Goal: Task Accomplishment & Management: Complete application form

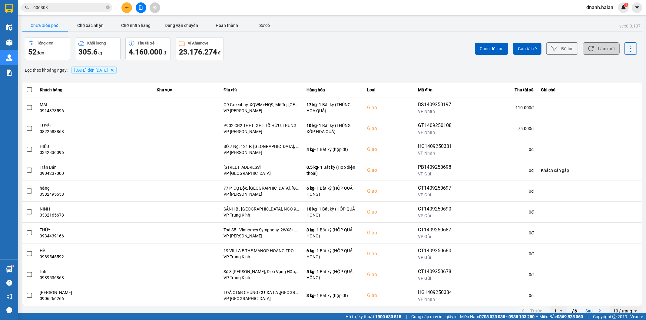
drag, startPoint x: 0, startPoint y: 0, endPoint x: 601, endPoint y: 48, distance: 602.5
click at [601, 48] on button "Làm mới" at bounding box center [601, 48] width 37 height 12
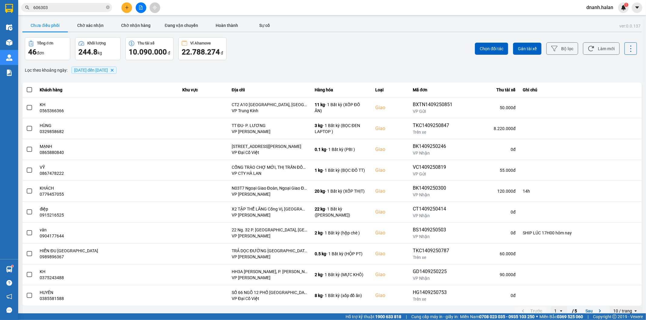
click at [67, 9] on input "606303" at bounding box center [68, 7] width 71 height 7
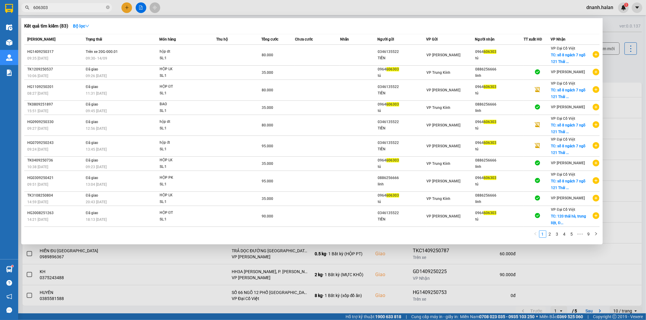
click at [67, 9] on input "606303" at bounding box center [68, 7] width 71 height 7
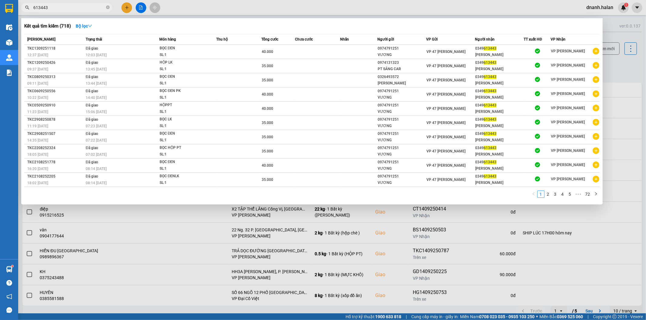
click at [67, 9] on input "613443" at bounding box center [68, 7] width 71 height 7
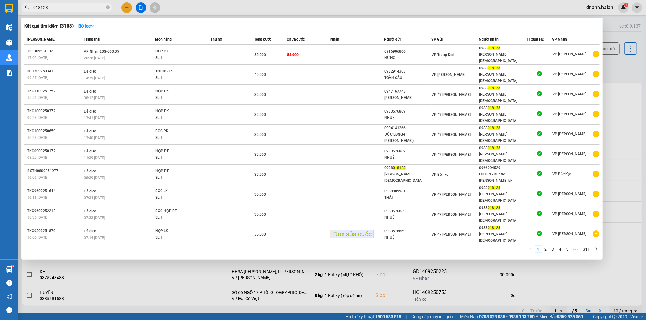
click at [85, 8] on input "018128" at bounding box center [68, 7] width 71 height 7
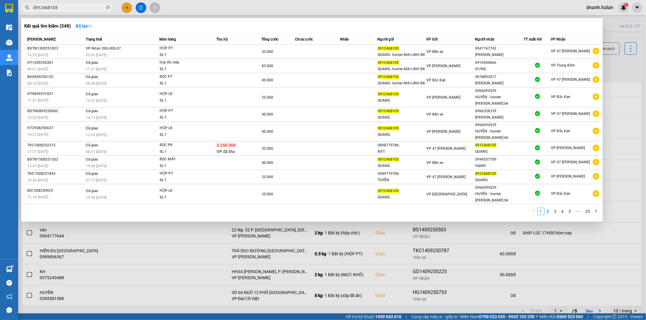
click at [85, 8] on input "0912468105" at bounding box center [68, 7] width 71 height 7
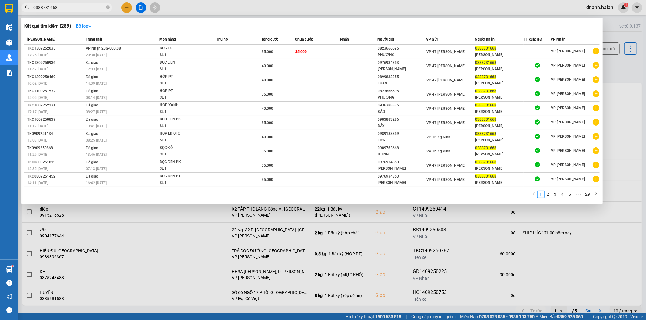
type input "0388731668"
click at [79, 3] on span "0388731668" at bounding box center [66, 7] width 91 height 9
click at [77, 8] on input "0388731668" at bounding box center [68, 7] width 71 height 7
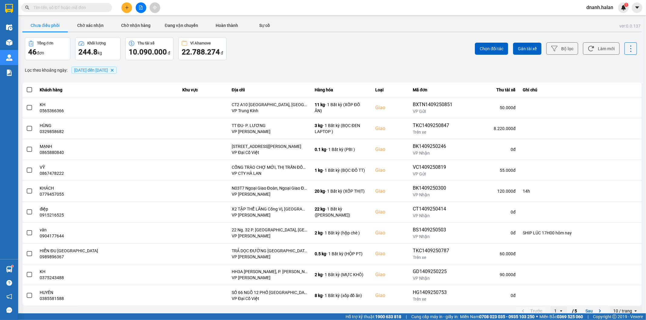
click at [68, 9] on input "text" at bounding box center [68, 7] width 71 height 7
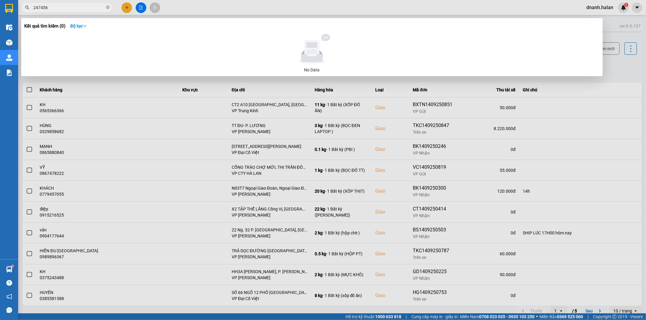
type input "247456"
click at [334, 4] on div at bounding box center [323, 160] width 646 height 320
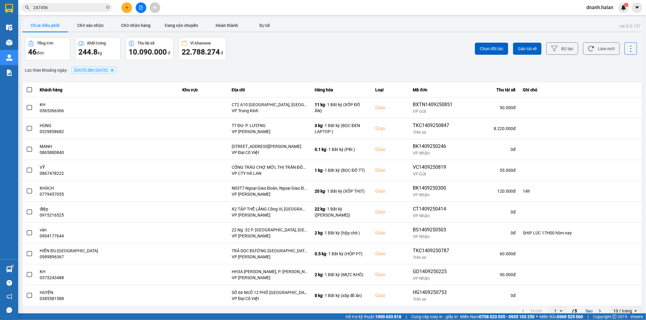
click at [417, 45] on div "Chọn đối tác Gán tài xế Bộ lọc Làm mới" at bounding box center [484, 48] width 306 height 23
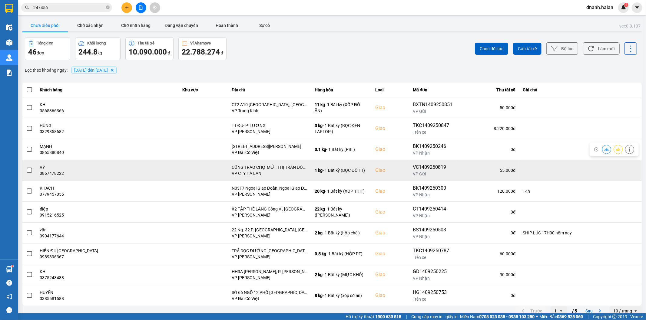
scroll to position [7, 0]
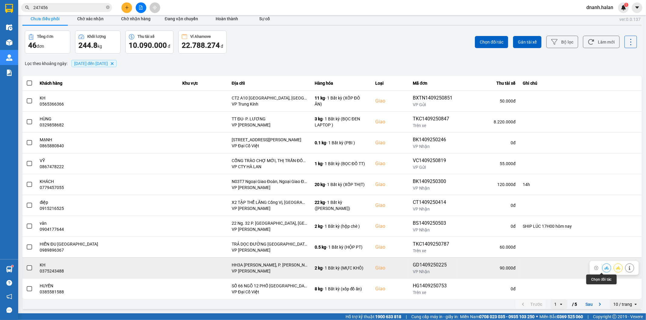
click at [604, 270] on icon at bounding box center [606, 268] width 4 height 4
click at [588, 43] on icon at bounding box center [591, 42] width 6 height 6
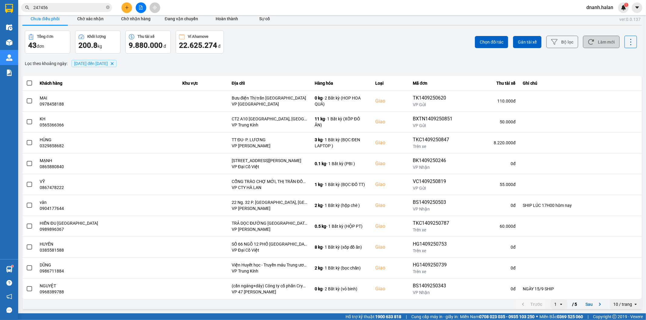
click at [560, 305] on icon at bounding box center [561, 304] width 2 height 1
click at [552, 294] on div "5" at bounding box center [553, 292] width 7 height 6
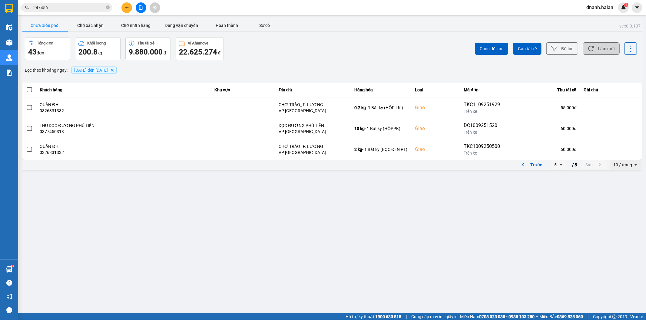
click at [539, 170] on div "Trước 5 open / 5 Sau" at bounding box center [560, 165] width 91 height 10
click at [537, 166] on button "Trước" at bounding box center [530, 164] width 30 height 9
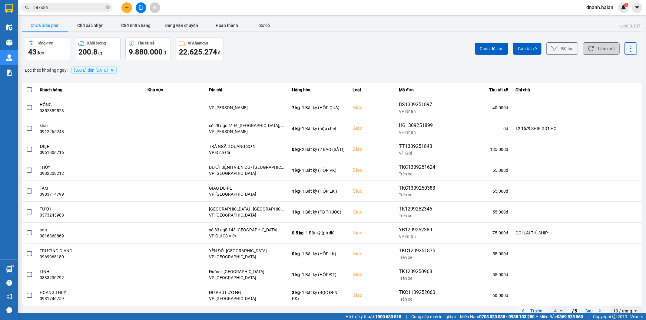
click at [524, 313] on button "Trước" at bounding box center [530, 311] width 30 height 9
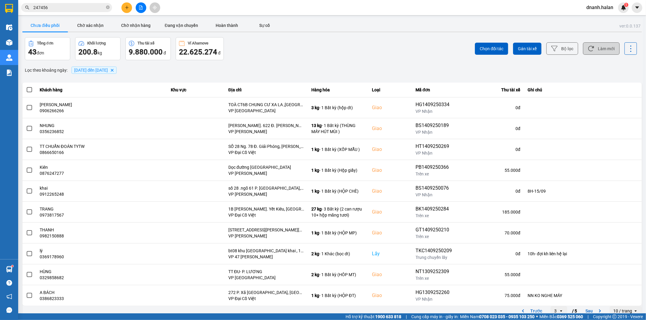
click at [600, 48] on button "Làm mới" at bounding box center [601, 48] width 37 height 12
click at [598, 46] on button "Làm mới" at bounding box center [601, 48] width 37 height 12
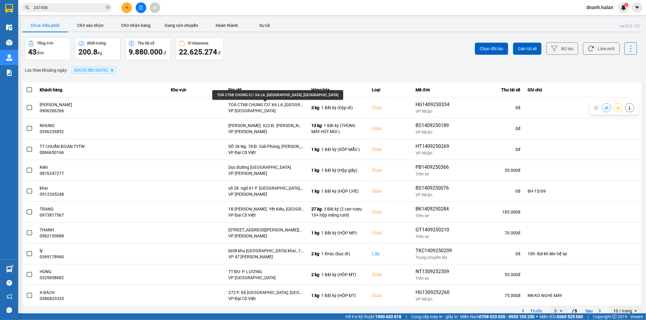
click at [249, 93] on div "TOÀ CT6B CHUNG CƯ XA LA ,KIẾN HƯNG ,QUẬN HÀ ĐÔNG" at bounding box center [277, 95] width 131 height 10
copy div "TOÀ CT6B CHUNG CƯ XA LA ,KIẾN HƯNG ,QUẬN HÀ ĐÔNG"
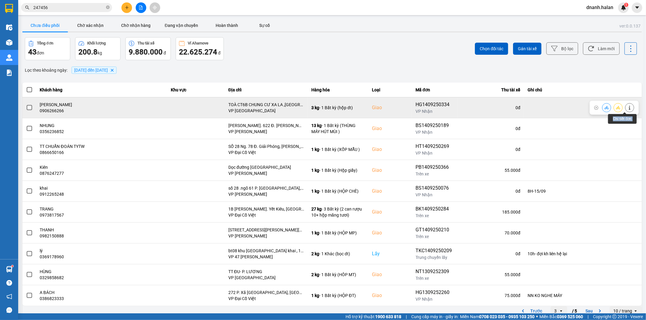
click at [627, 106] on icon at bounding box center [629, 108] width 4 height 4
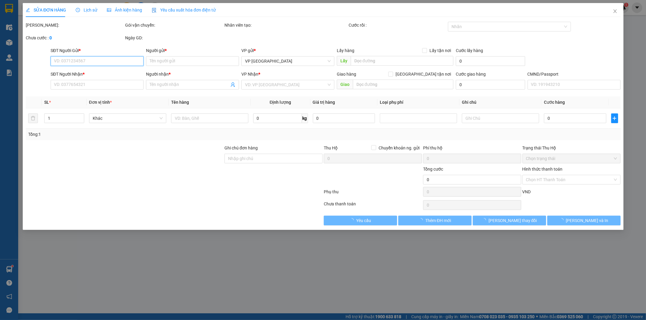
type input "0346135522"
type input "TIẾN"
type input "0906266266"
type input "HUY QUANG"
checkbox input "true"
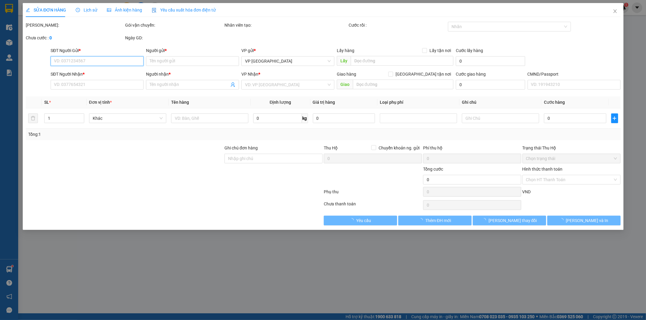
type input "TOÀ CT6B CHUNG CƯ XA LA ,KIẾN HƯNG ,QUẬN HÀ ĐÔNG"
type input "70.000"
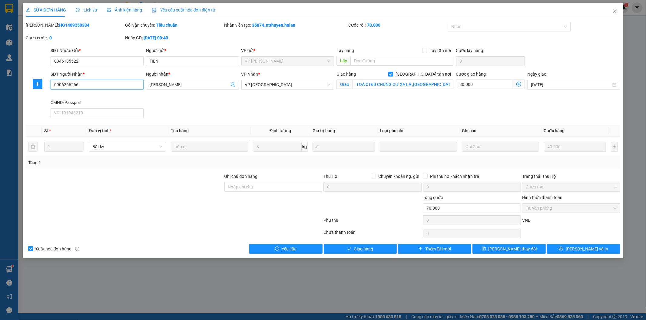
click at [68, 85] on input "0906266266" at bounding box center [97, 85] width 93 height 10
click at [256, 189] on input "Ghi chú đơn hàng" at bounding box center [273, 187] width 98 height 10
type input "17H30 SHIP"
click at [513, 248] on span "[PERSON_NAME] đổi" at bounding box center [512, 249] width 48 height 7
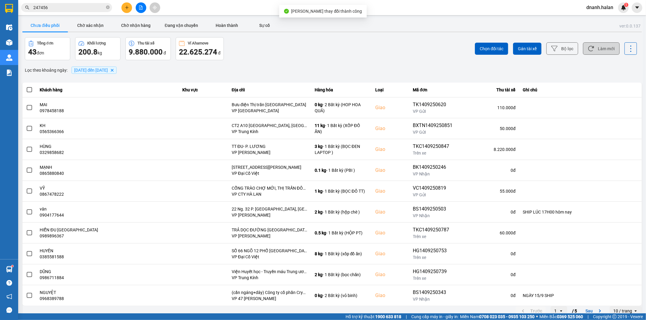
click at [588, 51] on icon at bounding box center [591, 48] width 6 height 6
click at [77, 7] on input "247456" at bounding box center [68, 7] width 71 height 7
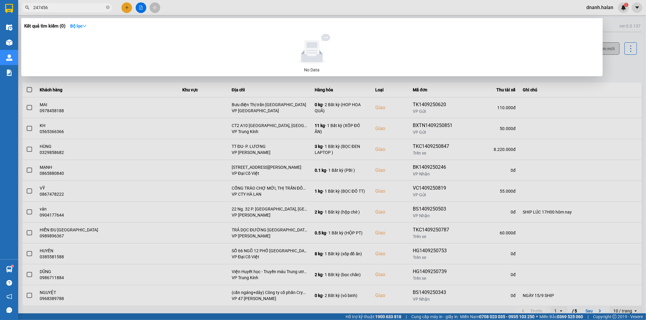
click at [77, 7] on input "247456" at bounding box center [68, 7] width 71 height 7
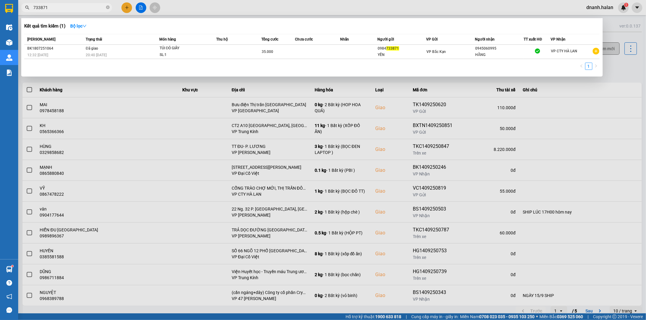
type input "733871"
click at [224, 8] on div at bounding box center [323, 160] width 646 height 320
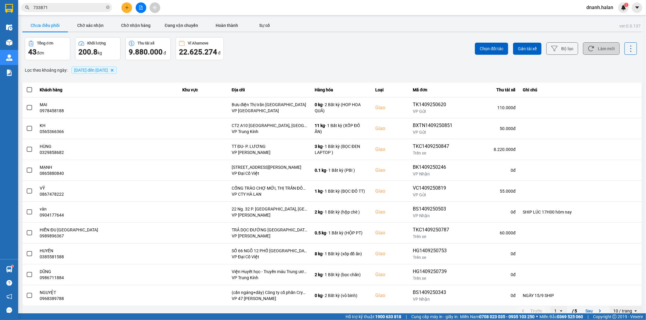
click at [598, 52] on button "Làm mới" at bounding box center [601, 48] width 37 height 12
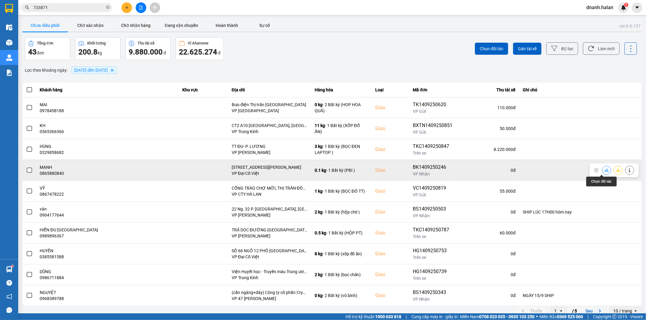
click at [604, 171] on button at bounding box center [606, 170] width 8 height 11
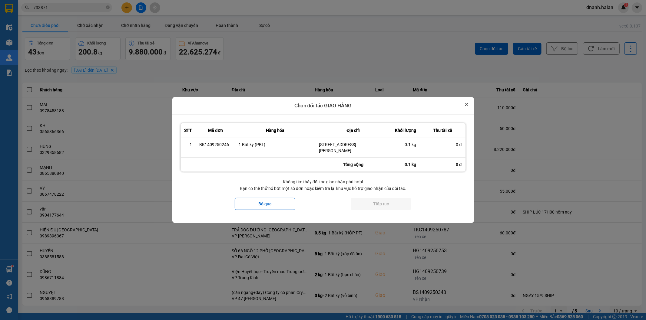
click at [468, 102] on button "Close" at bounding box center [466, 104] width 7 height 7
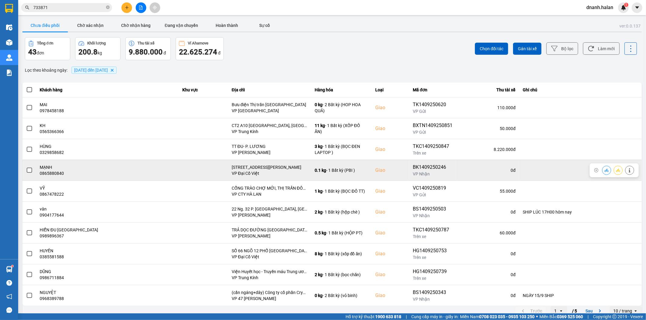
click at [604, 171] on button at bounding box center [606, 170] width 8 height 11
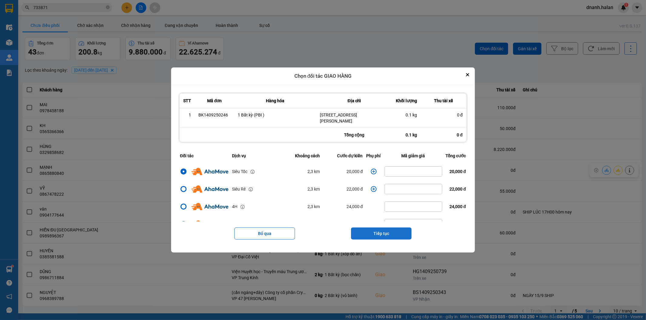
click at [387, 232] on button "Tiếp tục" at bounding box center [381, 234] width 61 height 12
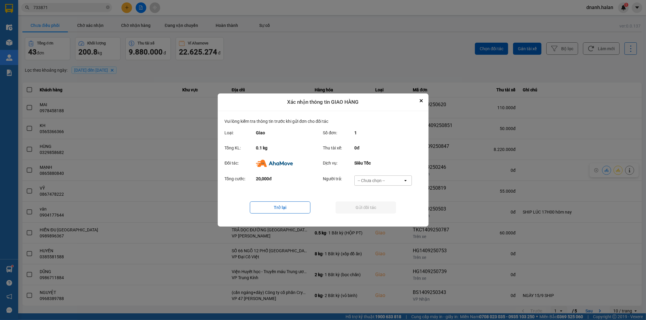
click at [388, 182] on div "-- Chưa chọn --" at bounding box center [378, 181] width 48 height 10
drag, startPoint x: 388, startPoint y: 183, endPoint x: 381, endPoint y: 214, distance: 31.4
click at [381, 214] on span "Ví Ahamove" at bounding box center [371, 215] width 25 height 6
click at [381, 212] on button "Gửi đối tác" at bounding box center [365, 208] width 61 height 12
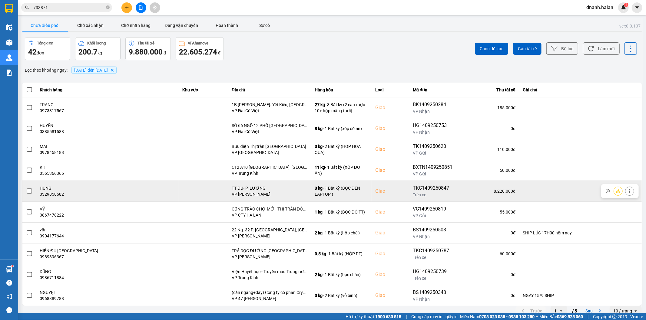
scroll to position [7, 0]
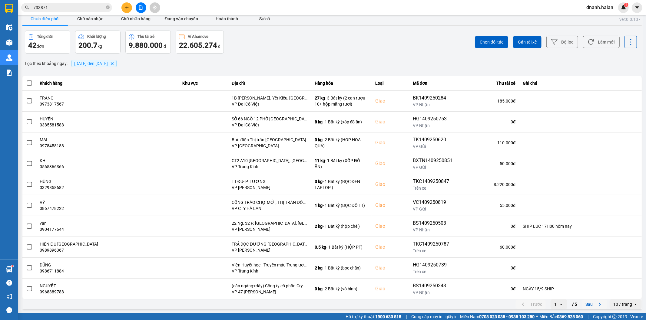
click at [581, 305] on button "Sau" at bounding box center [593, 304] width 25 height 9
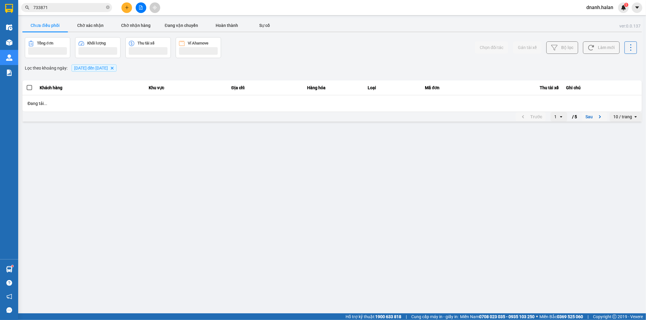
scroll to position [0, 0]
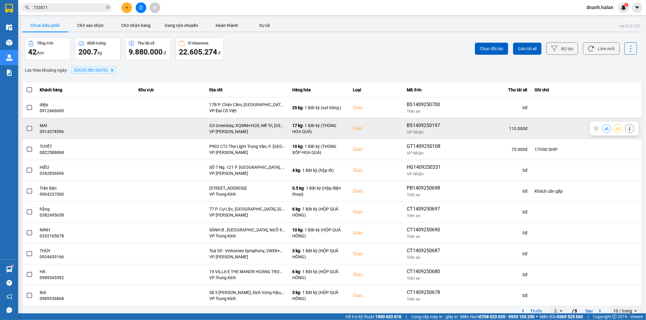
click at [604, 128] on icon at bounding box center [606, 129] width 4 height 4
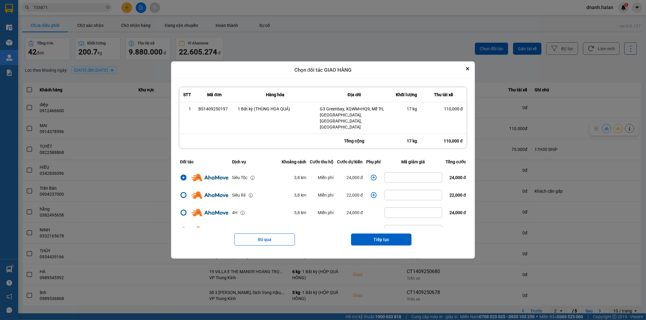
click at [370, 175] on icon "dialog" at bounding box center [373, 178] width 6 height 6
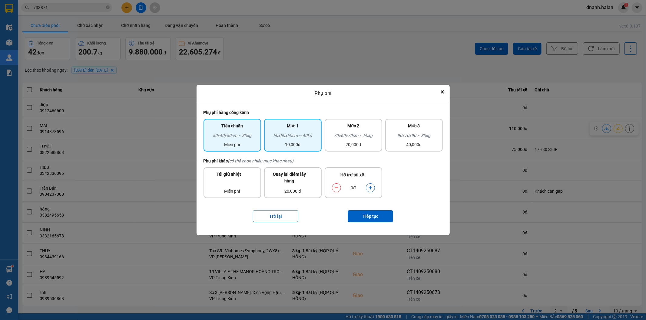
click at [294, 140] on div "60x50x60cm ~ 40kg" at bounding box center [293, 136] width 50 height 9
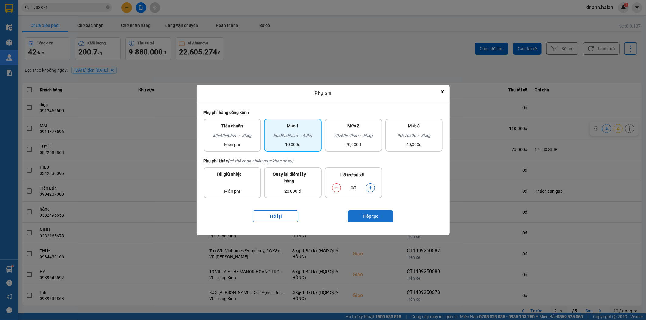
click at [382, 215] on button "Tiếp tục" at bounding box center [369, 216] width 45 height 12
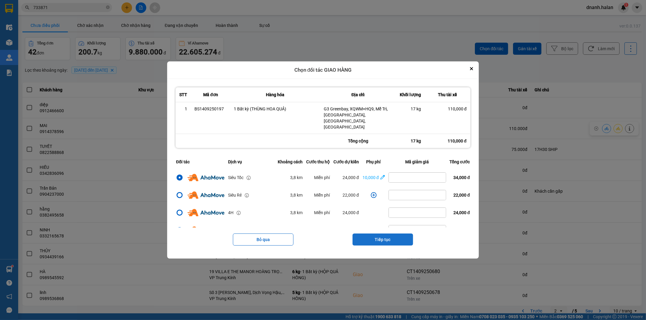
click at [399, 235] on button "Tiếp tục" at bounding box center [382, 240] width 61 height 12
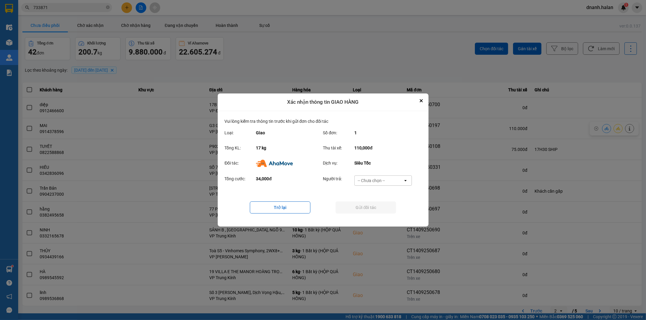
click at [386, 183] on div "-- Chưa chọn --" at bounding box center [378, 181] width 48 height 10
click at [378, 213] on span "Ví Ahamove" at bounding box center [371, 215] width 25 height 6
click at [382, 209] on button "Gửi đối tác" at bounding box center [365, 208] width 61 height 12
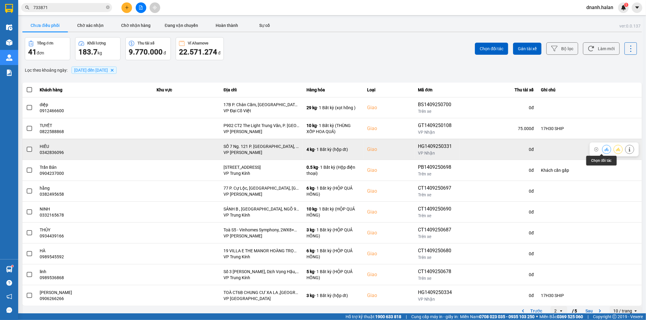
click at [604, 150] on icon at bounding box center [606, 149] width 4 height 4
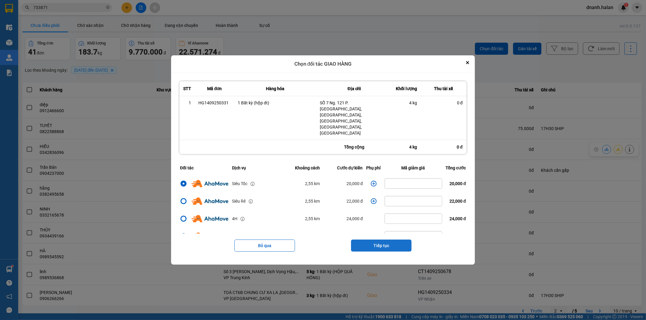
click at [377, 240] on button "Tiếp tục" at bounding box center [381, 246] width 61 height 12
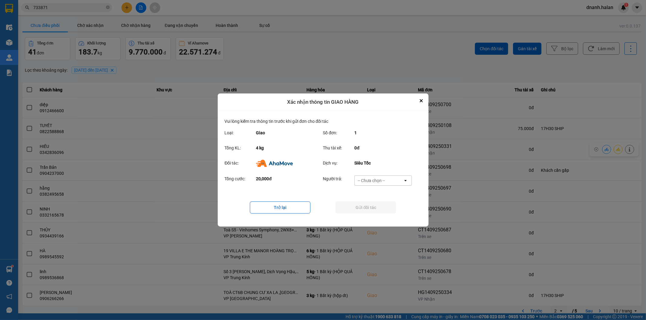
click at [380, 181] on div "-- Chưa chọn --" at bounding box center [370, 181] width 27 height 6
click at [373, 216] on span "Ví Ahamove" at bounding box center [371, 215] width 25 height 6
click at [376, 211] on button "Gửi đối tác" at bounding box center [365, 208] width 61 height 12
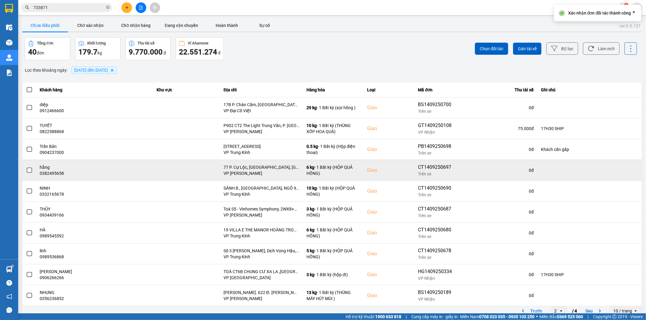
scroll to position [7, 0]
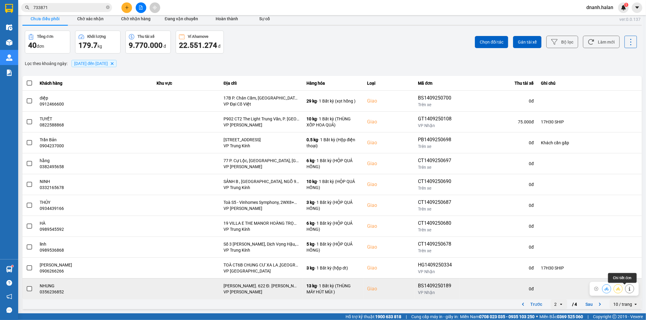
click at [627, 289] on icon at bounding box center [629, 289] width 4 height 4
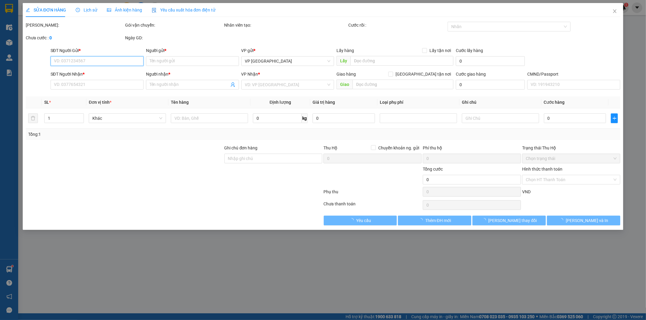
type input "0866111097"
type input "LỆ PHƯƠNG"
type input "0356236852"
type input "NHUNG"
checkbox input "true"
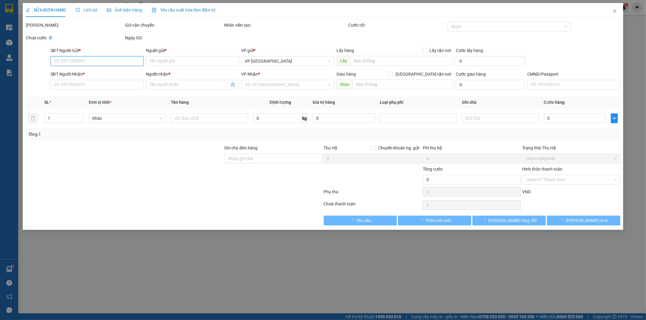
type input "Ng. 622 Đ. Hà Huy Tập, tt. Yên Viên, Gia Lâm, Hà Nội, Việt Nam"
type input "120.000"
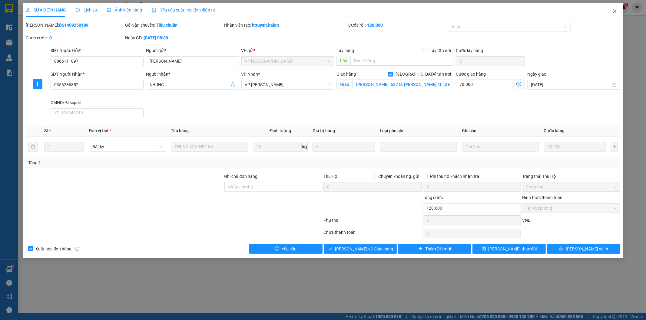
click at [617, 8] on span "Close" at bounding box center [614, 11] width 17 height 17
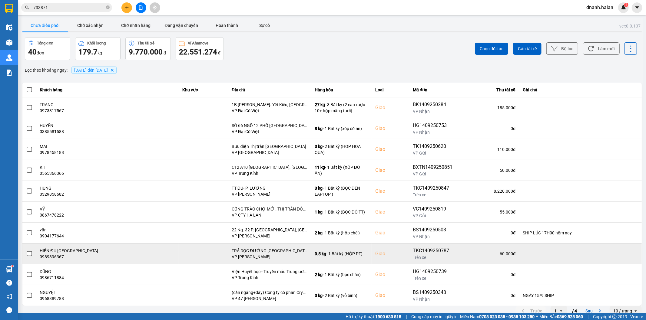
scroll to position [7, 0]
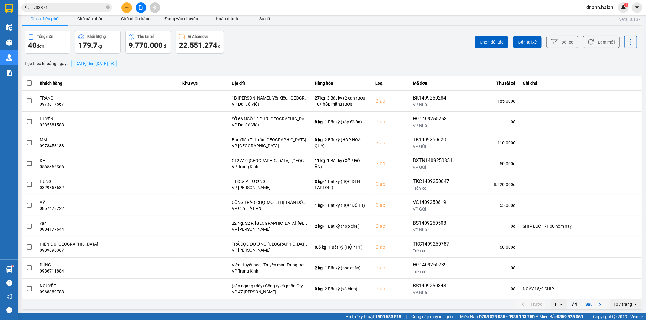
click at [581, 307] on button "Sau" at bounding box center [593, 304] width 25 height 9
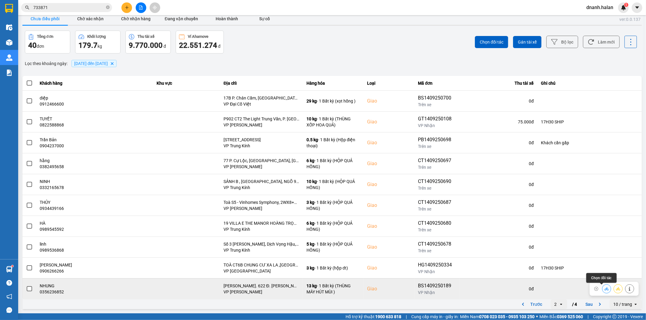
click at [604, 289] on button at bounding box center [606, 289] width 8 height 11
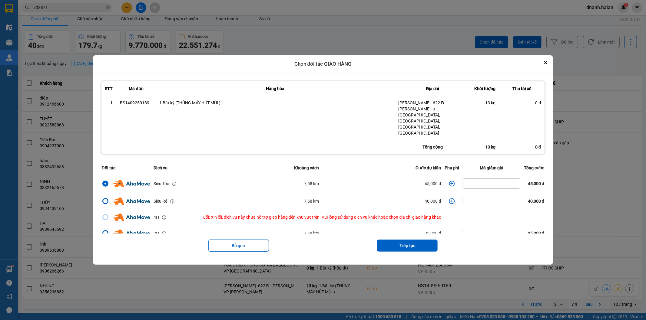
click at [452, 181] on icon "dialog" at bounding box center [452, 184] width 6 height 6
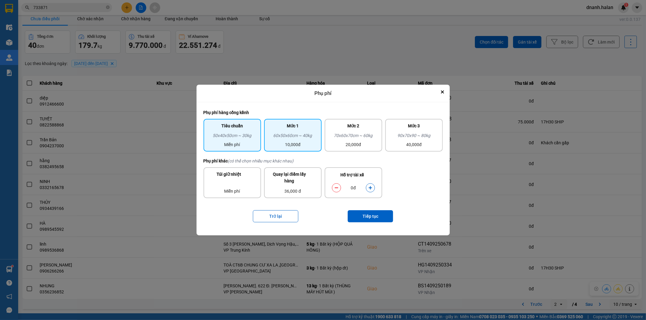
click at [291, 137] on div "60x50x60cm ~ 40kg" at bounding box center [293, 136] width 50 height 9
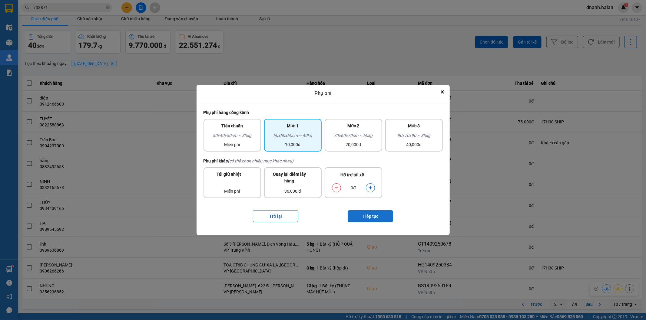
click at [349, 211] on button "Tiếp tục" at bounding box center [369, 216] width 45 height 12
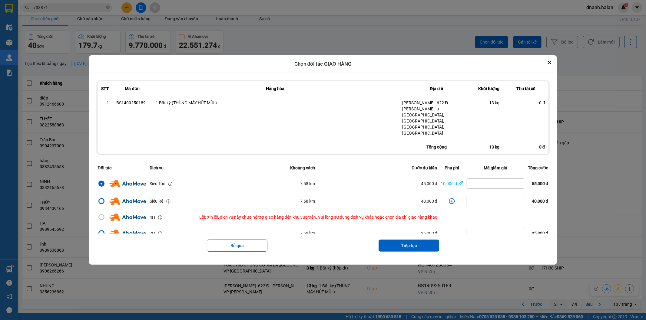
click at [410, 240] on div "Bỏ qua Tiếp tục" at bounding box center [323, 246] width 454 height 24
click at [551, 66] on button "Close" at bounding box center [549, 62] width 7 height 7
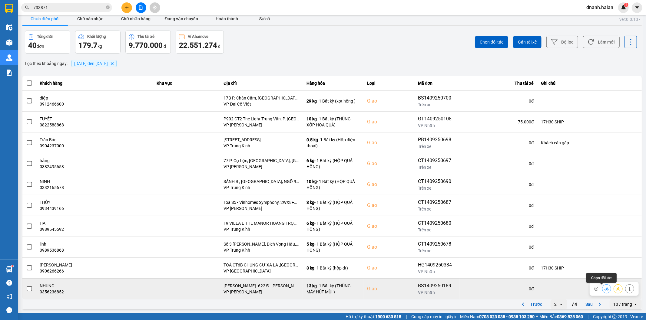
click at [604, 289] on icon at bounding box center [606, 289] width 4 height 4
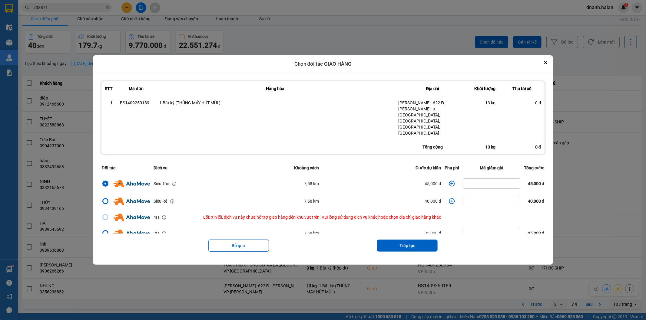
click at [449, 181] on icon "dialog" at bounding box center [452, 184] width 6 height 6
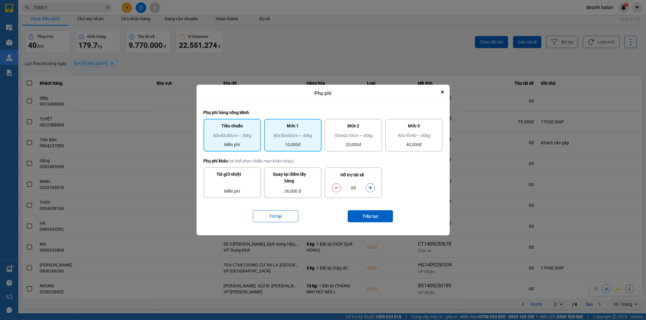
click at [307, 138] on div "60x50x60cm ~ 40kg" at bounding box center [293, 136] width 50 height 9
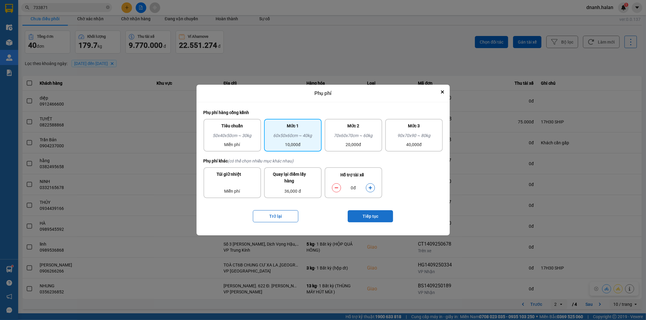
click at [386, 216] on button "Tiếp tục" at bounding box center [369, 216] width 45 height 12
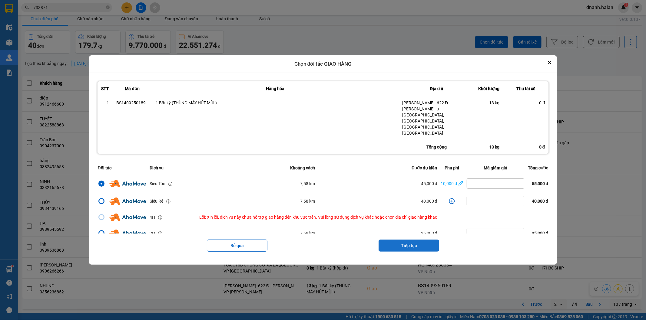
click at [422, 240] on button "Tiếp tục" at bounding box center [408, 246] width 61 height 12
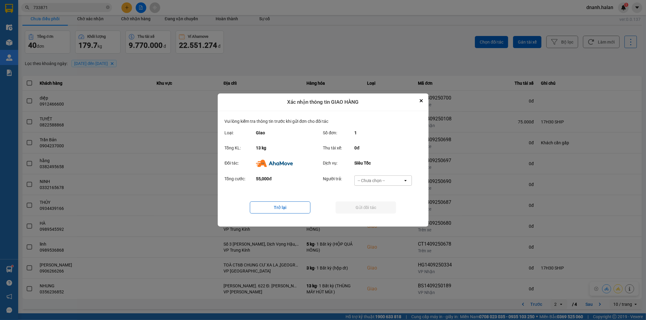
click at [400, 179] on div "-- Chưa chọn --" at bounding box center [378, 181] width 48 height 10
click at [383, 216] on div "Ví Ahamove" at bounding box center [383, 215] width 58 height 11
click at [377, 210] on button "Gửi đối tác" at bounding box center [365, 208] width 61 height 12
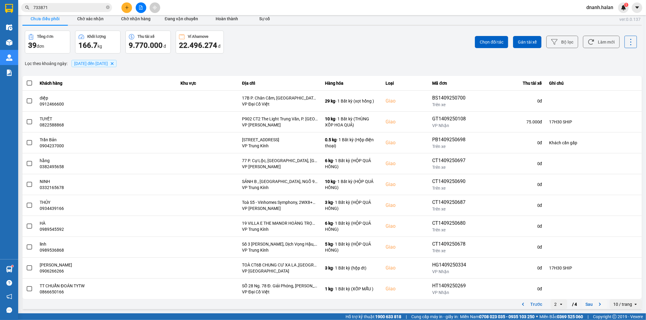
click at [596, 306] on icon "next page. current page 2 / 4" at bounding box center [599, 304] width 7 height 7
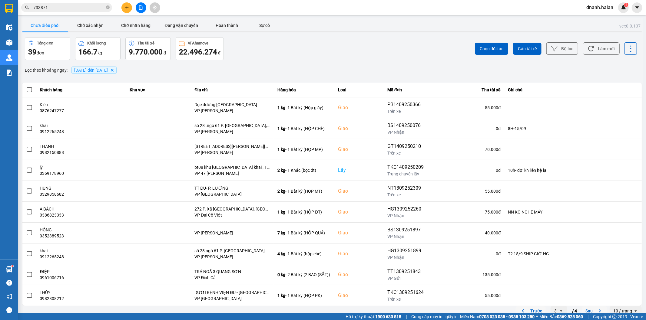
click at [533, 311] on button "Trước" at bounding box center [530, 311] width 30 height 9
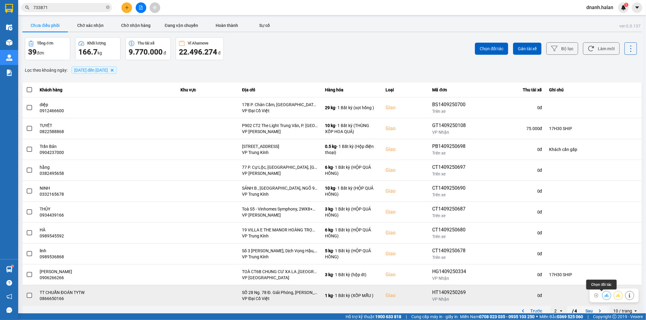
click at [604, 297] on icon at bounding box center [606, 295] width 4 height 3
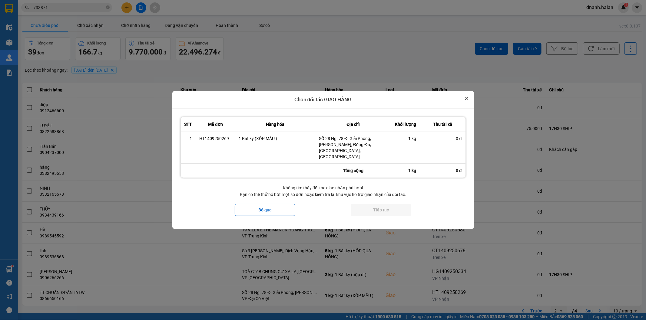
click at [464, 102] on button "Close" at bounding box center [466, 98] width 7 height 7
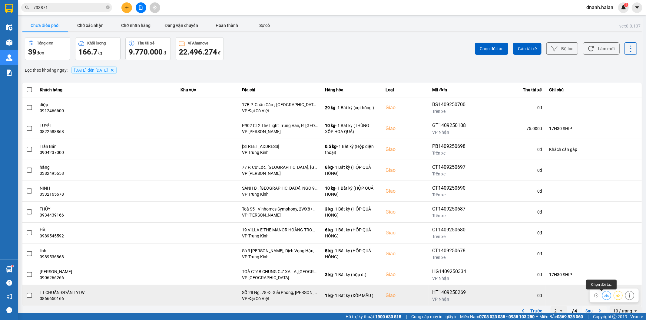
click at [604, 297] on icon at bounding box center [606, 296] width 4 height 4
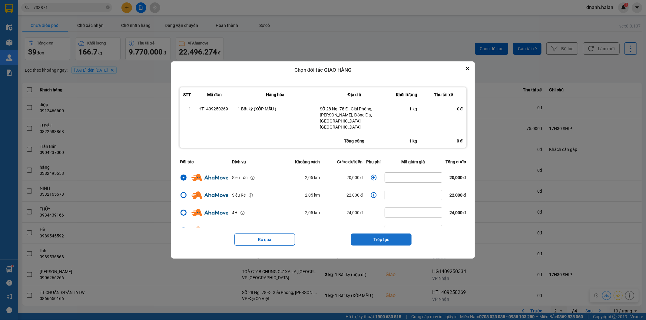
click at [389, 234] on button "Tiếp tục" at bounding box center [381, 240] width 61 height 12
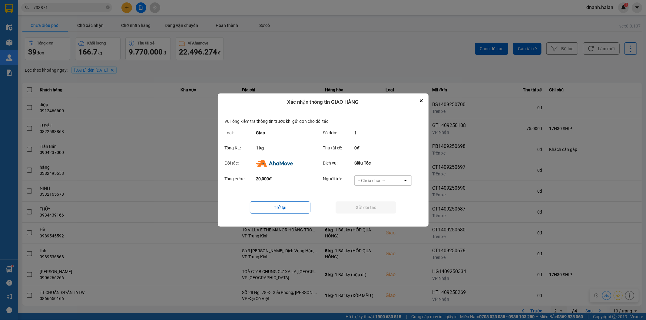
click at [390, 182] on div "-- Chưa chọn --" at bounding box center [378, 181] width 48 height 10
click at [385, 215] on div "Ví Ahamove" at bounding box center [383, 215] width 58 height 11
click at [385, 211] on button "Gửi đối tác" at bounding box center [365, 208] width 61 height 12
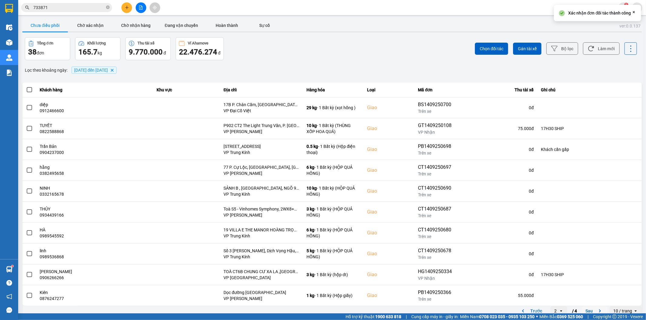
click at [586, 310] on button "Sau" at bounding box center [593, 311] width 25 height 9
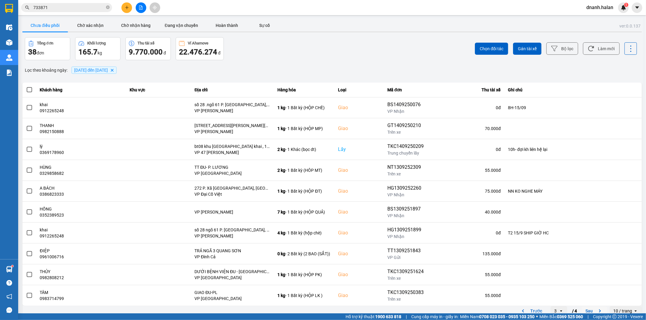
click at [586, 312] on button "Sau" at bounding box center [593, 311] width 25 height 9
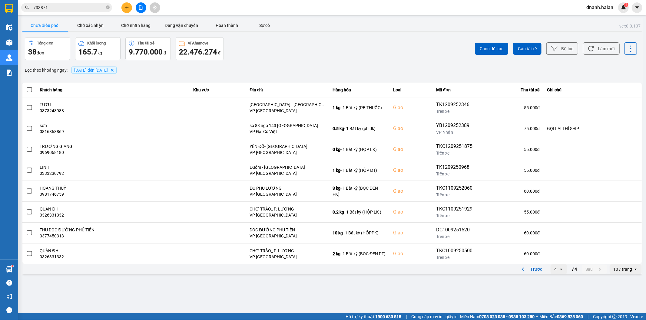
click at [315, 55] on div "Tổng đơn 38 đơn Khối lượng 165.7 kg Thu tài xế 9.770.000 đ Ví Ahamove 22.476.27…" at bounding box center [178, 48] width 306 height 23
click at [555, 268] on div "4" at bounding box center [555, 269] width 2 height 6
click at [553, 220] on li "1" at bounding box center [558, 224] width 17 height 11
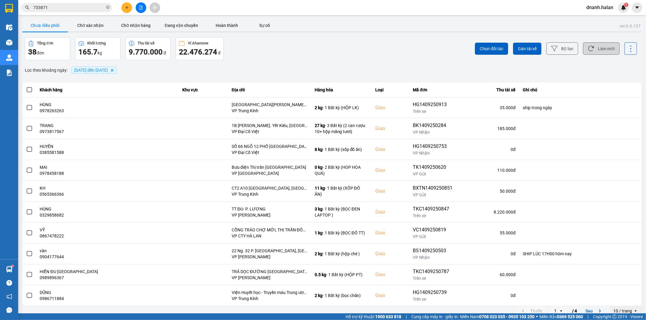
click at [595, 48] on button "Làm mới" at bounding box center [601, 48] width 37 height 12
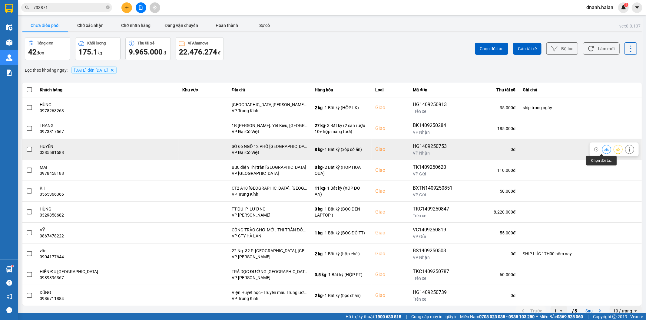
click at [604, 149] on icon at bounding box center [606, 149] width 4 height 3
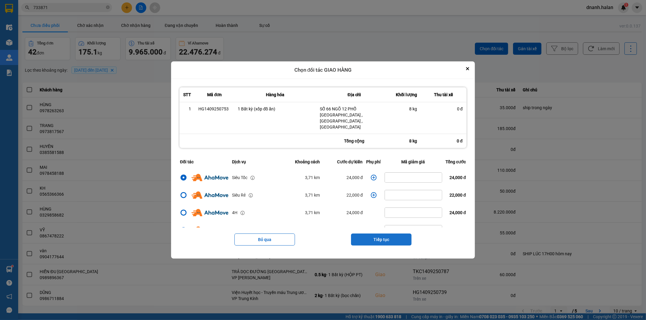
click at [372, 239] on button "Tiếp tục" at bounding box center [381, 240] width 61 height 12
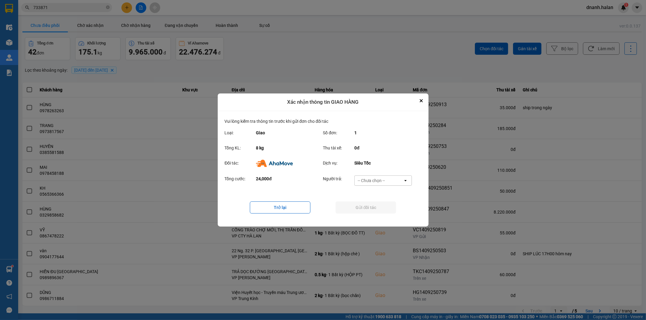
click at [387, 180] on div "-- Chưa chọn --" at bounding box center [378, 181] width 48 height 10
click at [382, 213] on span "Ví Ahamove" at bounding box center [371, 215] width 25 height 6
click at [382, 211] on button "Gửi đối tác" at bounding box center [365, 208] width 61 height 12
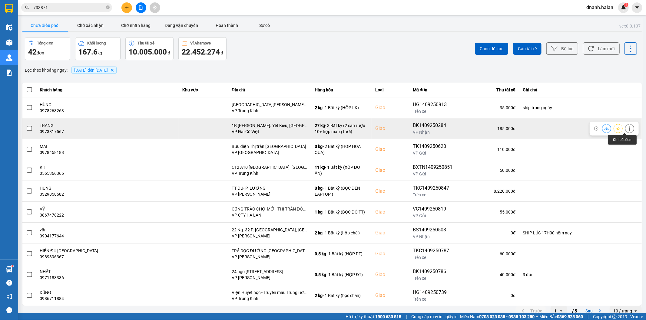
click at [627, 129] on icon at bounding box center [629, 129] width 4 height 4
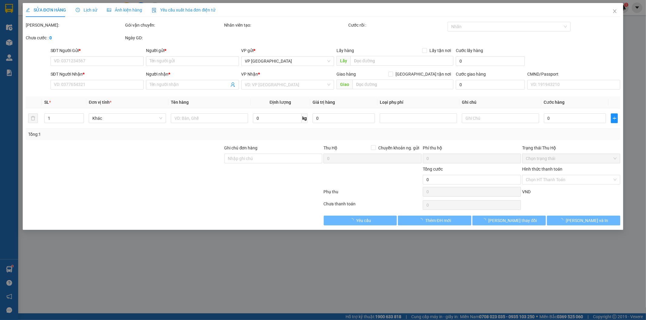
type input "0382067266"
type input "DIỆP"
type input "0973817567"
type input "TRANG"
checkbox input "true"
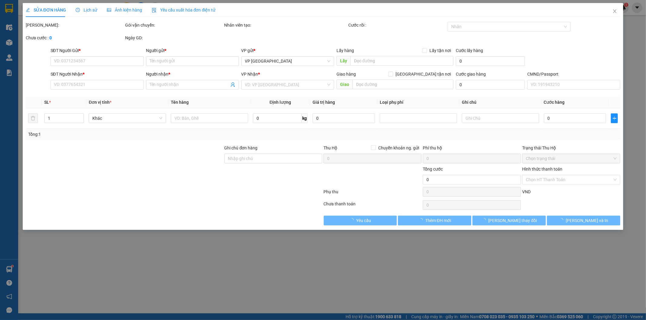
type input "1B Ng. Yết Kiêu, Cửa Nam, Hoàn Kiếm, Hà Nội, Việt Nam"
type input "185.000"
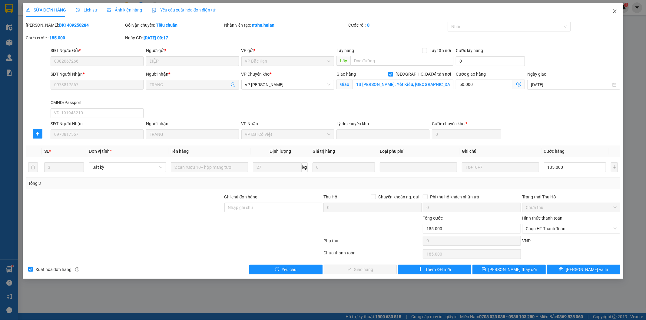
click at [612, 15] on span "Close" at bounding box center [614, 11] width 17 height 17
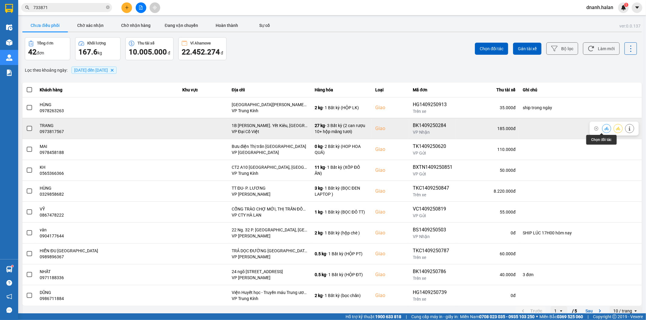
click at [602, 129] on button at bounding box center [606, 128] width 8 height 11
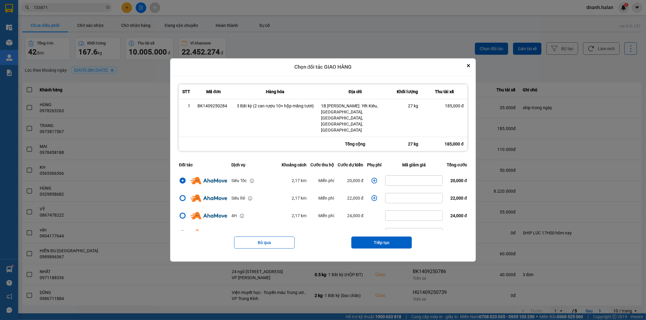
click at [371, 178] on icon "dialog" at bounding box center [374, 181] width 6 height 6
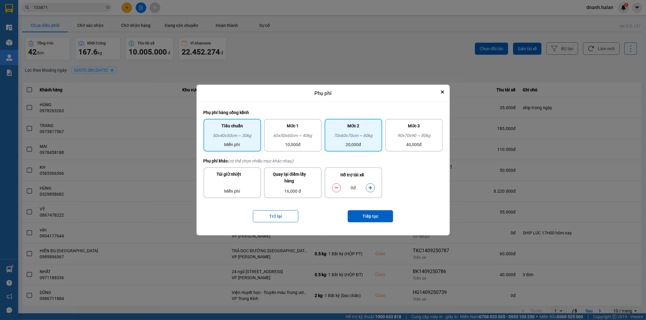
click at [361, 143] on div "20,000đ" at bounding box center [353, 144] width 50 height 7
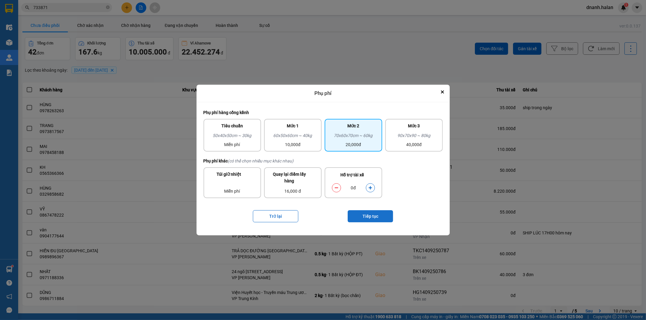
click at [372, 213] on button "Tiếp tục" at bounding box center [369, 216] width 45 height 12
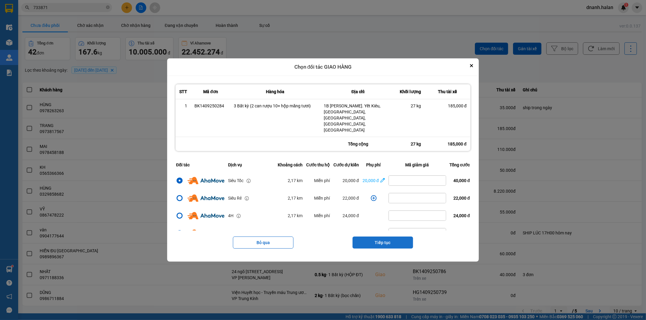
click at [374, 237] on button "Tiếp tục" at bounding box center [382, 243] width 61 height 12
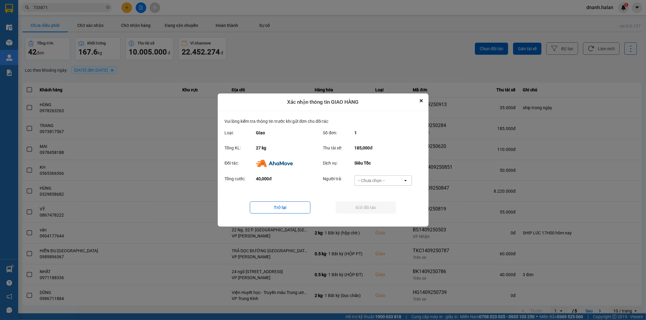
click at [377, 182] on div "-- Chưa chọn --" at bounding box center [370, 181] width 27 height 6
click at [381, 219] on div "Ví Ahamove" at bounding box center [383, 215] width 58 height 11
click at [380, 213] on button "Gửi đối tác" at bounding box center [365, 208] width 61 height 12
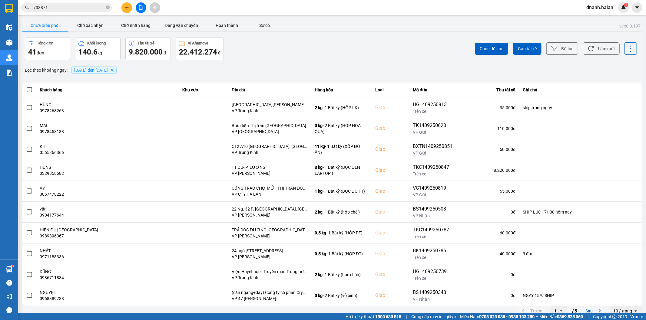
click at [402, 47] on div "Chọn đối tác Gán tài xế Bộ lọc Làm mới" at bounding box center [484, 48] width 306 height 23
click at [338, 67] on div "Lọc theo khoảng ngày : 09/09/2025 đến 14/09/2025 Delete" at bounding box center [331, 70] width 619 height 10
click at [310, 68] on div "Lọc theo khoảng ngày : 09/09/2025 đến 14/09/2025 Delete" at bounding box center [331, 70] width 619 height 10
click at [94, 8] on input "733871" at bounding box center [68, 7] width 71 height 7
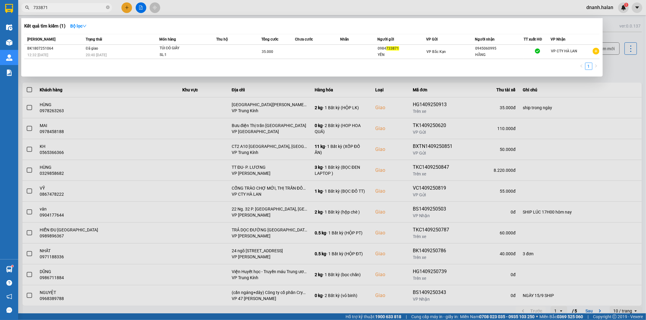
click at [94, 8] on input "733871" at bounding box center [68, 7] width 71 height 7
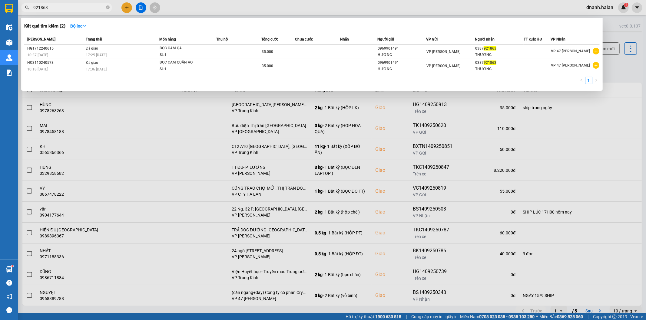
click at [88, 6] on input "921863" at bounding box center [68, 7] width 71 height 7
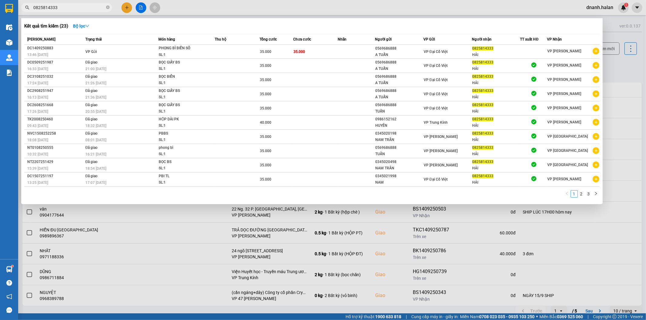
type input "0825814333"
click at [90, 8] on input "0825814333" at bounding box center [68, 7] width 71 height 7
click at [90, 7] on input "0825814333" at bounding box center [68, 7] width 71 height 7
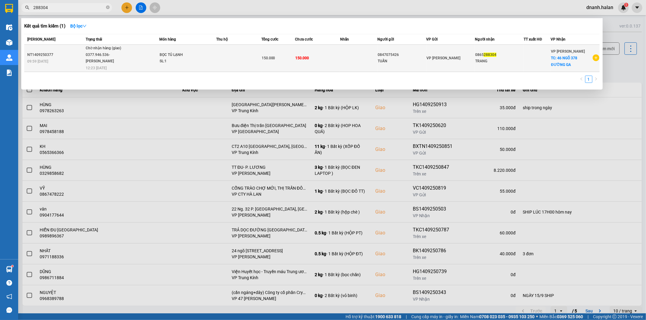
type input "288304"
click at [359, 53] on td at bounding box center [359, 58] width 38 height 27
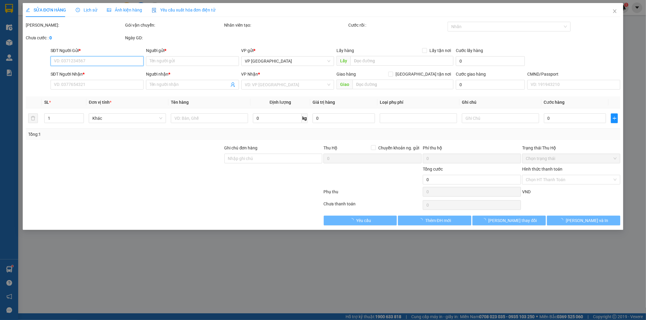
type input "0847075426"
type input "TUẤN"
type input "0865288304"
type input "TRANG"
checkbox input "true"
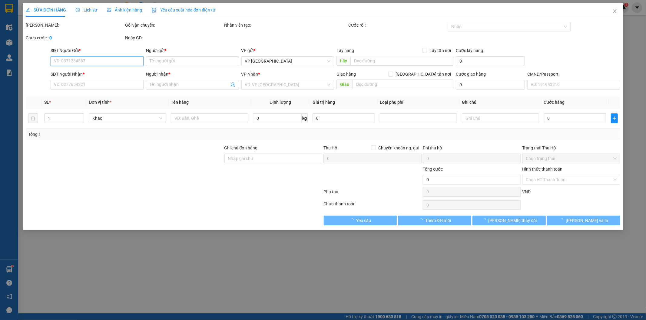
type input "46 NGÕ 378 ĐƯỜNG GA"
type input "150.000"
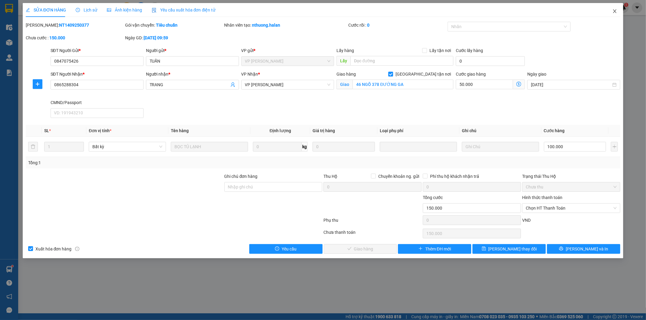
click at [615, 11] on icon "close" at bounding box center [614, 11] width 5 height 5
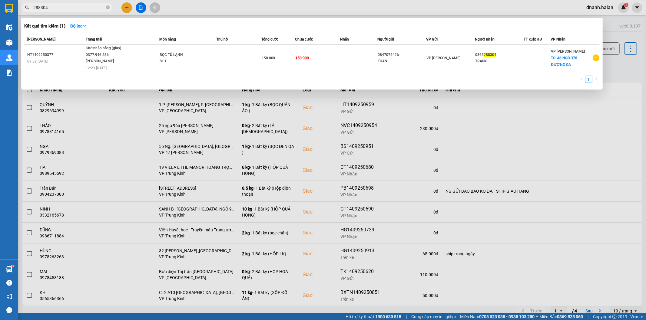
click at [80, 8] on input "288304" at bounding box center [68, 7] width 71 height 7
click at [307, 4] on div at bounding box center [323, 160] width 646 height 320
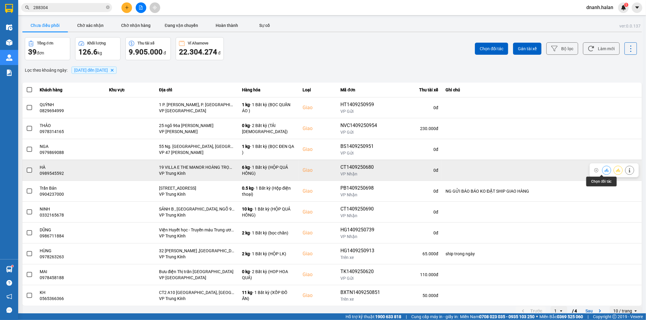
click at [604, 171] on icon at bounding box center [606, 170] width 4 height 4
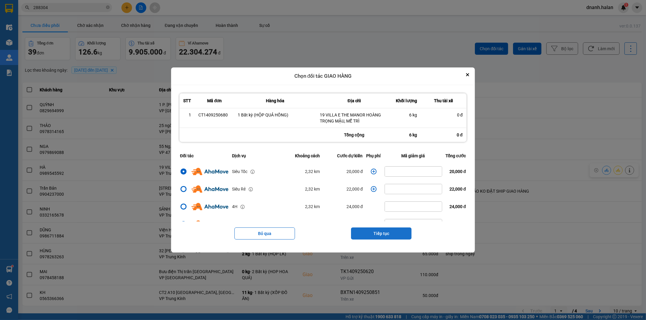
click at [374, 234] on button "Tiếp tục" at bounding box center [381, 234] width 61 height 12
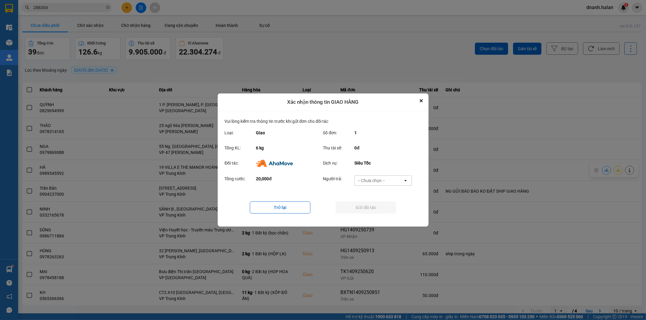
click at [376, 183] on div "-- Chưa chọn --" at bounding box center [370, 181] width 27 height 6
click at [373, 218] on span "Ví Ahamove" at bounding box center [371, 215] width 25 height 6
click at [377, 208] on button "Gửi đối tác" at bounding box center [365, 208] width 61 height 12
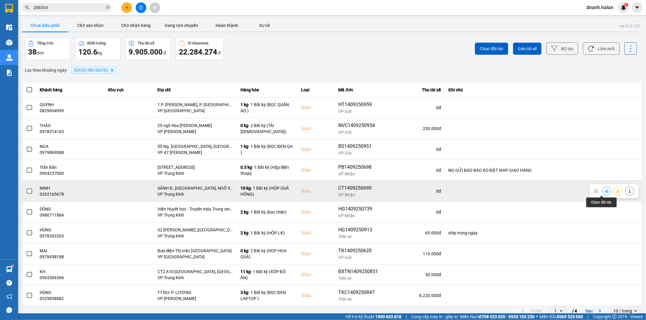
click at [602, 194] on button at bounding box center [606, 191] width 8 height 11
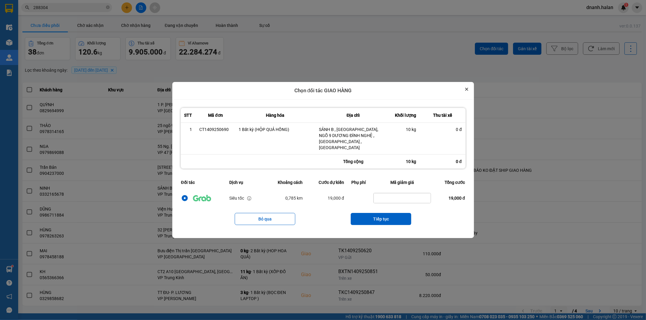
click at [465, 91] on icon "Close" at bounding box center [466, 89] width 2 height 2
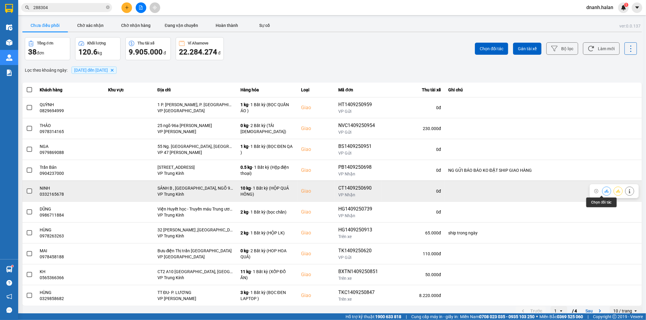
click at [605, 192] on button at bounding box center [606, 191] width 8 height 11
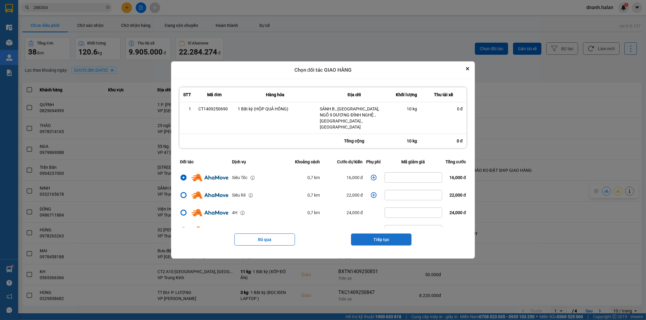
click at [383, 234] on button "Tiếp tục" at bounding box center [381, 240] width 61 height 12
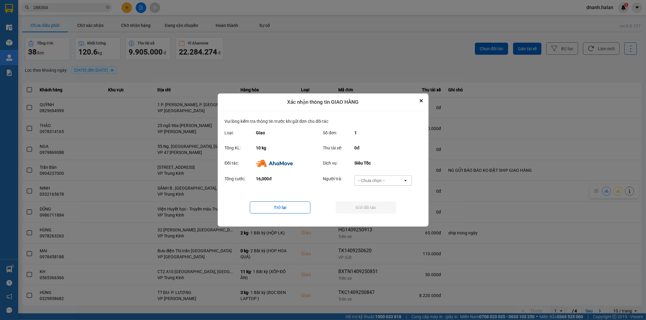
click at [388, 184] on div "-- Chưa chọn --" at bounding box center [378, 181] width 48 height 10
click at [384, 220] on div "Ví Ahamove" at bounding box center [383, 215] width 58 height 11
click at [384, 214] on div "Trở lại Gửi đối tác" at bounding box center [323, 208] width 197 height 24
click at [383, 210] on button "Gửi đối tác" at bounding box center [365, 208] width 61 height 12
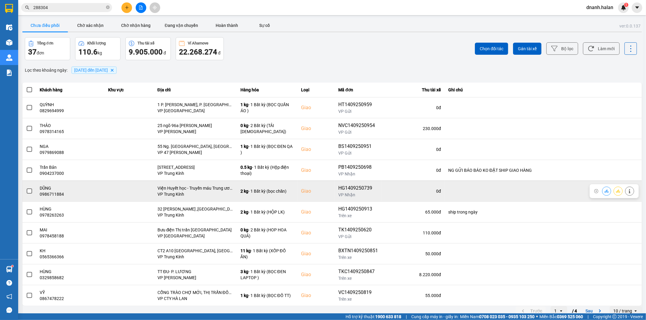
click at [604, 192] on icon at bounding box center [606, 190] width 4 height 3
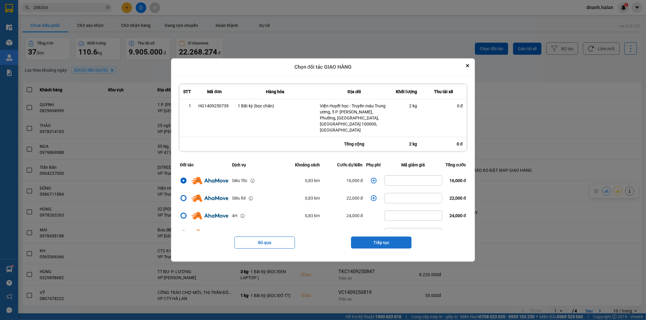
click at [377, 237] on button "Tiếp tục" at bounding box center [381, 243] width 61 height 12
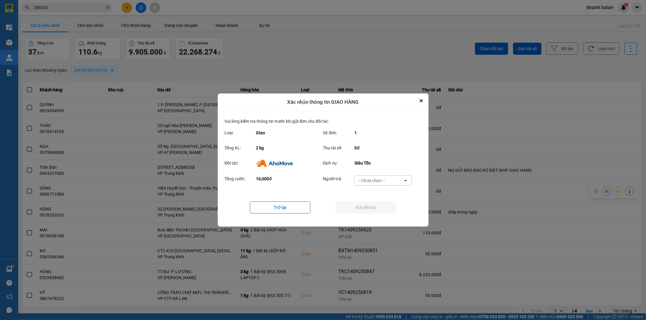
click at [376, 186] on div "Người trả: -- Chưa chọn -- open" at bounding box center [369, 183] width 93 height 14
click at [376, 183] on div "-- Chưa chọn --" at bounding box center [370, 181] width 27 height 6
click at [371, 217] on span "Ví Ahamove" at bounding box center [371, 215] width 25 height 6
drag, startPoint x: 376, startPoint y: 211, endPoint x: 370, endPoint y: 216, distance: 8.1
click at [374, 212] on button "Gửi đối tác" at bounding box center [365, 208] width 61 height 12
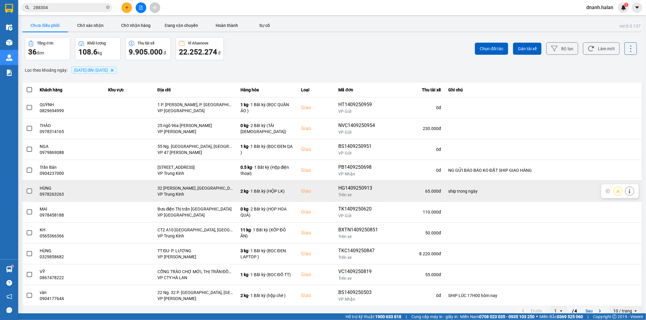
scroll to position [7, 0]
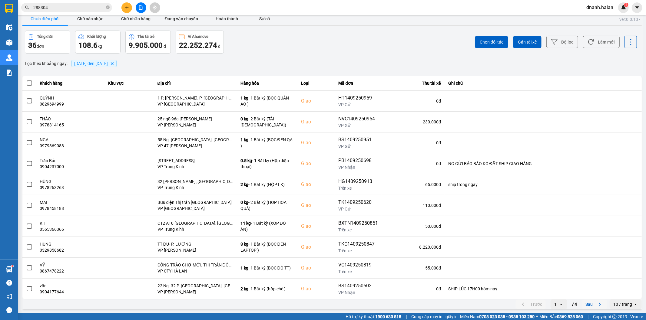
click at [589, 303] on button "Sau" at bounding box center [593, 304] width 25 height 9
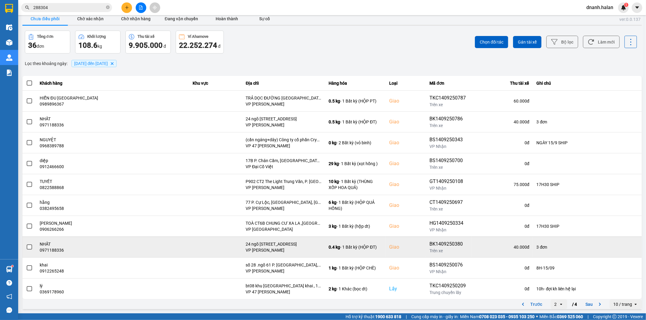
scroll to position [0, 0]
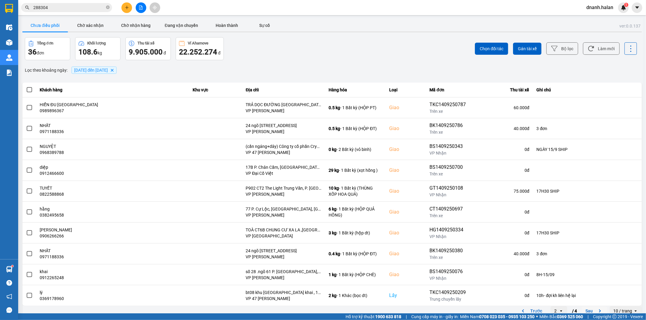
click at [583, 311] on button "Sau" at bounding box center [593, 311] width 25 height 9
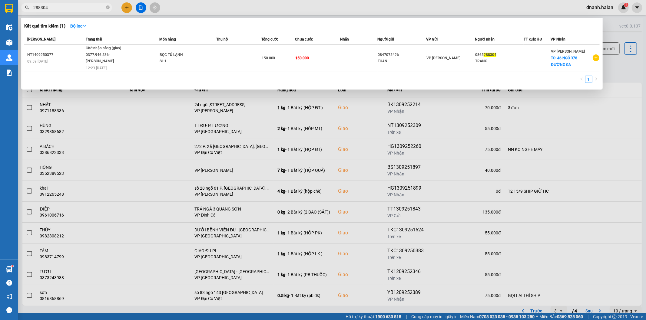
click at [82, 8] on input "288304" at bounding box center [68, 7] width 71 height 7
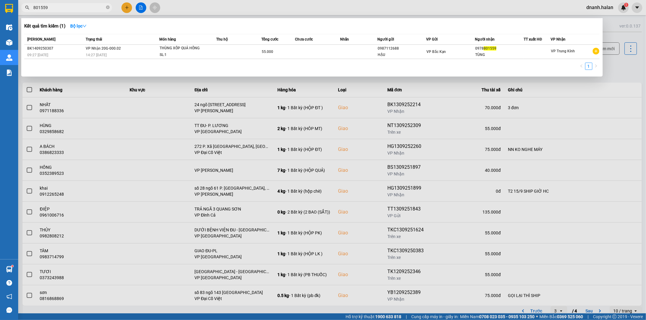
type input "801559"
click at [83, 9] on input "801559" at bounding box center [68, 7] width 71 height 7
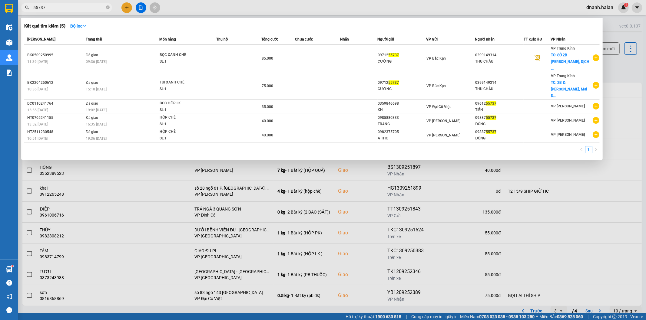
type input "55737"
click at [82, 6] on input "55737" at bounding box center [68, 7] width 71 height 7
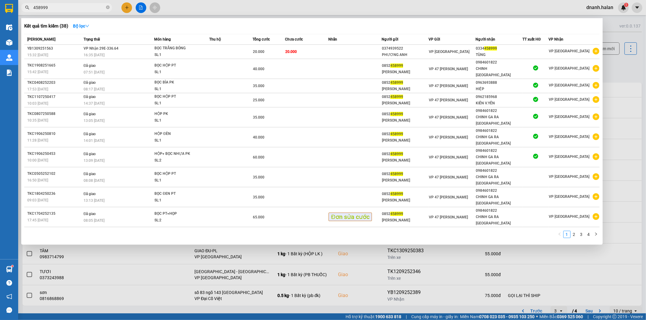
type input "458999"
click at [70, 9] on input "458999" at bounding box center [68, 7] width 71 height 7
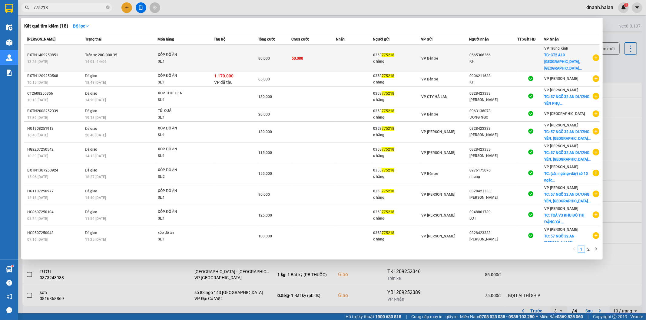
type input "775218"
click at [344, 56] on td at bounding box center [354, 59] width 37 height 28
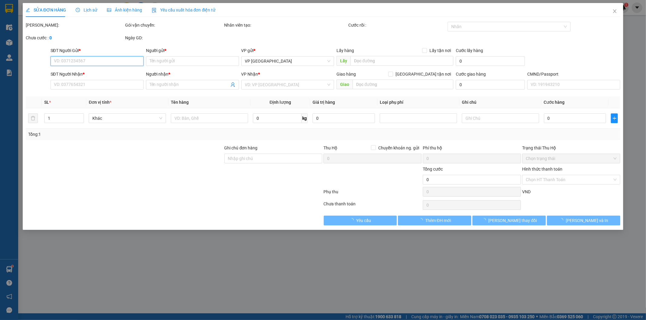
type input "0353775218"
type input "c hằng"
type input "0565366366"
type input "KH"
checkbox input "true"
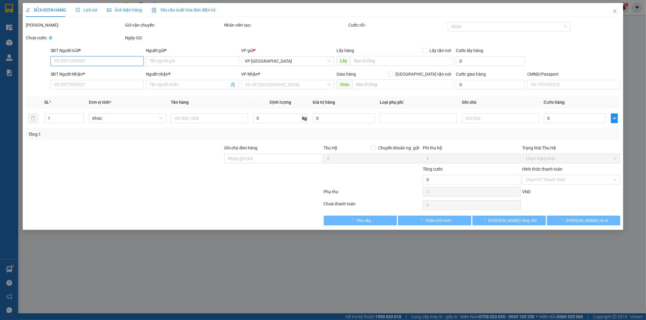
type input "CT2 A10 NAM TRUNG YÊN, NGUYỄN CHÁNH, YÊN HÒA"
checkbox input "true"
type input "80.000"
type input "30.000"
type input "50.000"
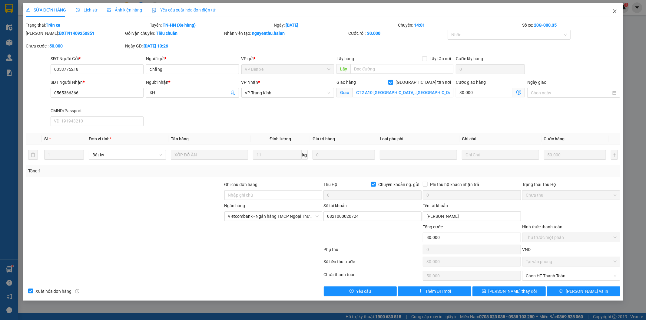
click at [615, 11] on icon "close" at bounding box center [614, 11] width 5 height 5
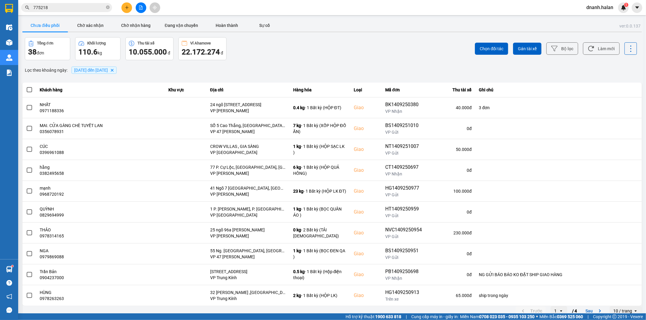
drag, startPoint x: 71, startPoint y: 12, endPoint x: 70, endPoint y: 7, distance: 4.4
click at [71, 11] on span "775218" at bounding box center [66, 7] width 91 height 9
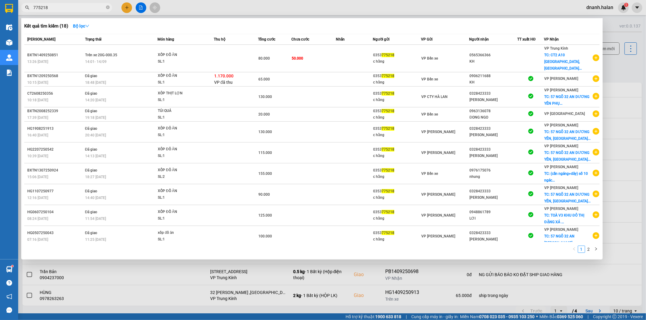
click at [69, 5] on input "775218" at bounding box center [68, 7] width 71 height 7
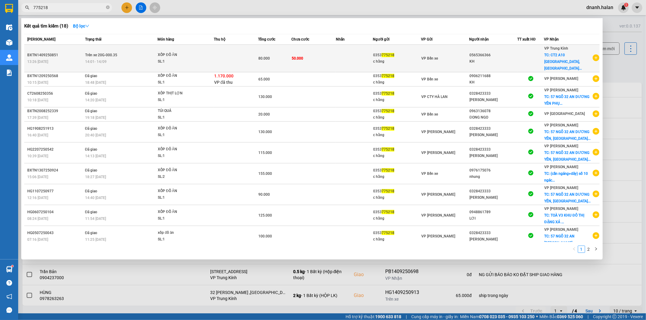
click at [433, 56] on span "VP Bến xe" at bounding box center [429, 58] width 17 height 4
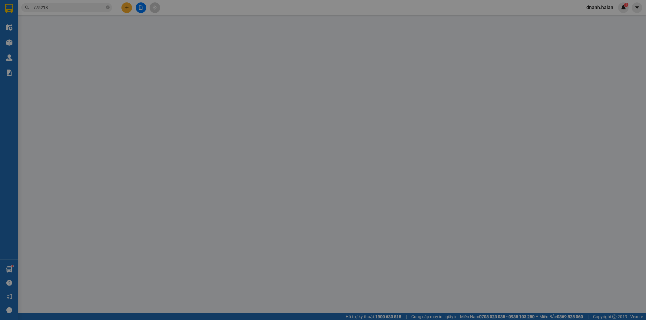
type input "0353775218"
type input "c hằng"
type input "0565366366"
type input "KH"
checkbox input "true"
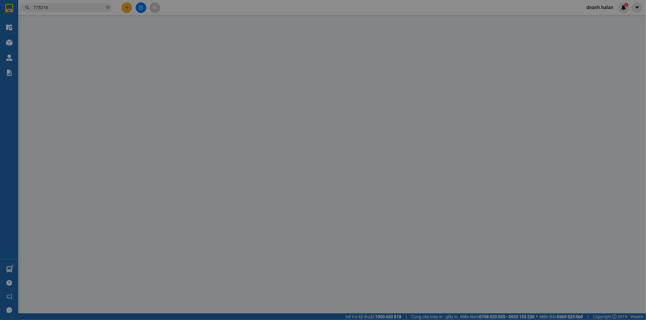
type input "CT2 A10 NAM TRUNG YÊN, NGUYỄN CHÁNH, YÊN HÒA"
checkbox input "true"
type input "80.000"
type input "30.000"
type input "50.000"
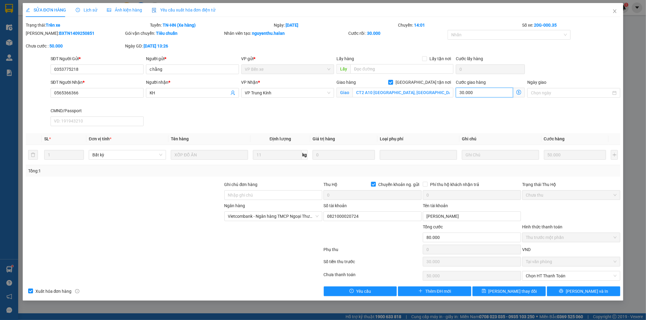
click at [473, 94] on input "30.000" at bounding box center [484, 93] width 57 height 10
type input "50.000"
type input "20.000"
type input "0"
click at [418, 94] on input "CT2 A10 NAM TRUNG YÊN, NGUYỄN CHÁNH, YÊN HÒA" at bounding box center [402, 93] width 101 height 10
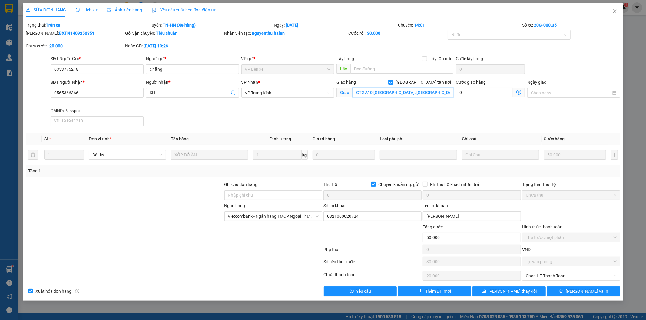
click at [418, 94] on input "CT2 A10 NAM TRUNG YÊN, NGUYỄN CHÁNH, YÊN HÒA" at bounding box center [402, 93] width 101 height 10
type input "t"
type input "THU HỘ: 1.240.000 PHÍ THU HỘ NG GỬI THANH TOÁN"
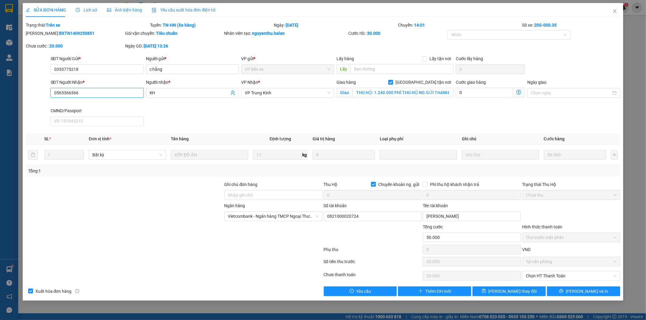
click at [63, 94] on input "0565366366" at bounding box center [97, 93] width 93 height 10
click at [410, 110] on div "SĐT Người Nhận * 0565366366 0565366366 Người nhận * KH VP Nhận * VP Trung Kính …" at bounding box center [335, 104] width 572 height 50
click at [573, 295] on button "[PERSON_NAME] và In" at bounding box center [583, 292] width 73 height 10
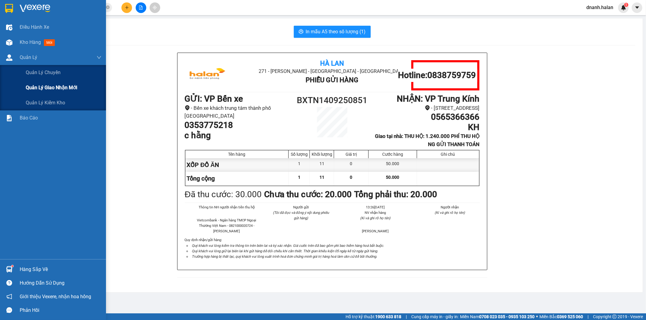
click at [50, 88] on span "Quản lý giao nhận mới" at bounding box center [51, 88] width 51 height 8
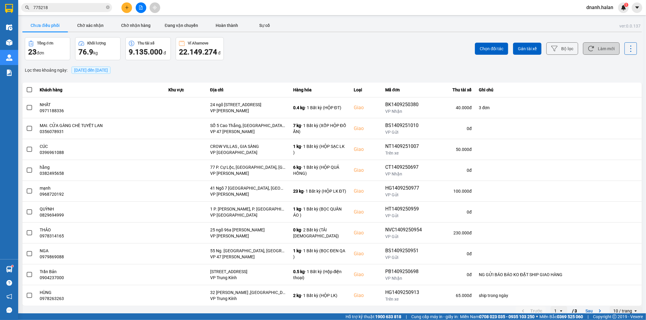
click at [595, 53] on button "Làm mới" at bounding box center [601, 48] width 37 height 12
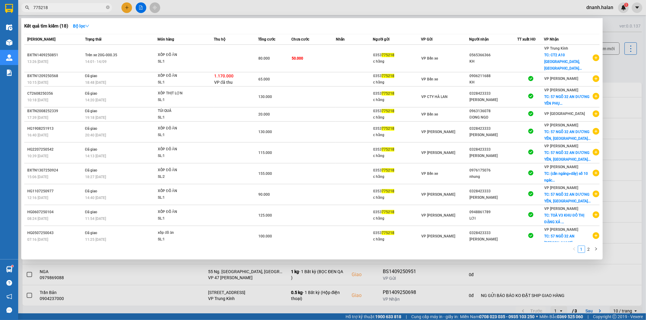
click at [69, 7] on input "775218" at bounding box center [68, 7] width 71 height 7
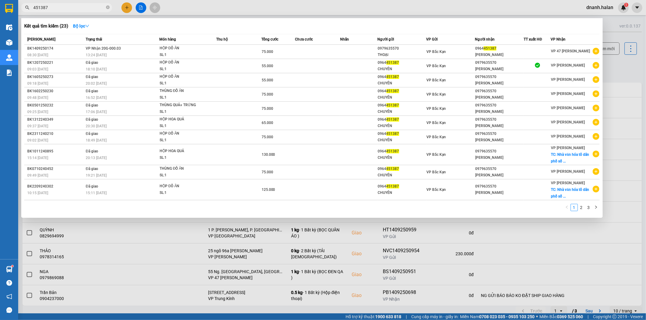
type input "451387"
click at [73, 7] on input "451387" at bounding box center [68, 7] width 71 height 7
type input "032906"
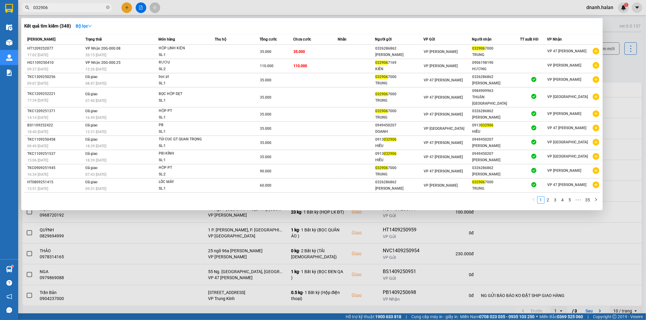
click at [94, 9] on input "032906" at bounding box center [68, 7] width 71 height 7
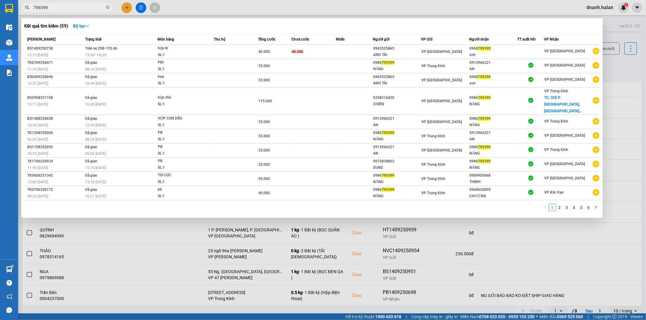
click at [304, 7] on div at bounding box center [323, 160] width 646 height 320
click at [89, 7] on input "799399" at bounding box center [68, 7] width 71 height 7
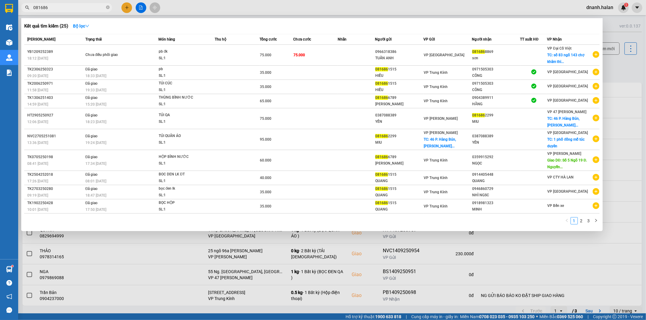
type input "081686"
click at [78, 5] on input "081686" at bounding box center [68, 7] width 71 height 7
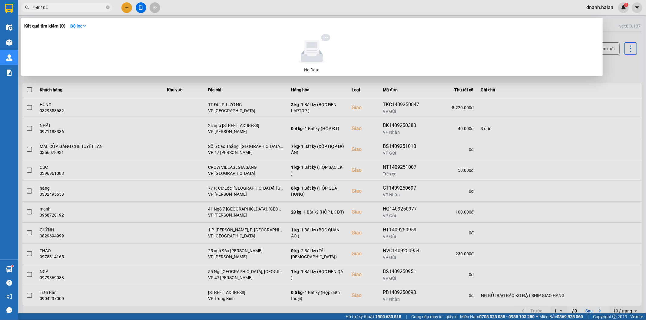
type input "940104"
click at [209, 8] on div at bounding box center [323, 160] width 646 height 320
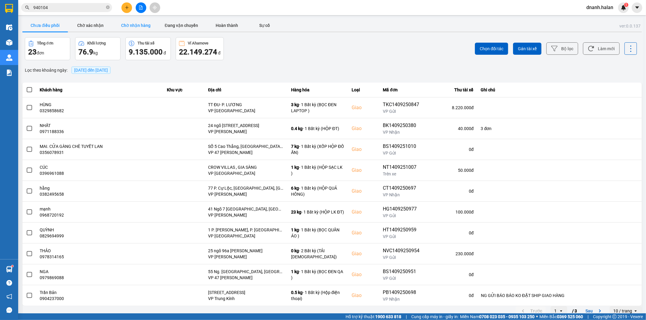
click at [138, 28] on button "Chờ nhận hàng" at bounding box center [135, 25] width 45 height 12
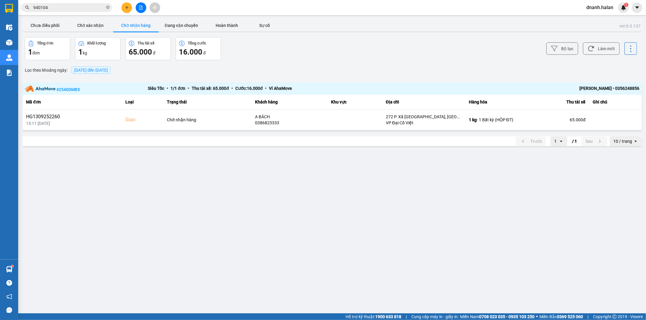
click at [62, 6] on input "940104" at bounding box center [68, 7] width 71 height 7
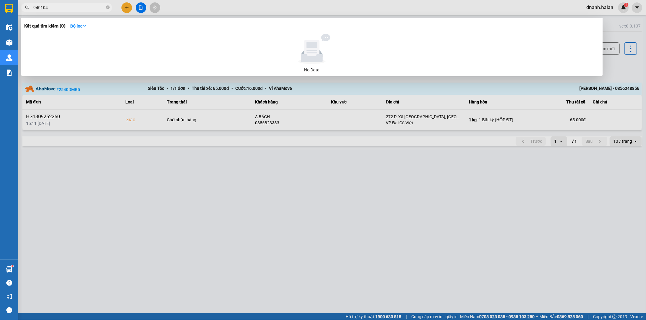
click at [62, 6] on input "940104" at bounding box center [68, 7] width 71 height 7
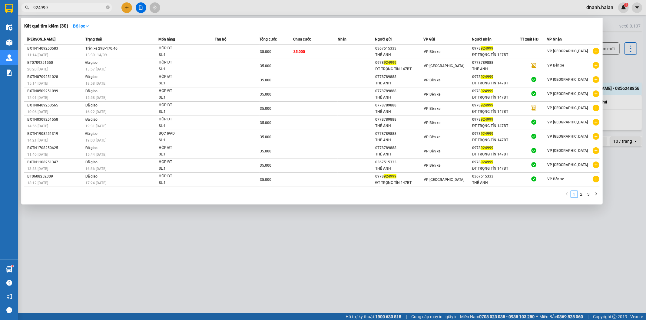
type input "924999"
click at [84, 5] on input "924999" at bounding box center [68, 7] width 71 height 7
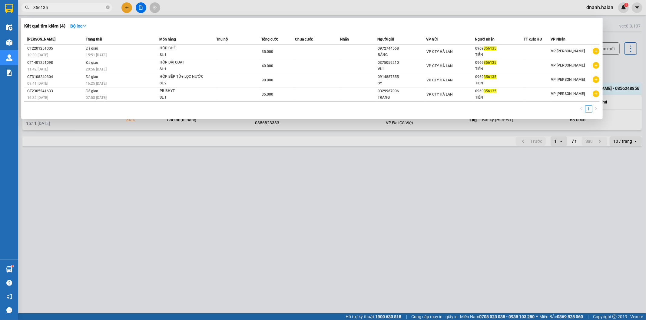
click at [70, 9] on input "356135" at bounding box center [68, 7] width 71 height 7
type input "356135"
click at [295, 8] on div at bounding box center [323, 160] width 646 height 320
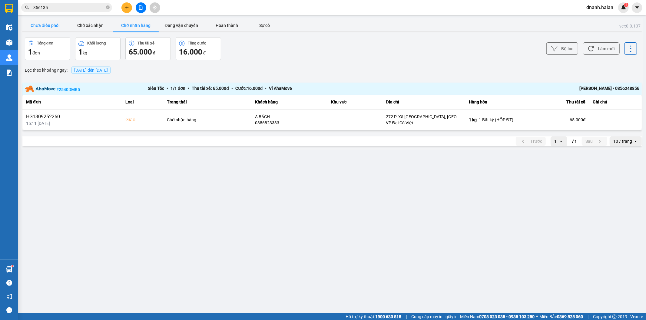
click at [55, 25] on button "Chưa điều phối" at bounding box center [44, 25] width 45 height 12
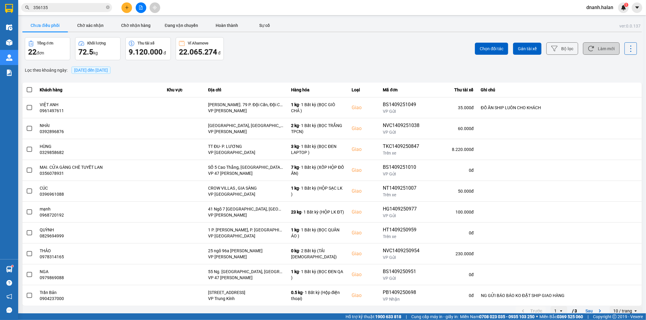
click at [589, 49] on button "Làm mới" at bounding box center [601, 48] width 37 height 12
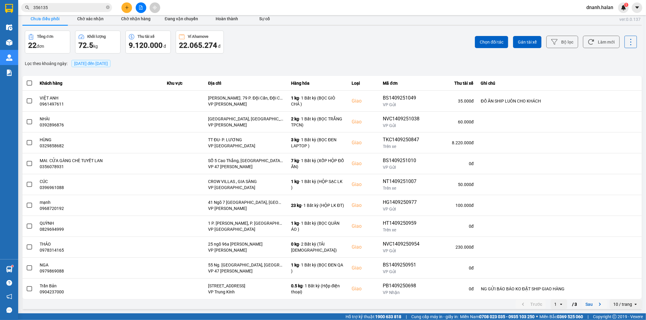
click at [583, 307] on button "Sau" at bounding box center [593, 304] width 25 height 9
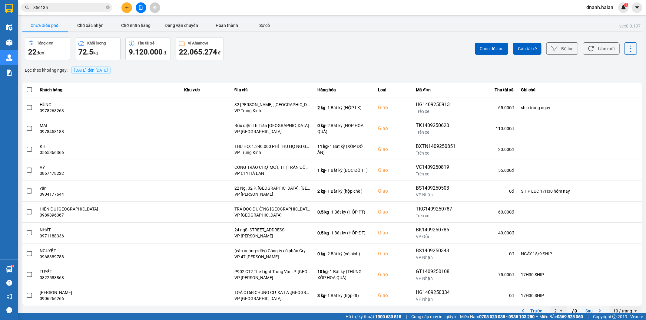
click at [400, 50] on div "Chọn đối tác Gán tài xế Bộ lọc Làm mới" at bounding box center [484, 48] width 306 height 23
click at [55, 8] on input "356135" at bounding box center [68, 7] width 71 height 7
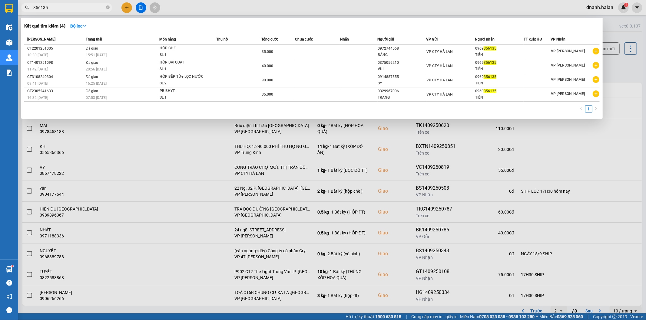
click at [55, 8] on input "356135" at bounding box center [68, 7] width 71 height 7
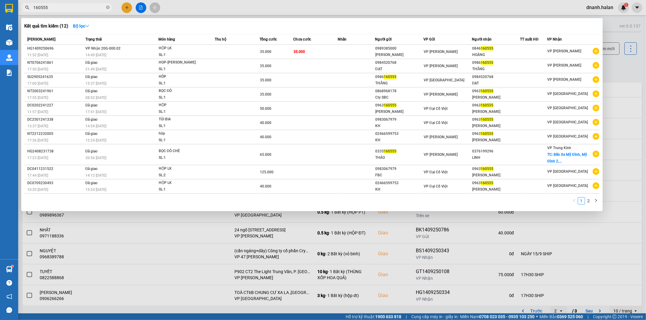
type input "160555"
click at [537, 46] on td at bounding box center [533, 52] width 27 height 14
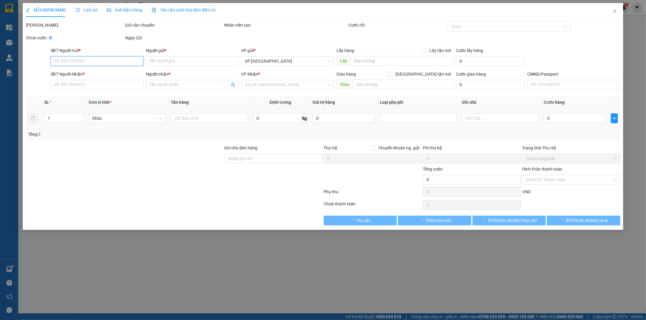
type input "0989385000"
type input "TÙNG HỒNG"
type input "0846160555"
type input "HOÀNG"
type input "35.000"
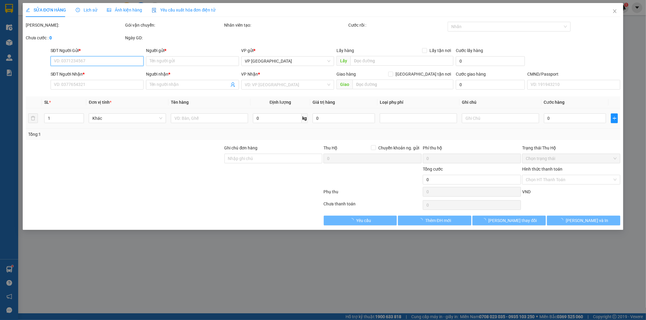
type input "35.000"
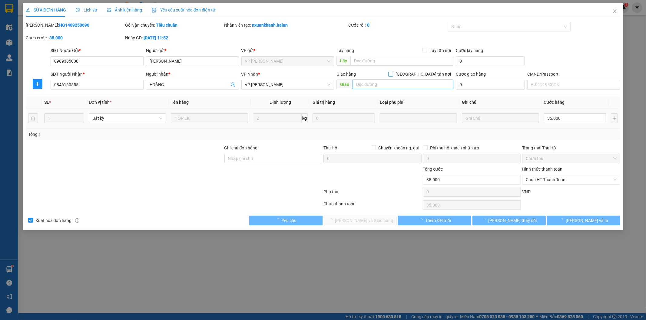
click at [392, 74] on input "[GEOGRAPHIC_DATA][PERSON_NAME] nơi" at bounding box center [390, 74] width 4 height 4
checkbox input "true"
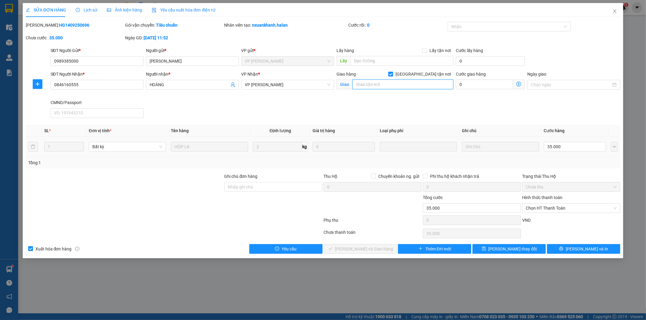
click at [416, 83] on input "text" at bounding box center [402, 85] width 101 height 10
paste input "12 Ng. 172 P. Thái Thịnh, Láng Hạ, Đống Đa, Hà Nội, Việt Nam"
type input "12 Ng. 172 P. Thái Thịnh, Láng Hạ, Đống Đa, Hà Nội, Việt Nam"
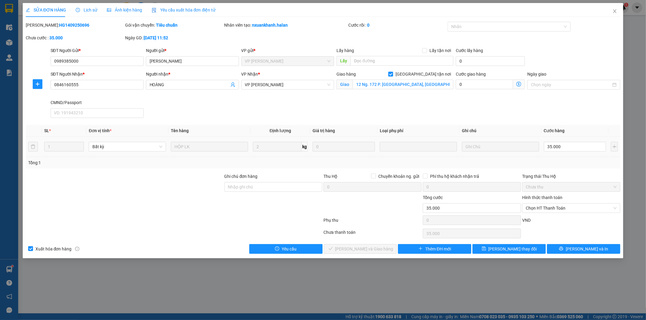
click at [517, 85] on icon "dollar-circle" at bounding box center [518, 84] width 5 height 5
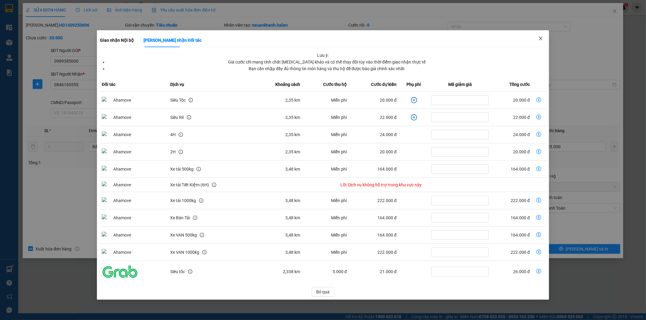
click at [539, 41] on span "Close" at bounding box center [540, 38] width 17 height 17
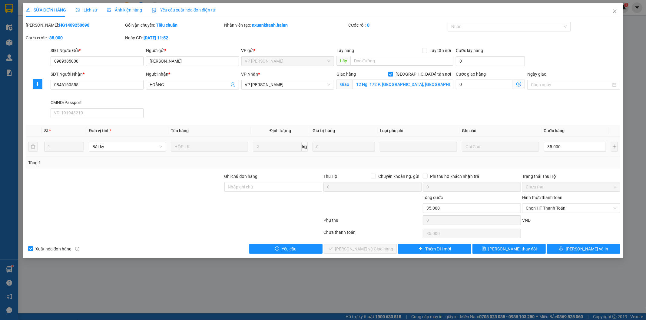
click at [485, 89] on div "0 Giao nhận Nội bộ Giao nhận Đối tác Lưu ý: Giá cước chỉ mang tính chất tham kh…" at bounding box center [490, 85] width 69 height 10
click at [485, 84] on input "0" at bounding box center [484, 85] width 57 height 10
type input "35.003"
type input "35"
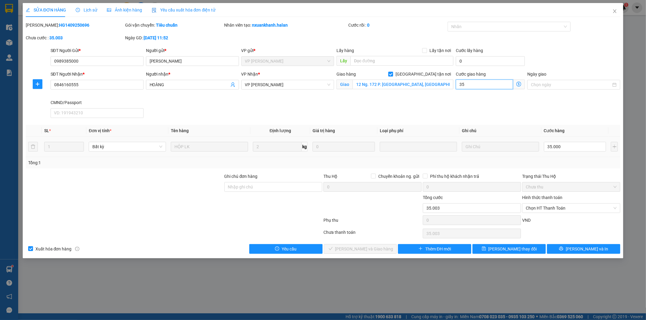
type input "35.035"
type input "3"
type input "35.003"
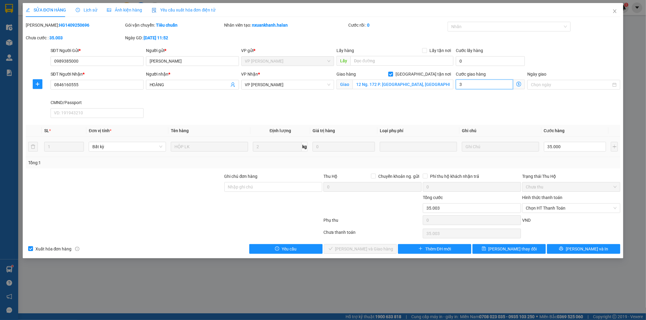
type input "30.000"
type input "65.000"
click at [377, 115] on div "SĐT Người Nhận * 0846160555 Người nhận * HOÀNG VP Nhận * VP Nguyễn Trãi Giao hà…" at bounding box center [335, 96] width 572 height 50
click at [515, 253] on button "[PERSON_NAME] đổi" at bounding box center [508, 249] width 73 height 10
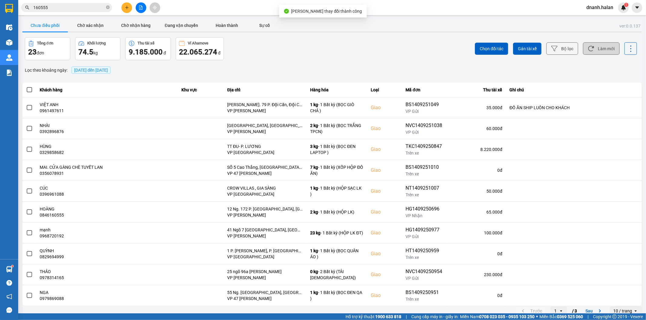
drag, startPoint x: 592, startPoint y: 42, endPoint x: 593, endPoint y: 49, distance: 7.3
click at [591, 43] on div "Chọn đối tác Gán tài xế Bộ lọc Làm mới" at bounding box center [484, 48] width 306 height 23
click at [593, 51] on button "Làm mới" at bounding box center [601, 48] width 37 height 12
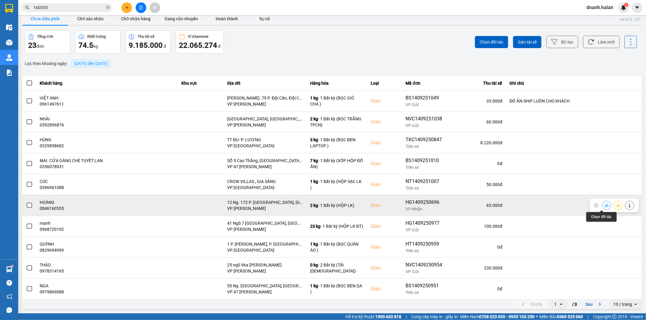
drag, startPoint x: 599, startPoint y: 203, endPoint x: 595, endPoint y: 203, distance: 3.6
click at [604, 203] on icon at bounding box center [606, 205] width 4 height 4
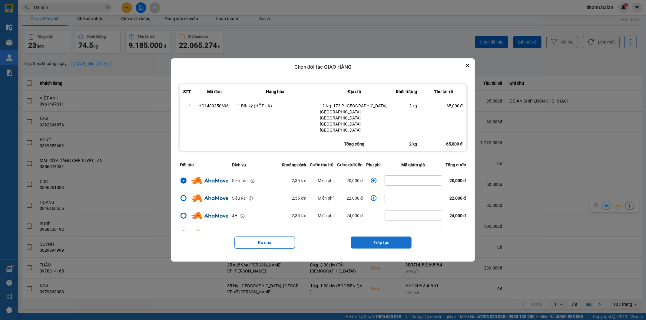
click at [388, 237] on button "Tiếp tục" at bounding box center [381, 243] width 61 height 12
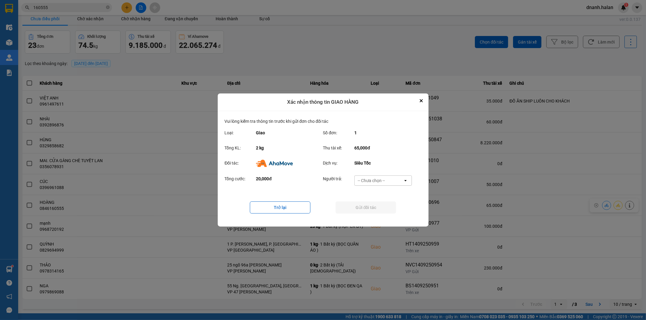
click at [375, 183] on div "-- Chưa chọn --" at bounding box center [370, 181] width 27 height 6
drag, startPoint x: 376, startPoint y: 216, endPoint x: 376, endPoint y: 212, distance: 4.2
click at [375, 216] on span "Ví Ahamove" at bounding box center [371, 216] width 25 height 6
click at [376, 211] on button "Gửi đối tác" at bounding box center [365, 208] width 61 height 12
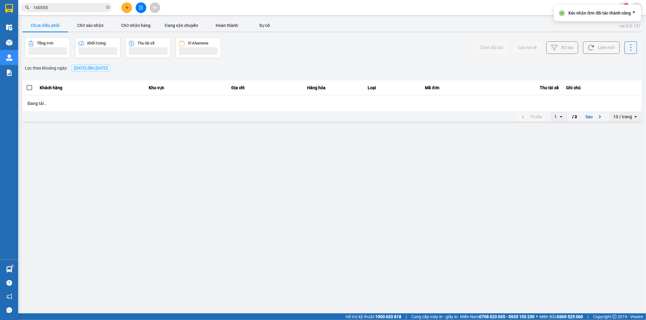
scroll to position [0, 0]
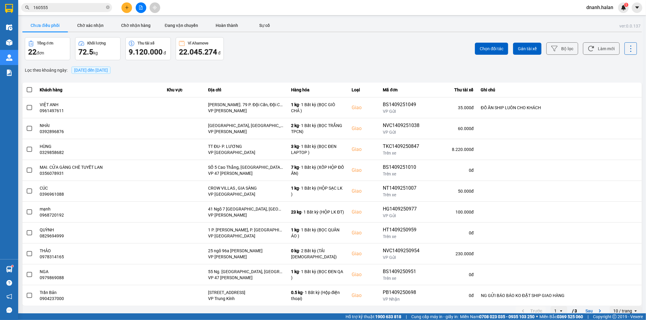
click at [252, 51] on div "Tổng đơn 22 đơn Khối lượng 72.5 kg Thu tài xế 9.120.000 đ Ví Ahamove 22.045.274…" at bounding box center [178, 48] width 306 height 23
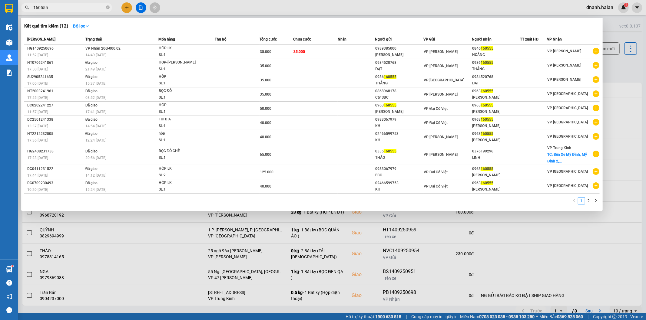
click at [58, 8] on input "160555" at bounding box center [68, 7] width 71 height 7
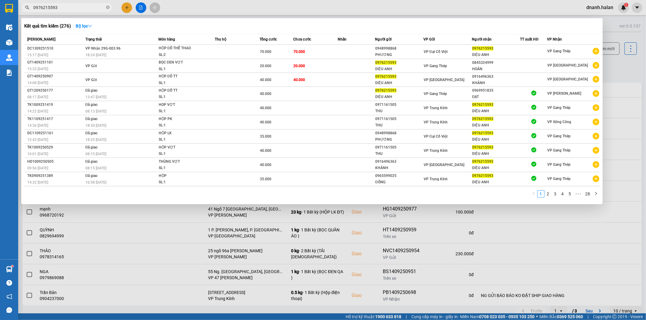
type input "0976215593"
click at [76, 7] on input "0976215593" at bounding box center [68, 7] width 71 height 7
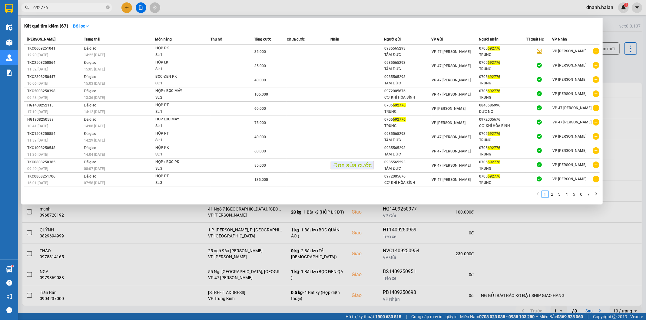
type input "692776"
click at [341, 14] on div at bounding box center [323, 160] width 646 height 320
click at [77, 9] on input "692776" at bounding box center [68, 7] width 71 height 7
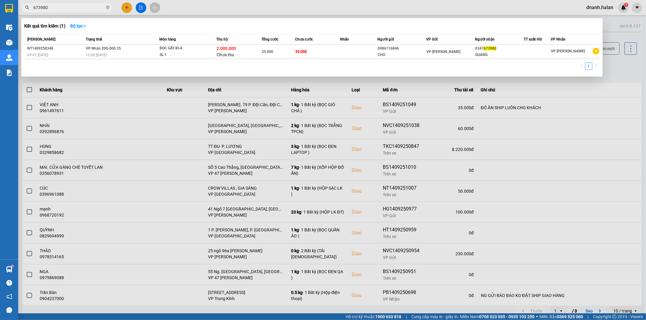
click at [195, 242] on div at bounding box center [323, 160] width 646 height 320
click at [82, 3] on span "673980" at bounding box center [66, 7] width 91 height 9
click at [81, 5] on input "673980" at bounding box center [68, 7] width 71 height 7
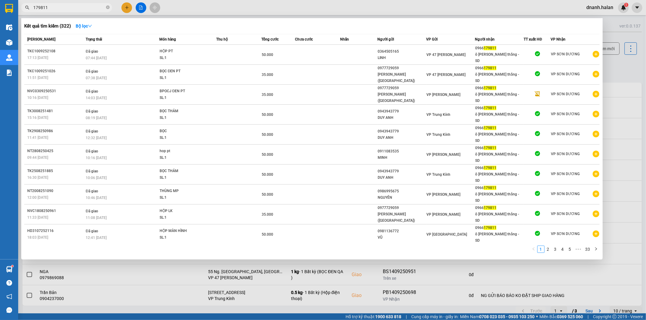
type input "179811"
click at [361, 10] on div at bounding box center [323, 160] width 646 height 320
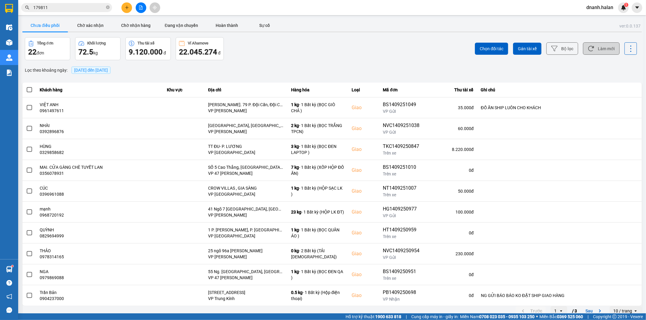
click at [592, 51] on button "Làm mới" at bounding box center [601, 48] width 37 height 12
click at [75, 10] on input "179811" at bounding box center [68, 7] width 71 height 7
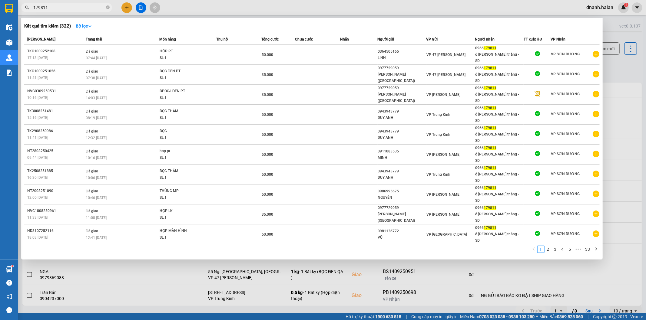
click at [75, 10] on input "179811" at bounding box center [68, 7] width 71 height 7
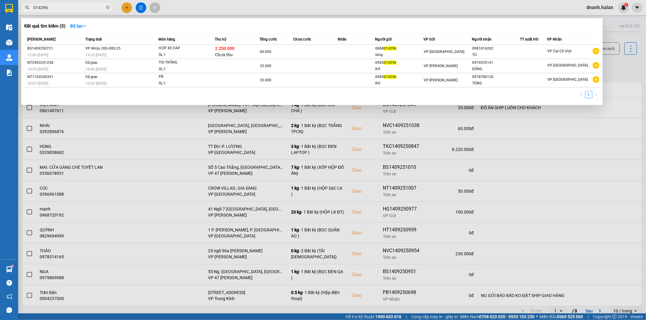
click at [82, 6] on input "014296" at bounding box center [68, 7] width 71 height 7
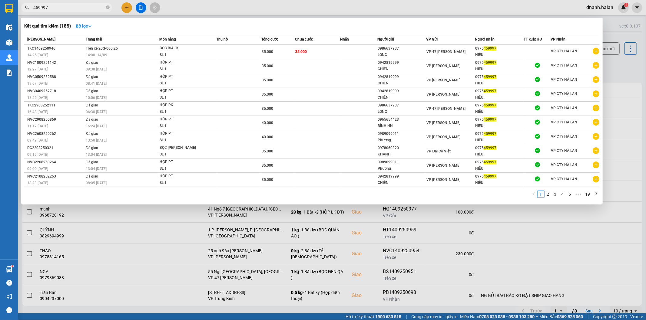
type input "459997"
click at [76, 5] on input "459997" at bounding box center [68, 7] width 71 height 7
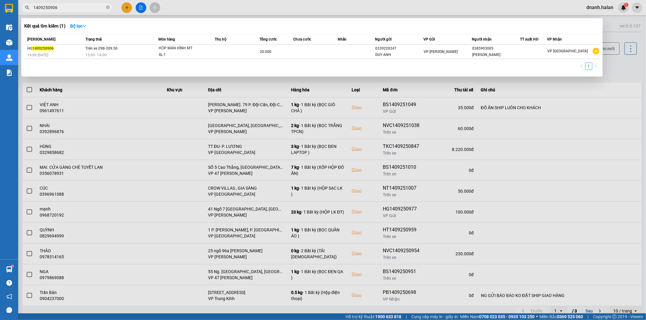
click at [88, 7] on input "1409250906" at bounding box center [68, 7] width 71 height 7
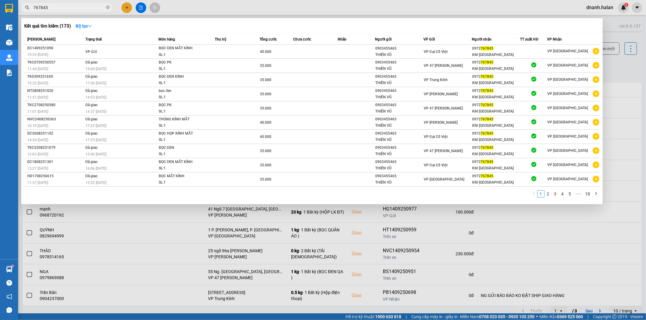
type input "767845"
click at [71, 8] on input "767845" at bounding box center [68, 7] width 71 height 7
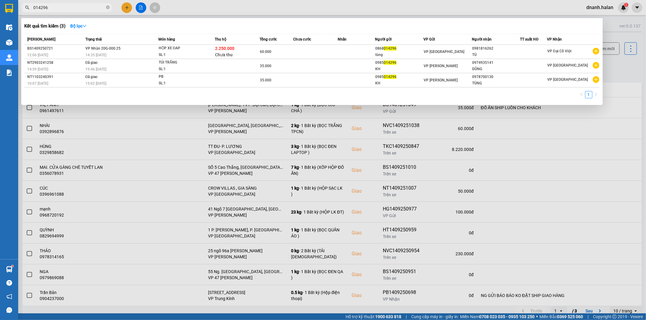
type input "014296"
click at [63, 10] on input "014296" at bounding box center [68, 7] width 71 height 7
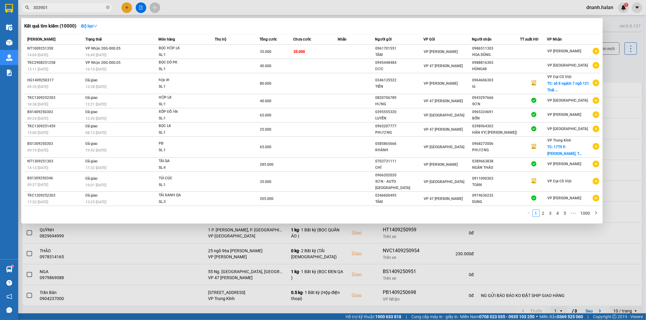
click at [63, 10] on input "303901" at bounding box center [68, 7] width 71 height 7
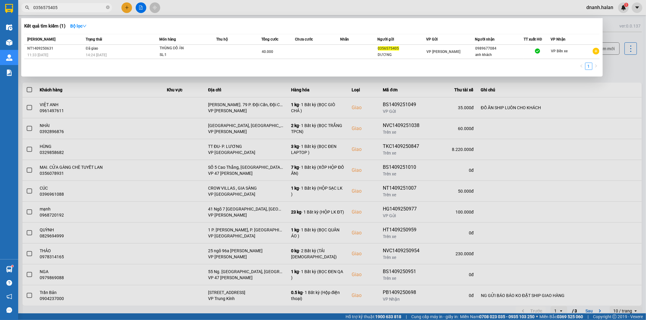
click at [80, 10] on input "0356575405" at bounding box center [68, 7] width 71 height 7
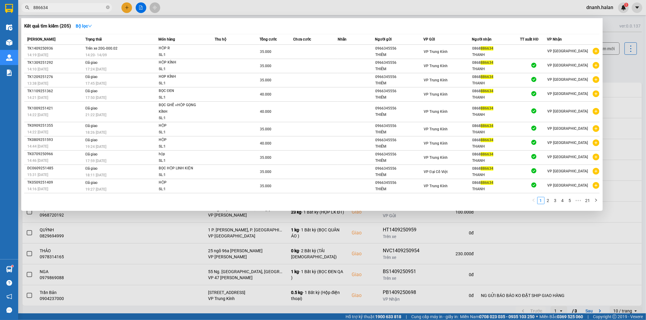
click at [76, 8] on input "886634" at bounding box center [68, 7] width 71 height 7
type input "886634"
click at [334, 14] on div at bounding box center [323, 160] width 646 height 320
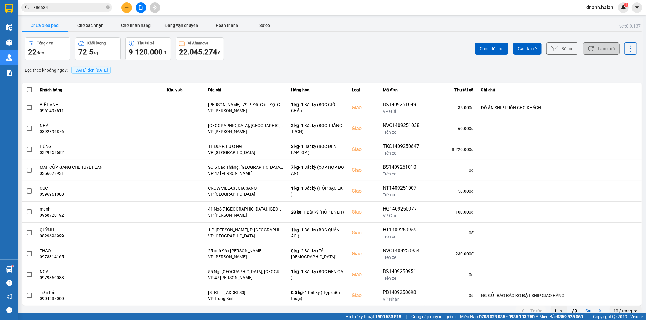
click at [588, 53] on button "Làm mới" at bounding box center [601, 48] width 37 height 12
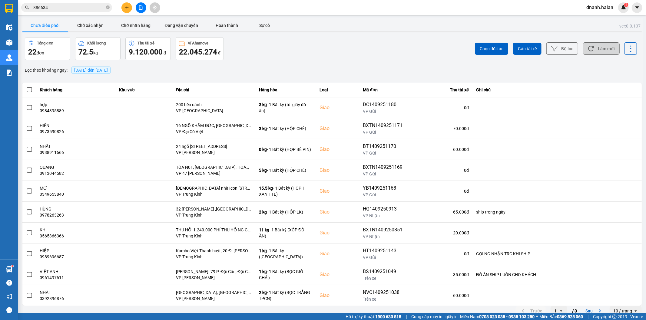
click at [588, 53] on button "Làm mới" at bounding box center [601, 48] width 37 height 12
click at [562, 51] on button "Bộ lọc" at bounding box center [562, 48] width 32 height 12
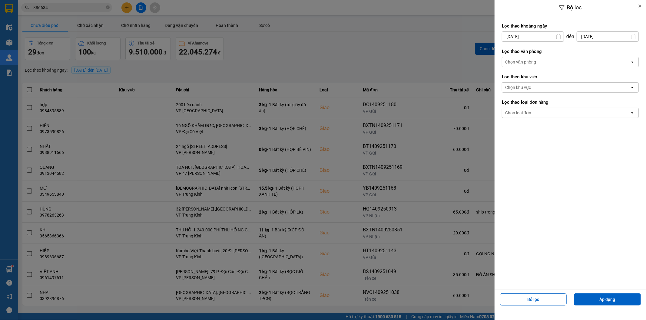
click at [528, 38] on input "[DATE]" at bounding box center [532, 37] width 61 height 10
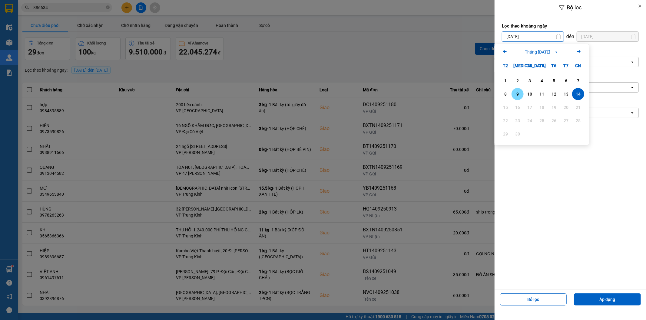
click at [518, 98] on div "9" at bounding box center [517, 94] width 8 height 7
type input "09/09/2025"
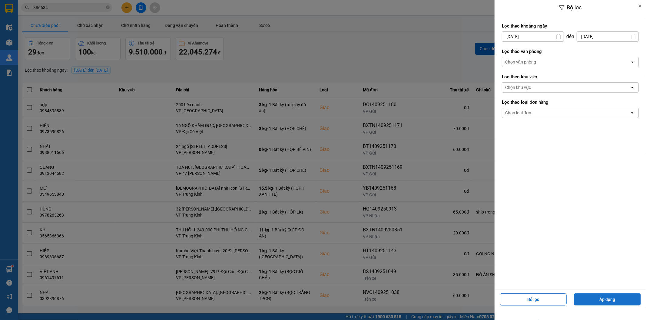
click at [605, 299] on button "Áp dụng" at bounding box center [607, 300] width 67 height 12
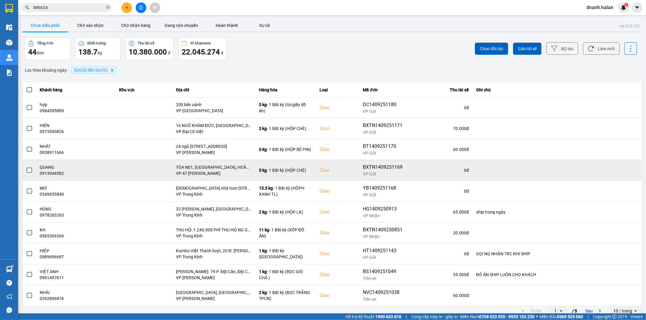
scroll to position [7, 0]
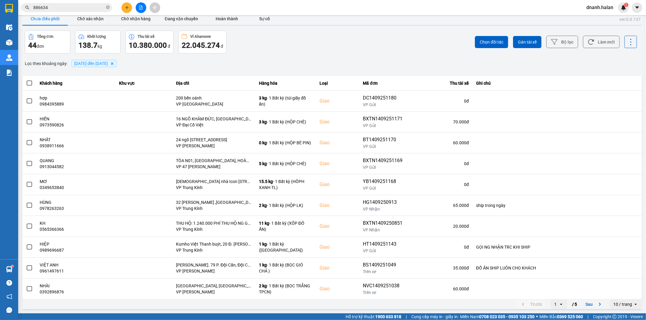
click at [558, 307] on div "open" at bounding box center [562, 305] width 8 height 10
click at [558, 293] on li "5" at bounding box center [553, 292] width 17 height 11
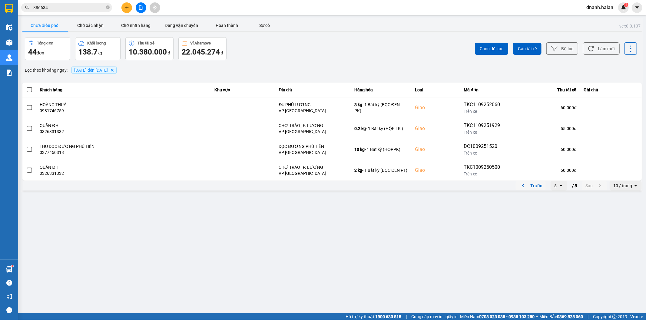
click at [533, 188] on button "Trước" at bounding box center [530, 185] width 30 height 9
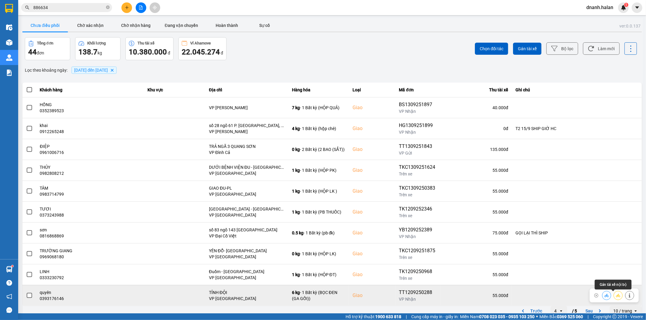
click at [616, 296] on icon at bounding box center [618, 296] width 4 height 4
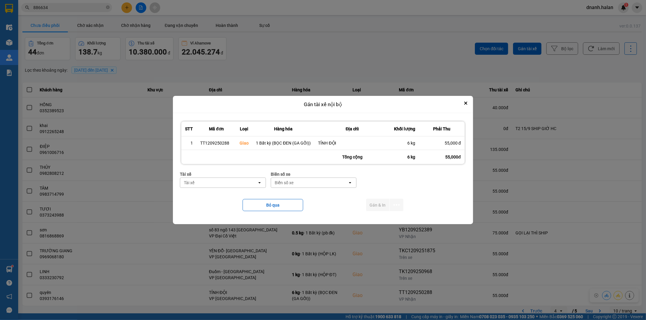
click at [237, 179] on div "Tài xế" at bounding box center [218, 183] width 77 height 10
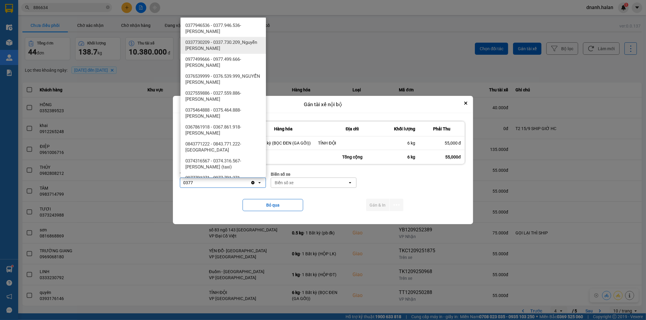
type input "0377"
click at [216, 32] on span "0377946536 - 0377.946.536- Đào Duy Hoàn" at bounding box center [224, 28] width 78 height 12
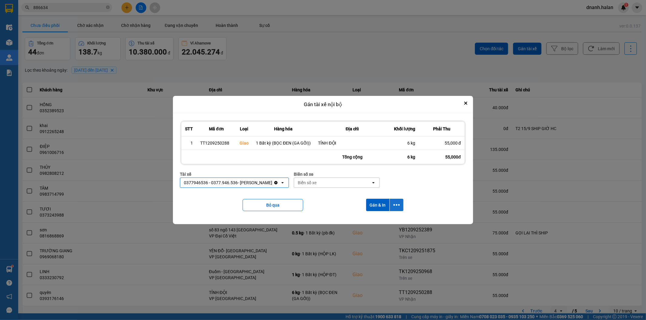
click at [396, 206] on icon "dialog" at bounding box center [396, 205] width 6 height 6
click at [374, 222] on span "Chỉ gán tài" at bounding box center [372, 222] width 20 height 6
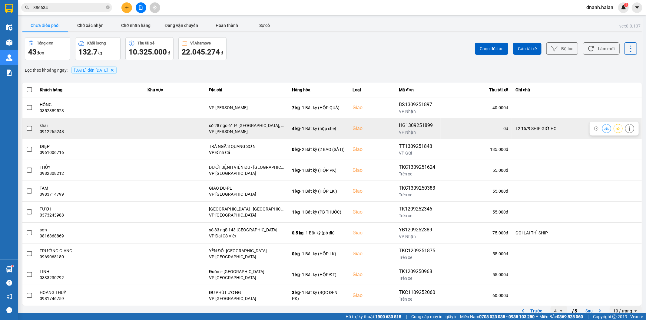
scroll to position [7, 0]
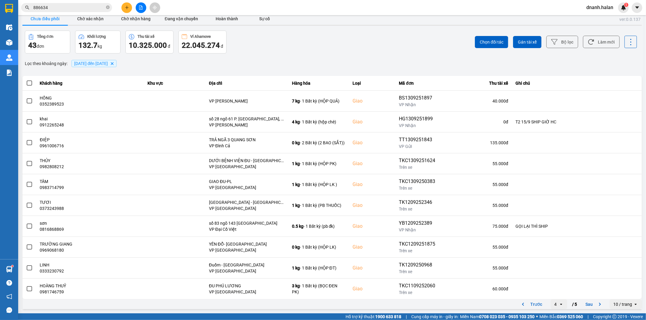
click at [558, 304] on icon "open" at bounding box center [560, 304] width 5 height 5
click at [554, 242] on ul "1 2 3 4 5" at bounding box center [553, 270] width 17 height 59
click at [552, 247] on div "1" at bounding box center [553, 248] width 7 height 6
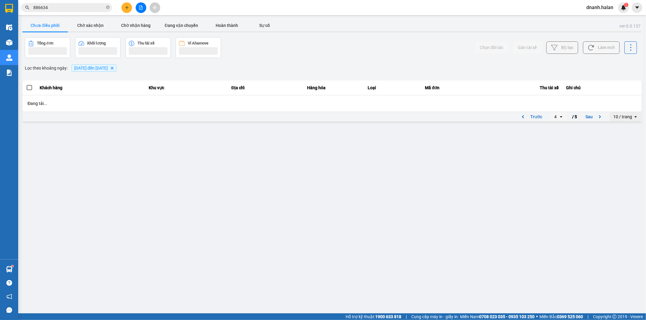
scroll to position [0, 0]
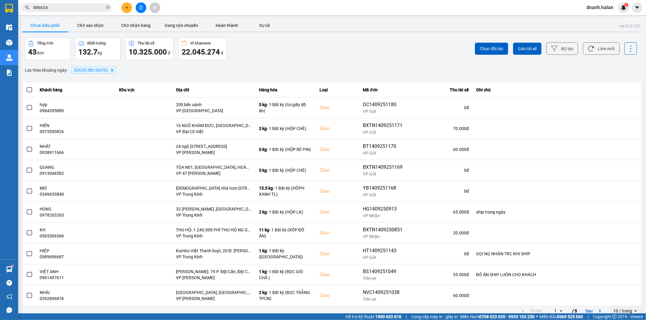
click at [282, 44] on div "Tổng đơn 43 đơn Khối lượng 132.7 kg Thu tài xế 10.325.000 đ Ví Ahamove 22.045.2…" at bounding box center [178, 48] width 306 height 23
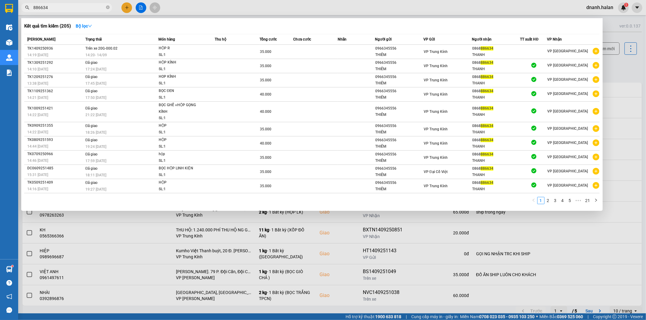
click at [68, 8] on input "886634" at bounding box center [68, 7] width 71 height 7
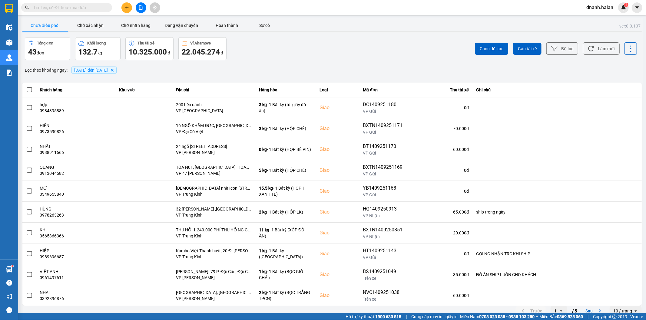
click at [65, 10] on input "text" at bounding box center [68, 7] width 71 height 7
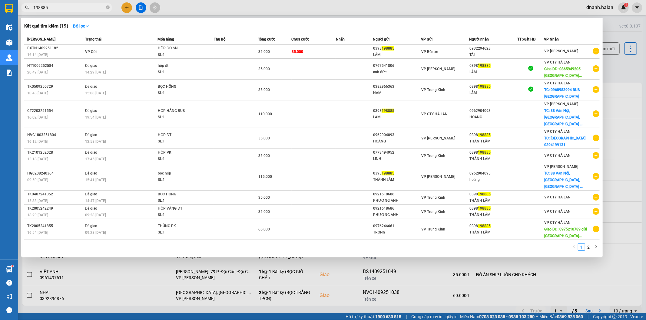
type input "198885"
click at [248, 13] on div at bounding box center [323, 160] width 646 height 320
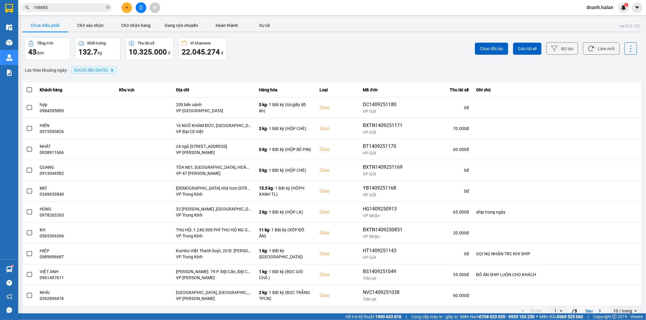
click at [586, 311] on button "Sau" at bounding box center [593, 311] width 25 height 9
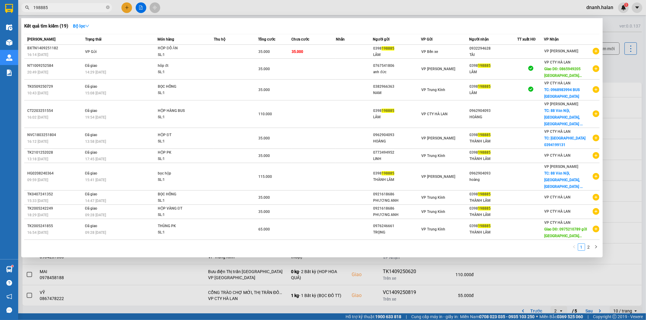
click at [81, 6] on input "198885" at bounding box center [68, 7] width 71 height 7
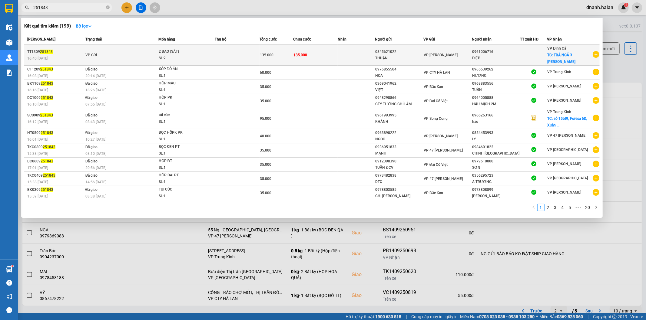
type input "251843"
click at [513, 59] on div "ĐIỆP" at bounding box center [496, 58] width 48 height 6
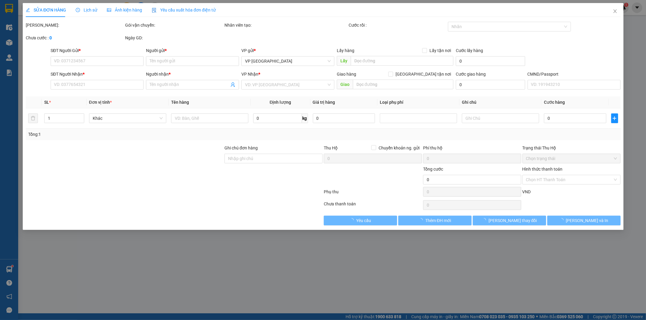
type input "0845621022"
type input "THUẬN"
type input "0961006716"
type input "ĐIỆP"
checkbox input "true"
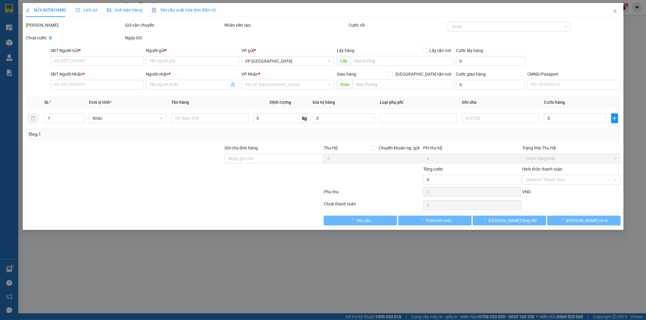
type input "TRẢ NGÃ 3 QUANG SƠN"
type input "135.000"
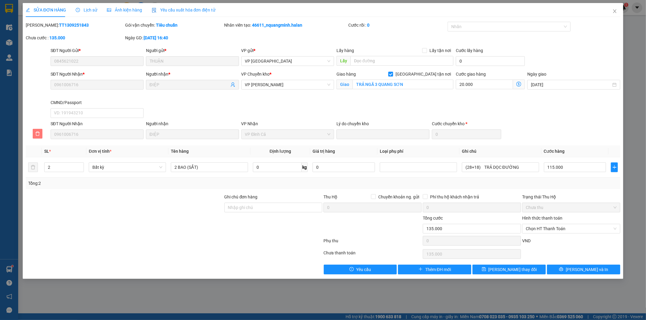
click at [40, 135] on span "delete" at bounding box center [37, 133] width 9 height 5
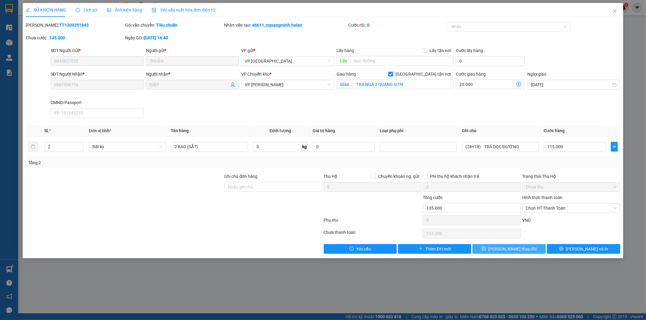
click at [524, 249] on span "[PERSON_NAME] đổi" at bounding box center [512, 249] width 48 height 7
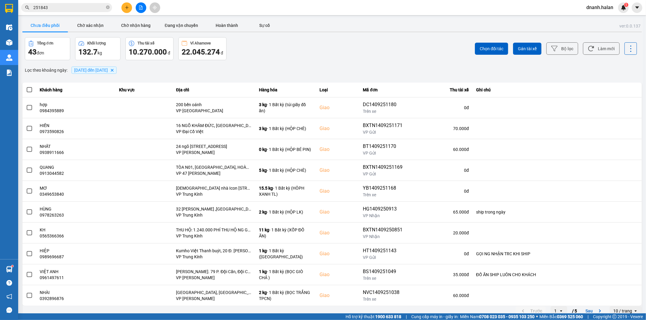
click at [340, 48] on div "Chọn đối tác Gán tài xế Bộ lọc Làm mới" at bounding box center [484, 48] width 306 height 23
click at [69, 2] on div "Kết quả tìm kiếm ( 199 ) Bộ lọc Mã ĐH Trạng thái Món hàng Thu hộ Tổng cước Chưa…" at bounding box center [59, 7] width 118 height 11
click at [69, 4] on input "251843" at bounding box center [68, 7] width 71 height 7
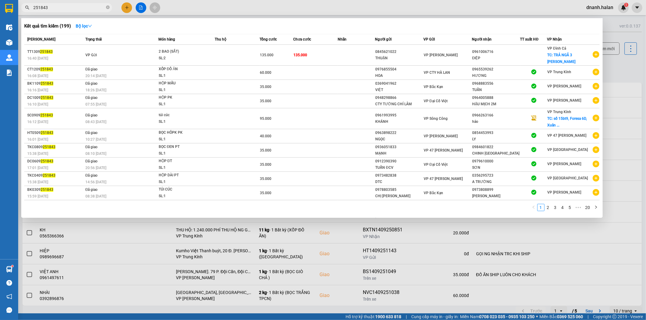
click at [69, 4] on input "251843" at bounding box center [68, 7] width 71 height 7
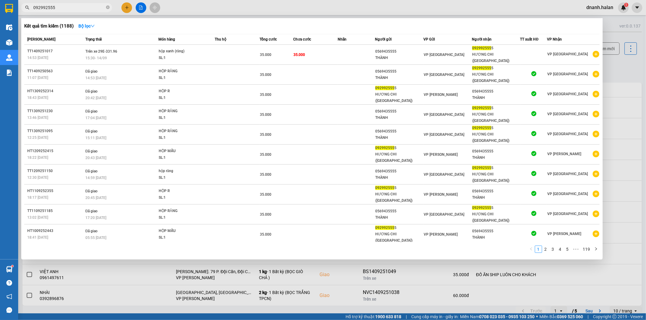
type input "0929925555"
click at [88, 8] on input "0929925555" at bounding box center [68, 7] width 71 height 7
click at [90, 9] on input "0929925555" at bounding box center [68, 7] width 71 height 7
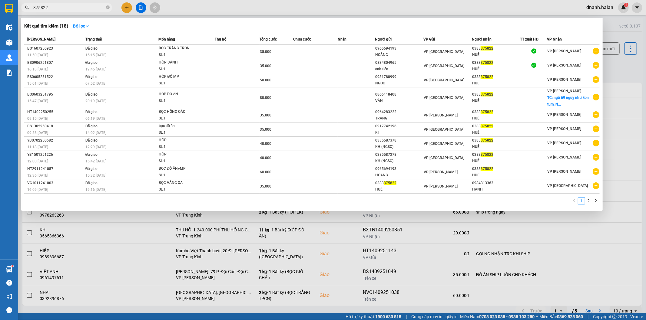
click at [60, 12] on div at bounding box center [323, 160] width 646 height 320
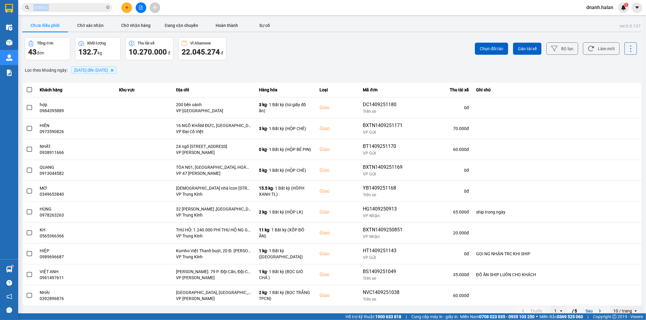
click at [60, 12] on div "Kết quả tìm kiếm ( 18 ) Bộ lọc Mã ĐH Trạng thái Món hàng Thu hộ Tổng cước Chưa …" at bounding box center [59, 7] width 118 height 11
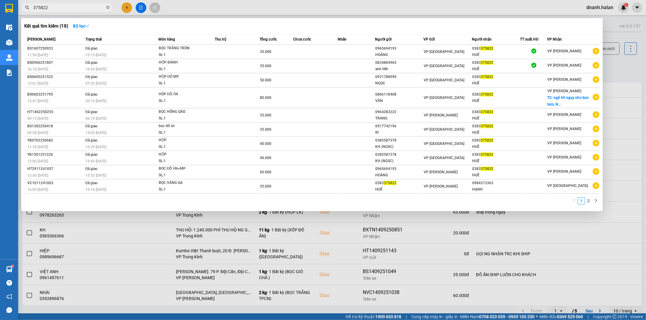
click at [83, 10] on input "375822" at bounding box center [68, 7] width 71 height 7
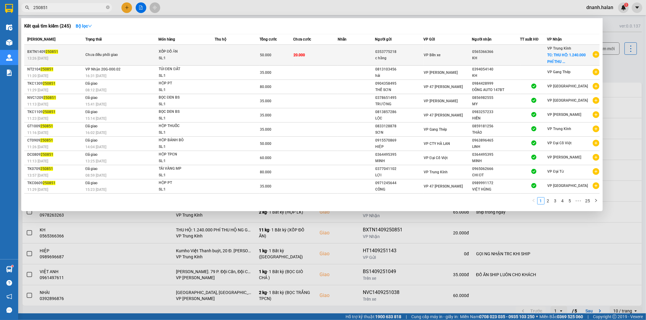
type input "250851"
click at [406, 56] on div "c hằng" at bounding box center [399, 58] width 48 height 6
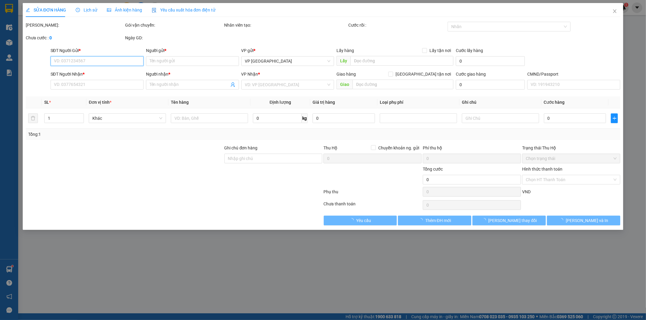
type input "0353775218"
type input "c hằng"
type input "0565366366"
type input "KH"
checkbox input "true"
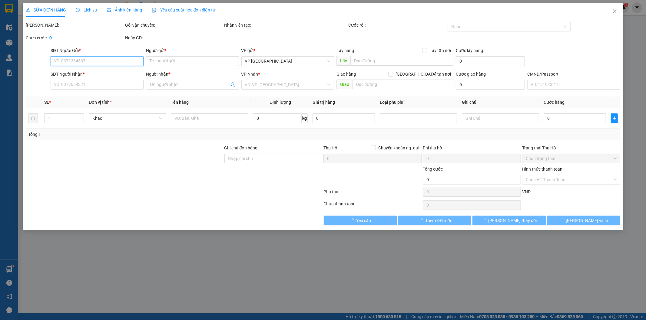
type input "THU HỘ: 1.240.000 PHÍ THU HỘ NG GỬI THANH TOÁN"
checkbox input "true"
type input "50.000"
type input "30.000"
type input "20.000"
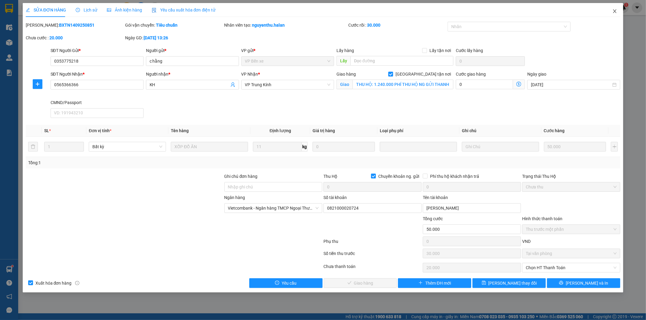
click at [610, 10] on span "Close" at bounding box center [614, 11] width 17 height 17
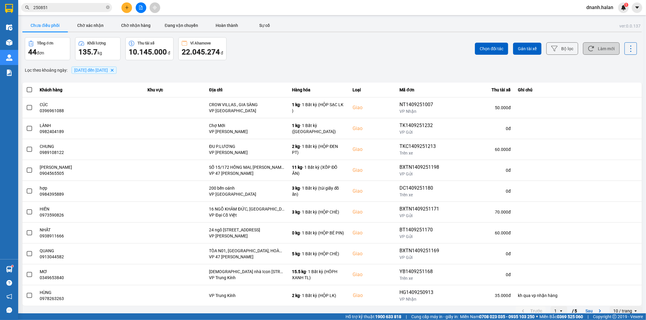
click at [601, 45] on button "Làm mới" at bounding box center [601, 48] width 37 height 12
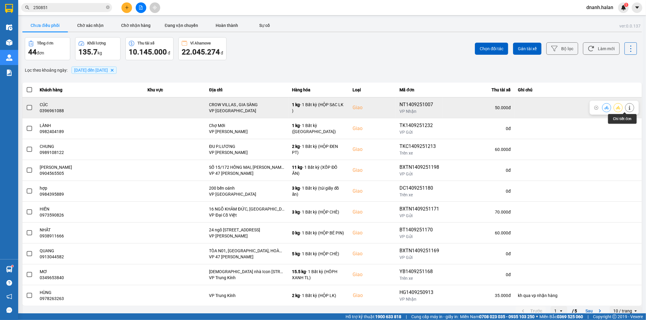
click at [616, 109] on icon at bounding box center [618, 108] width 4 height 4
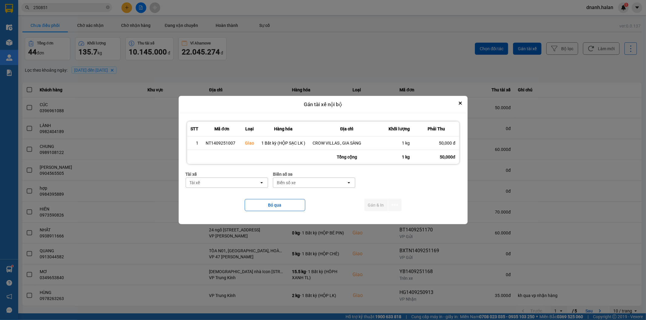
click at [211, 180] on div "Tài xế" at bounding box center [222, 183] width 73 height 10
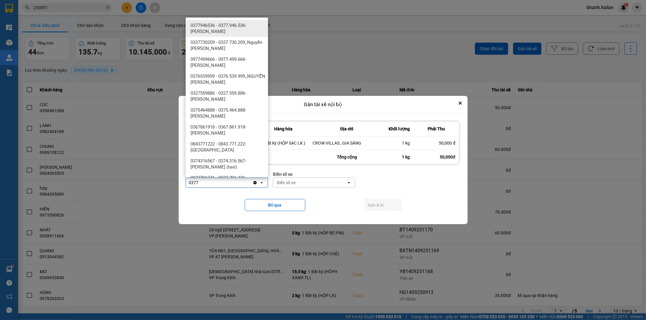
type input "0377"
click at [214, 23] on span "0377946536 - 0377.946.536- Đào Duy Hoàn" at bounding box center [227, 28] width 75 height 12
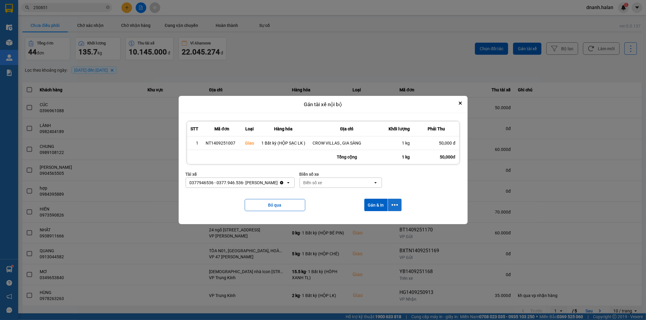
click at [397, 206] on icon "dialog" at bounding box center [394, 205] width 6 height 2
click at [372, 221] on span "Chỉ gán tài" at bounding box center [371, 222] width 20 height 6
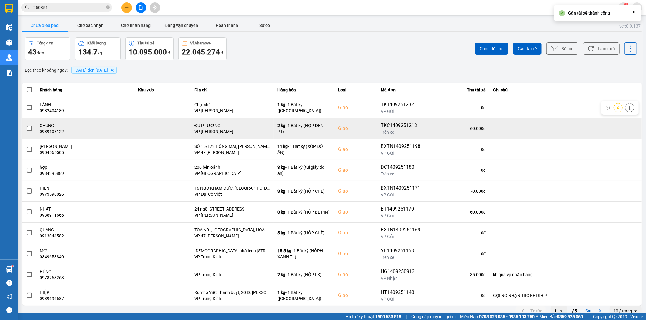
scroll to position [7, 0]
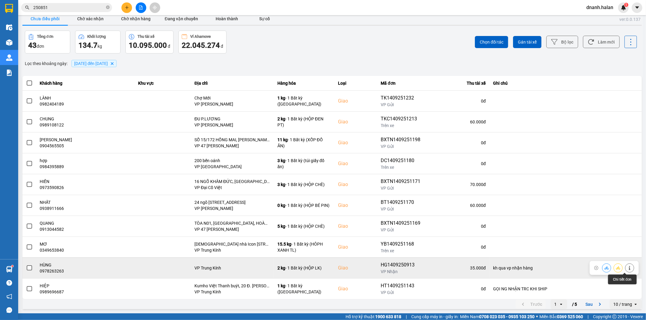
click at [625, 268] on button at bounding box center [629, 268] width 8 height 11
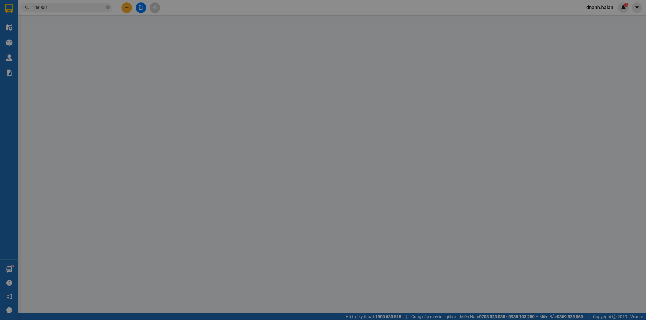
type input "0988999608"
type input "NAM"
type input "0978263263"
type input "HÙNG"
type input "kh qua vp nhận hàng"
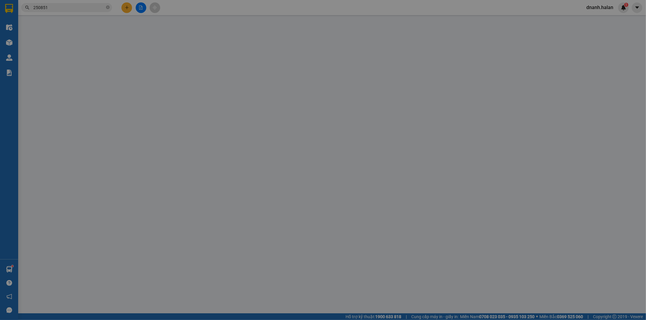
type input "35.000"
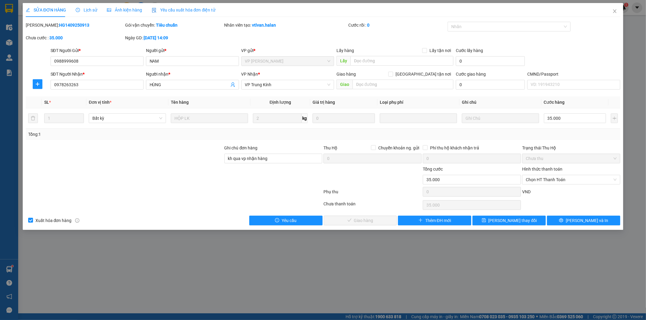
drag, startPoint x: 94, startPoint y: 9, endPoint x: 104, endPoint y: 17, distance: 12.1
click at [94, 9] on span "Lịch sử" at bounding box center [86, 10] width 21 height 5
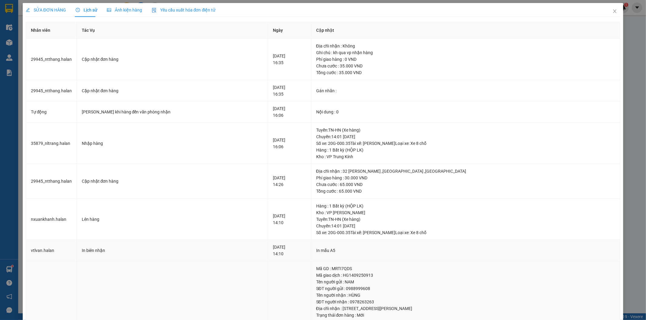
scroll to position [94, 0]
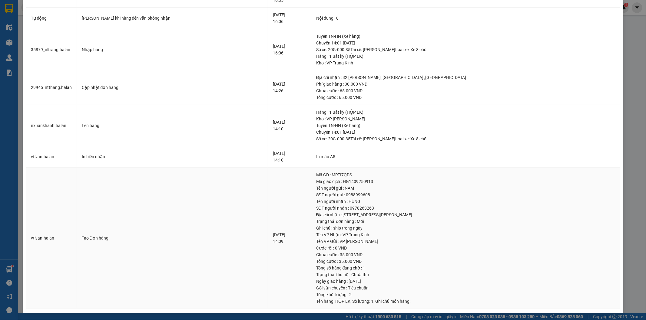
drag, startPoint x: 358, startPoint y: 213, endPoint x: 455, endPoint y: 214, distance: 96.9
click at [455, 214] on div "Địa chỉ nhận : 32 VŨ PHẠM HÀ ,TRUNG HOÀ ,QUẬN CẦU GIẤY" at bounding box center [465, 215] width 299 height 7
copy div "32 VŨ PHẠM HÀ ,TRUNG HOÀ ,QUẬN CẦU GIẤY"
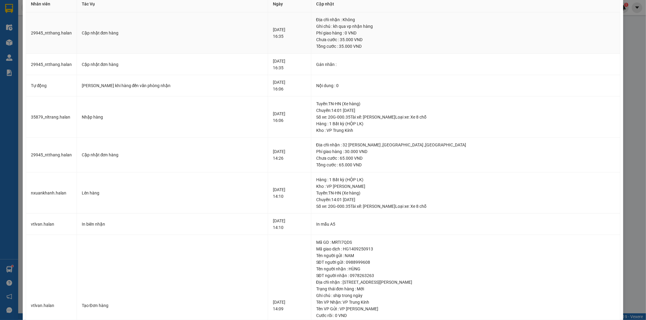
scroll to position [0, 0]
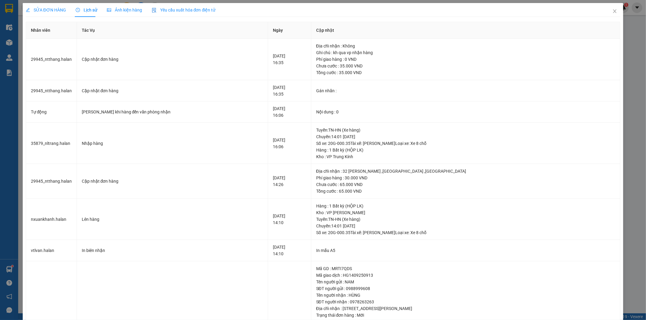
click at [39, 8] on span "SỬA ĐƠN HÀNG" at bounding box center [46, 10] width 40 height 5
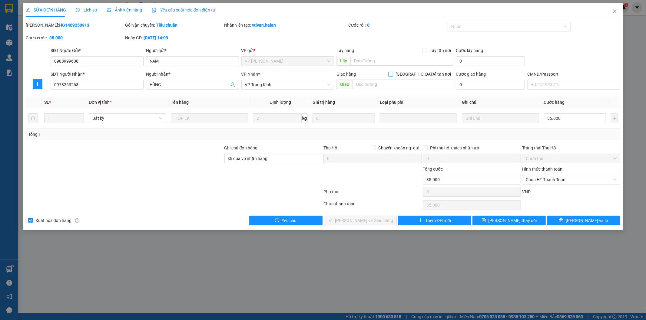
click at [392, 74] on input "[GEOGRAPHIC_DATA][PERSON_NAME] nơi" at bounding box center [390, 74] width 4 height 4
checkbox input "true"
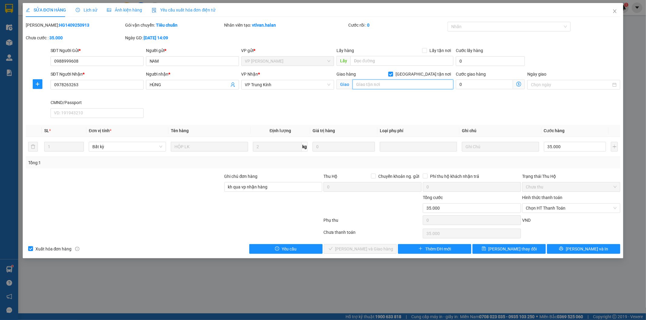
click at [391, 88] on input "text" at bounding box center [402, 85] width 101 height 10
paste input "32 VŨ PHẠM HÀ ,TRUNG HOÀ ,QUẬN CẦU GIẤY"
type input "32 VŨ PHẠM HÀ ,TRUNG HOÀ ,QUẬN CẦU GIẤY"
click at [527, 251] on button "[PERSON_NAME] đổi" at bounding box center [508, 249] width 73 height 10
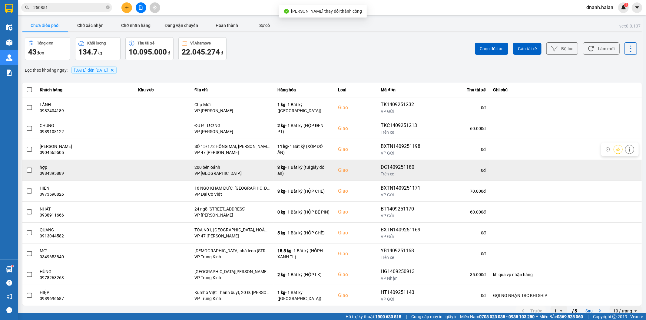
scroll to position [7, 0]
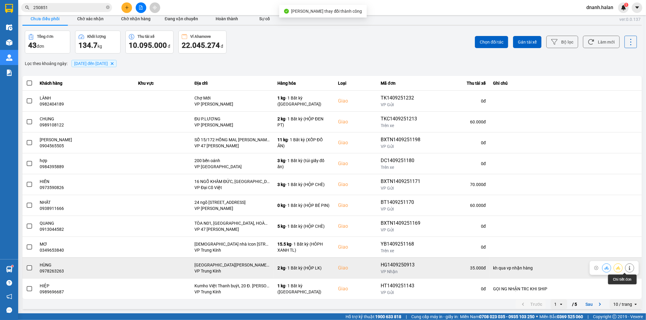
click at [627, 270] on button at bounding box center [629, 268] width 8 height 11
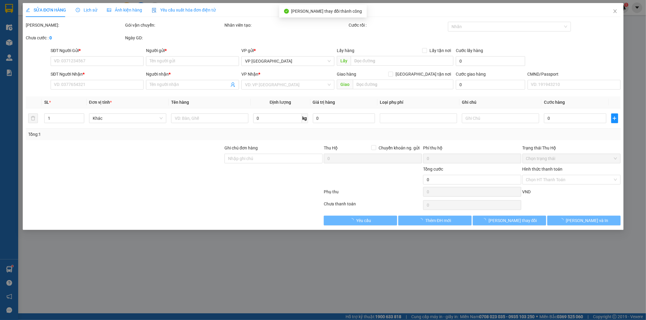
type input "0988999608"
type input "NAM"
type input "0978263263"
type input "HÙNG"
checkbox input "true"
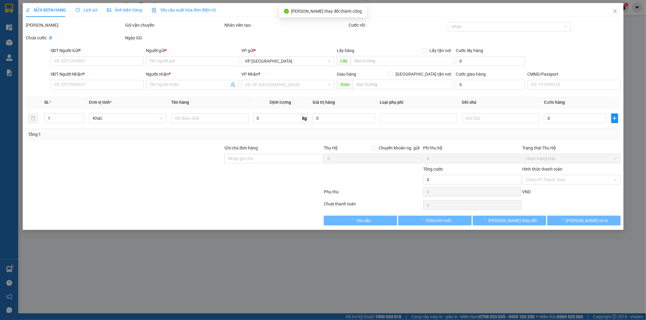
type input "32 VŨ PHẠM HÀ ,TRUNG HOÀ ,QUẬN CẦU GIẤY"
type input "kh qua vp nhận hàng"
type input "35.000"
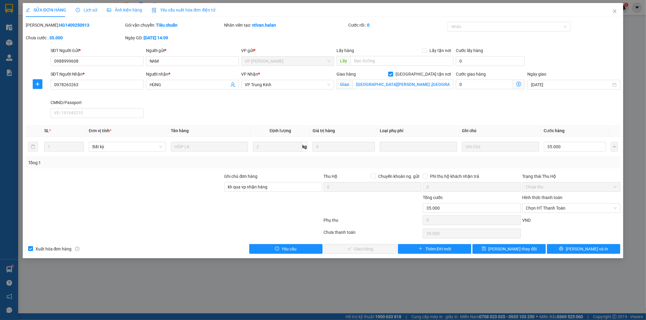
click at [392, 73] on input "[GEOGRAPHIC_DATA][PERSON_NAME] nơi" at bounding box center [390, 74] width 4 height 4
checkbox input "false"
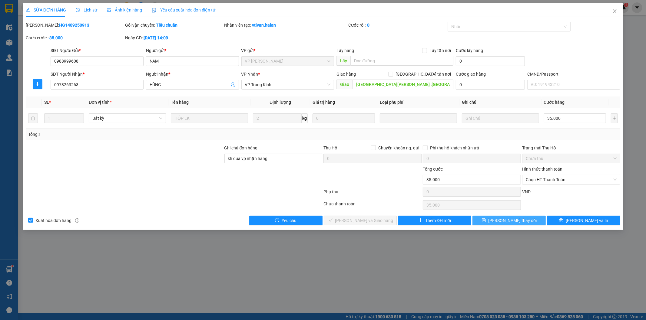
click at [486, 220] on icon "save" at bounding box center [484, 220] width 4 height 4
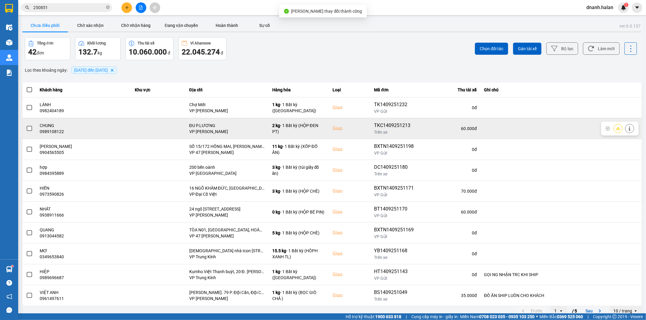
scroll to position [7, 0]
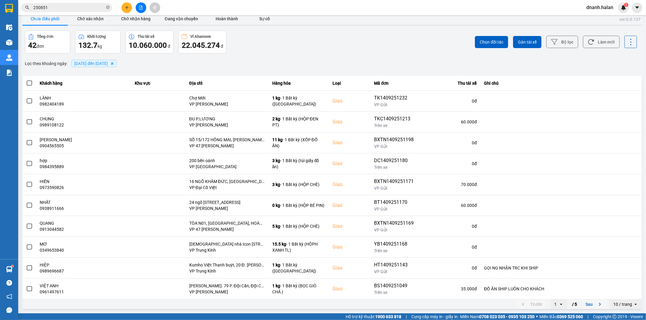
click at [586, 306] on button "Sau" at bounding box center [593, 304] width 25 height 9
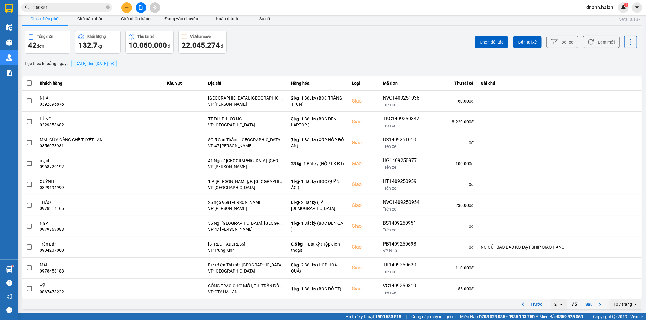
click at [588, 307] on button "Sau" at bounding box center [593, 304] width 25 height 9
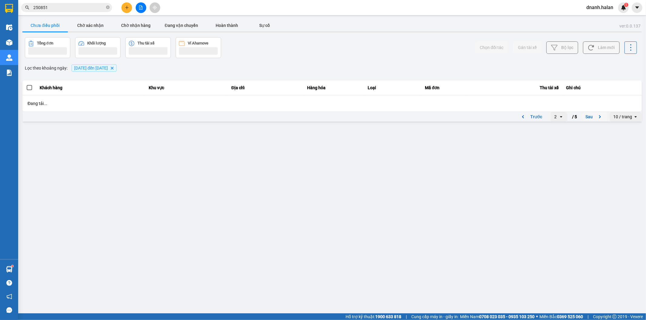
scroll to position [0, 0]
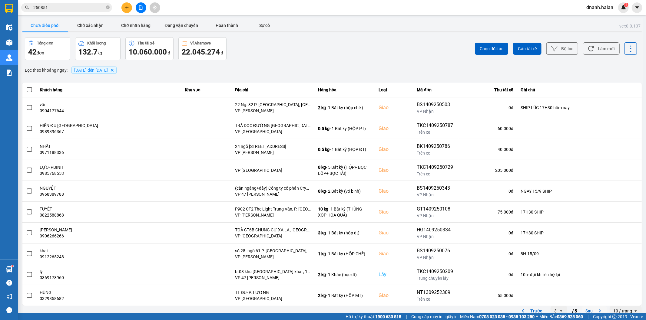
click at [588, 310] on button "Sau" at bounding box center [593, 311] width 25 height 9
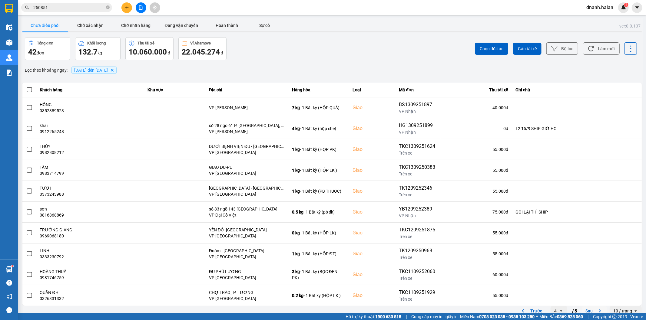
click at [586, 310] on button "Sau" at bounding box center [593, 311] width 25 height 9
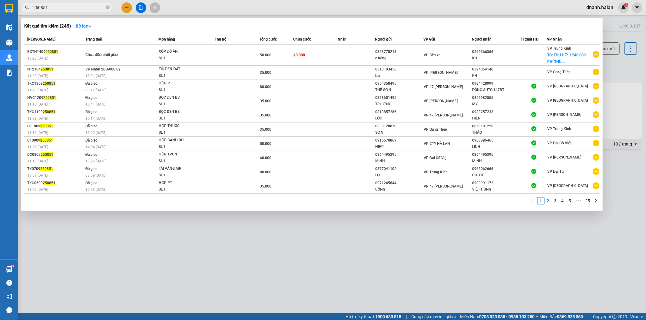
click at [84, 4] on input "250851" at bounding box center [68, 7] width 71 height 7
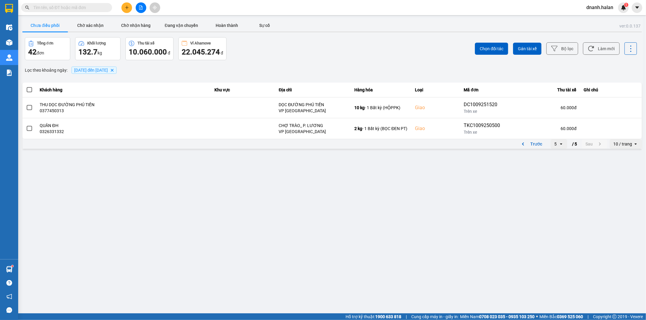
click at [77, 7] on input "text" at bounding box center [68, 7] width 71 height 7
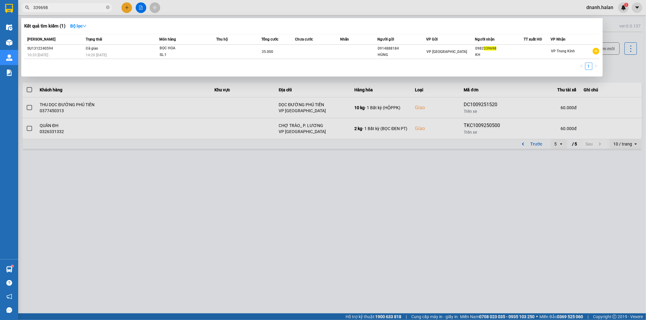
click at [77, 7] on input "339698" at bounding box center [68, 7] width 71 height 7
click at [74, 6] on input "339698" at bounding box center [68, 7] width 71 height 7
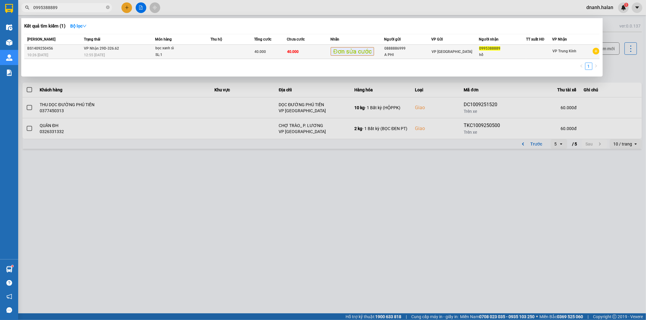
type input "0995388889"
click at [499, 55] on div "hồ" at bounding box center [502, 55] width 47 height 6
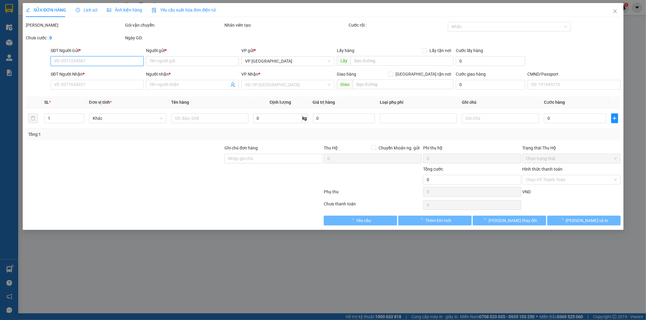
type input "0888886999"
type input "A PHI"
type input "0995388889"
type input "hồ"
type input "40.000"
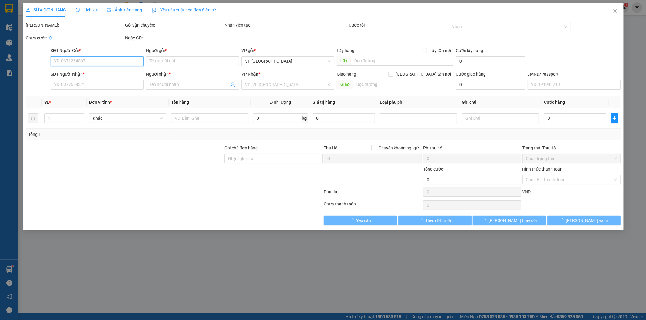
type input "40.000"
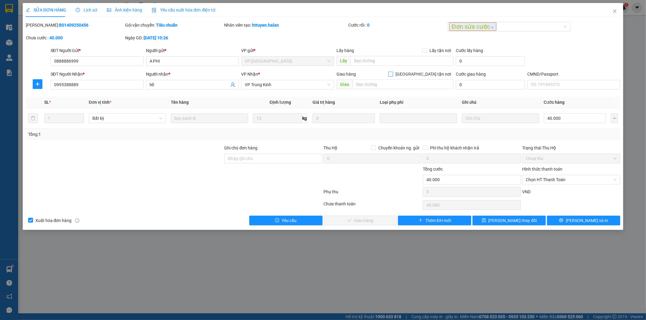
click at [424, 77] on label "[GEOGRAPHIC_DATA][PERSON_NAME] nơi" at bounding box center [420, 74] width 65 height 7
click at [392, 76] on input "[GEOGRAPHIC_DATA][PERSON_NAME] nơi" at bounding box center [390, 74] width 4 height 4
checkbox input "true"
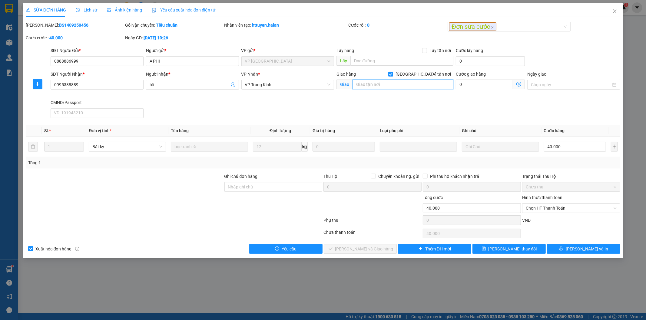
click at [411, 84] on input "text" at bounding box center [402, 85] width 101 height 10
paste input "10 Ng. 342 Đ. Hồ Tùng Mậu, Cầu Diễn, Bắc Từ Liêm, Hà Nội, Việt Nam"
type input "10 Ng. 342 Đ. Hồ Tùng Mậu, Cầu Diễn, Bắc Từ Liêm, Hà Nội, Việt Nam"
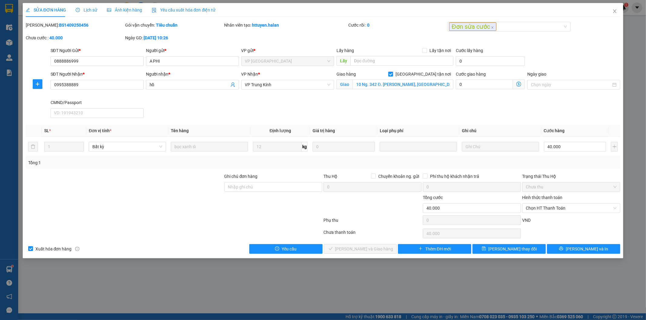
click at [516, 83] on icon "dollar-circle" at bounding box center [518, 84] width 5 height 5
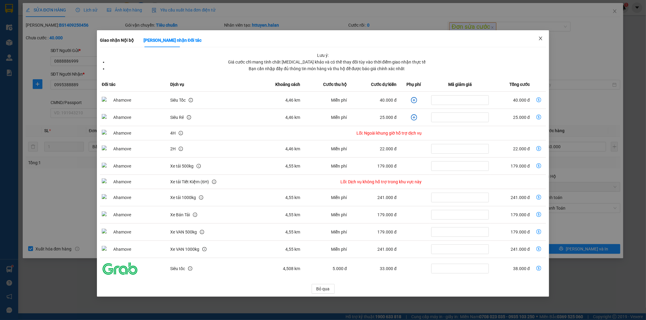
click at [540, 38] on icon "close" at bounding box center [540, 38] width 5 height 5
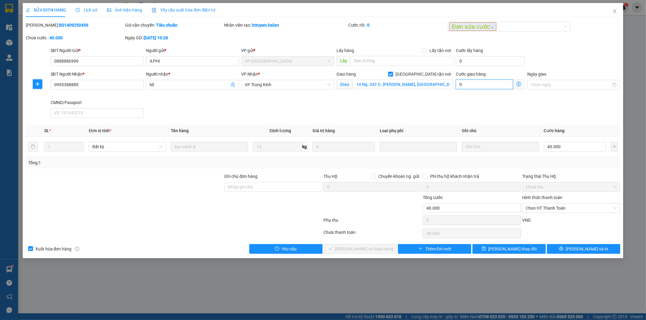
click at [481, 85] on input "0" at bounding box center [484, 85] width 57 height 10
type input "40.006"
type input "6"
type input "40.060"
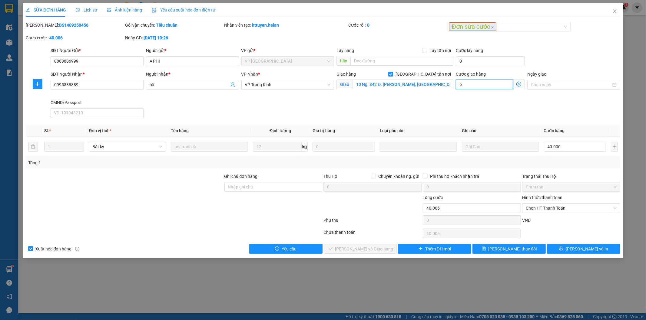
type input "40.060"
type input "60"
type input "100.000"
type input "60.000"
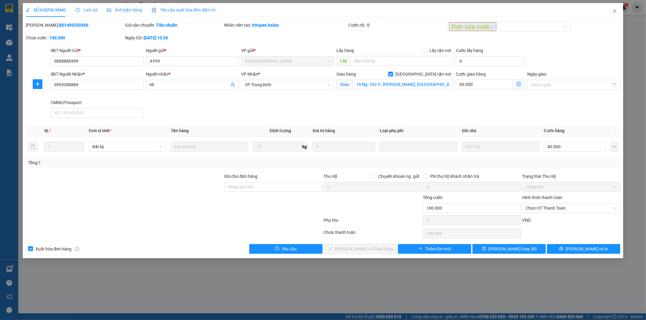
click at [454, 105] on div "SĐT Người Nhận * 0995388889 Người nhận * hồ VP Nhận * VP Trung Kính Giao hàng G…" at bounding box center [335, 96] width 572 height 50
click at [522, 248] on span "[PERSON_NAME] đổi" at bounding box center [512, 249] width 48 height 7
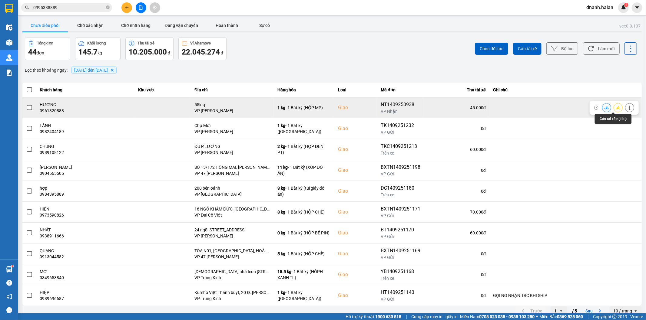
click at [616, 108] on icon at bounding box center [618, 108] width 4 height 4
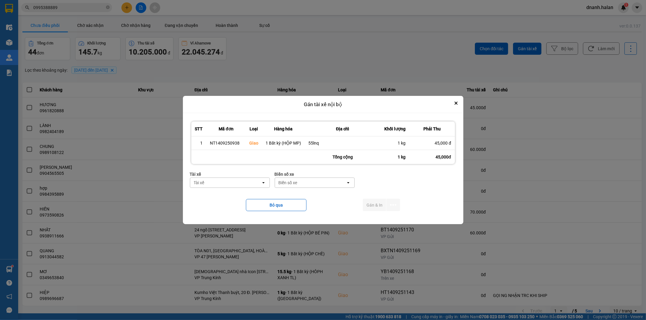
click at [234, 187] on div "Tài xế" at bounding box center [225, 183] width 71 height 10
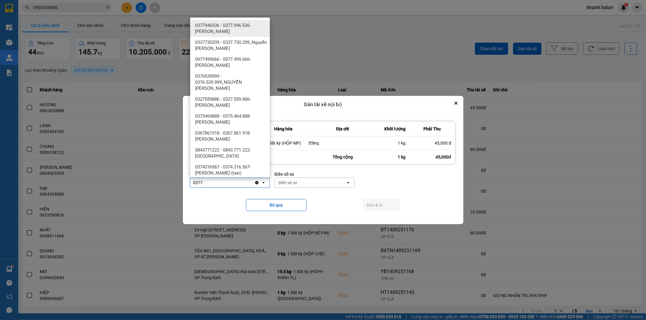
type input "0377"
click at [226, 26] on span "0377946536 - 0377.946.536- Đào Duy Hoàn" at bounding box center [231, 28] width 72 height 12
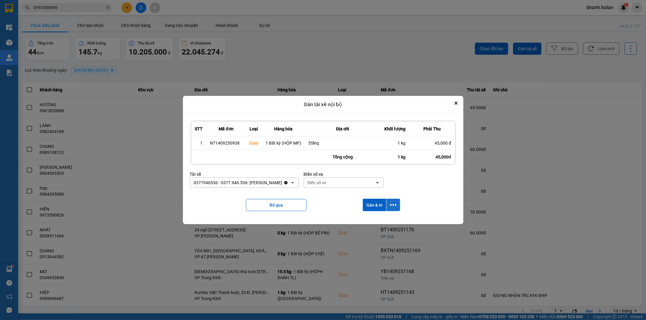
click at [395, 208] on icon "dialog" at bounding box center [393, 205] width 6 height 6
click at [362, 221] on span "Chỉ gán tài" at bounding box center [369, 222] width 20 height 6
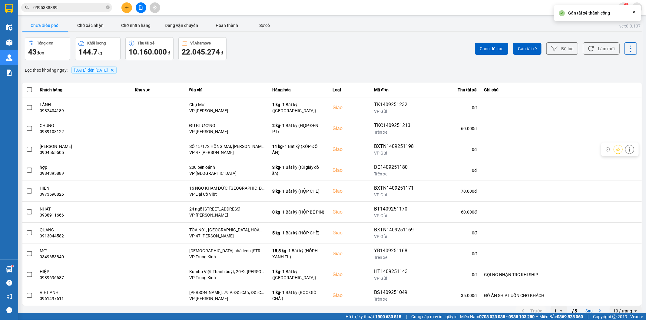
scroll to position [7, 0]
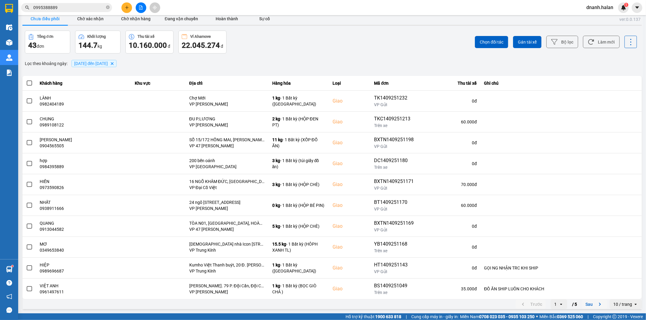
click at [586, 305] on button "Sau" at bounding box center [593, 304] width 25 height 9
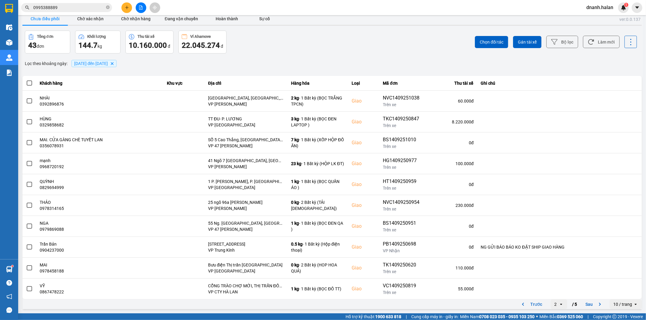
click at [588, 305] on button "Sau" at bounding box center [593, 304] width 25 height 9
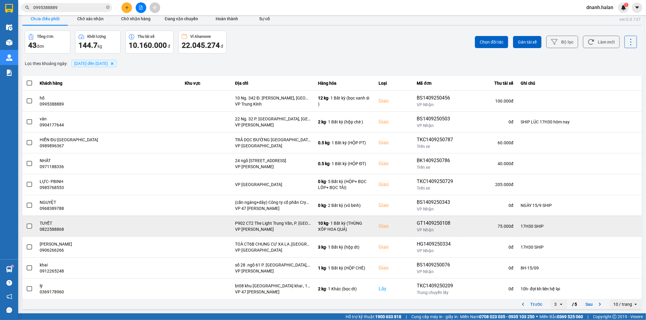
scroll to position [0, 0]
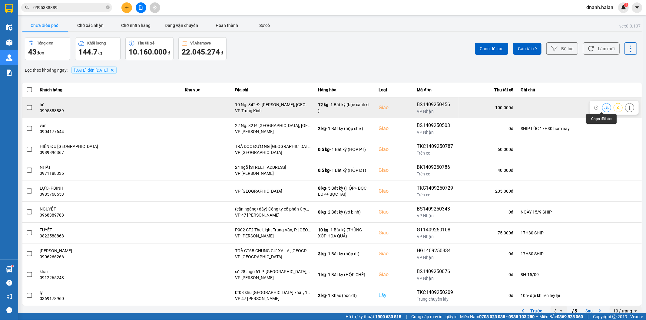
click at [604, 107] on icon at bounding box center [606, 107] width 4 height 3
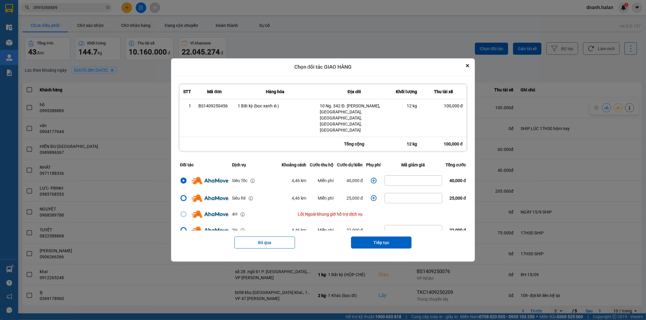
click at [370, 178] on icon "dialog" at bounding box center [373, 181] width 6 height 6
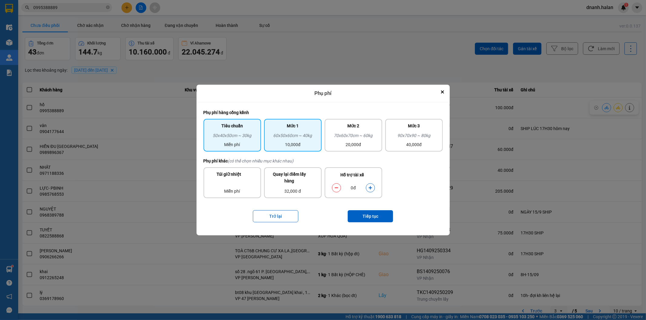
click at [293, 134] on div "60x50x60cm ~ 40kg" at bounding box center [293, 136] width 50 height 9
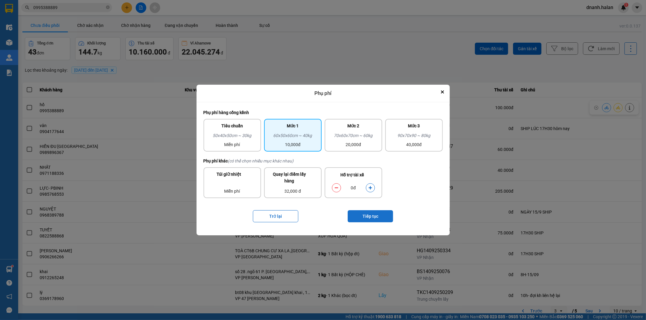
click at [378, 215] on button "Tiếp tục" at bounding box center [369, 216] width 45 height 12
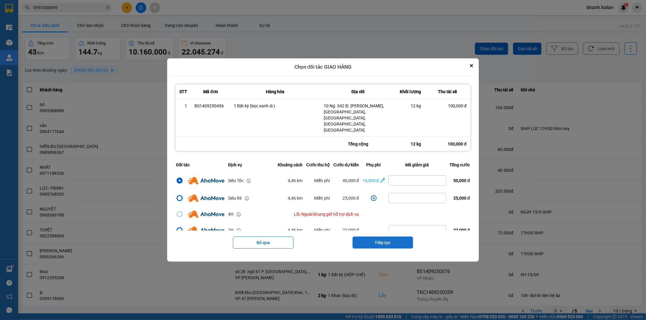
click at [397, 237] on button "Tiếp tục" at bounding box center [382, 243] width 61 height 12
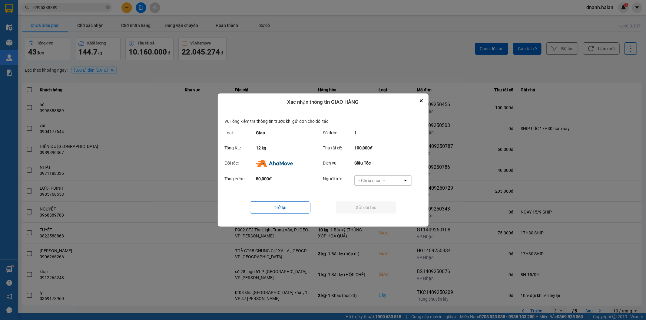
click at [380, 181] on div "-- Chưa chọn --" at bounding box center [370, 181] width 27 height 6
click at [380, 218] on span "Ví Ahamove" at bounding box center [371, 215] width 25 height 6
click at [371, 211] on button "Gửi đối tác" at bounding box center [365, 208] width 61 height 12
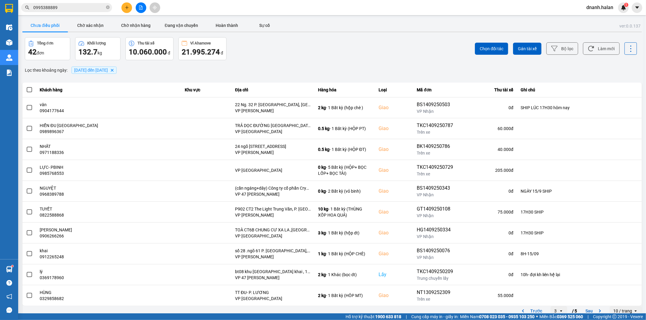
click at [66, 9] on input "0995388889" at bounding box center [68, 7] width 71 height 7
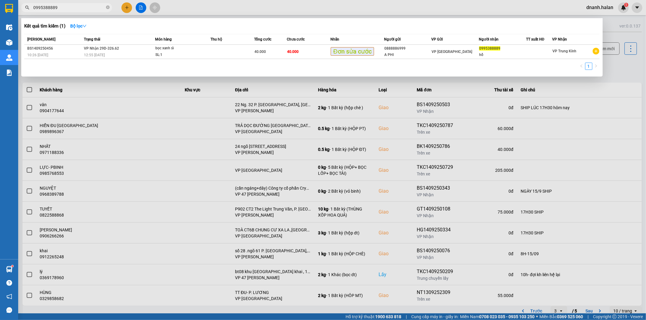
click at [66, 9] on input "0995388889" at bounding box center [68, 7] width 71 height 7
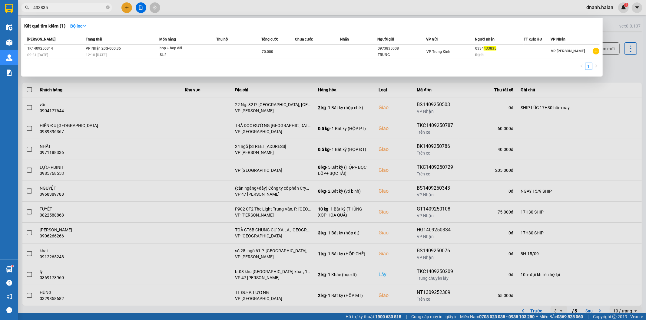
click at [226, 11] on div at bounding box center [323, 160] width 646 height 320
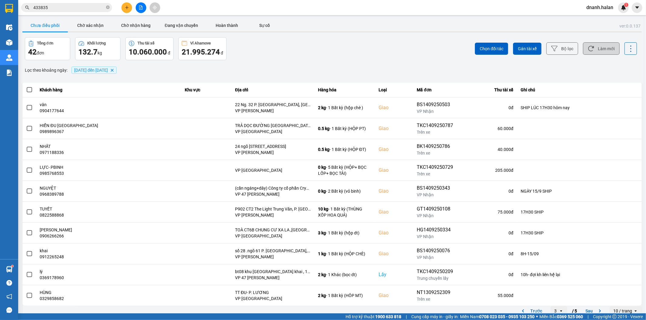
click at [601, 46] on button "Làm mới" at bounding box center [601, 48] width 37 height 12
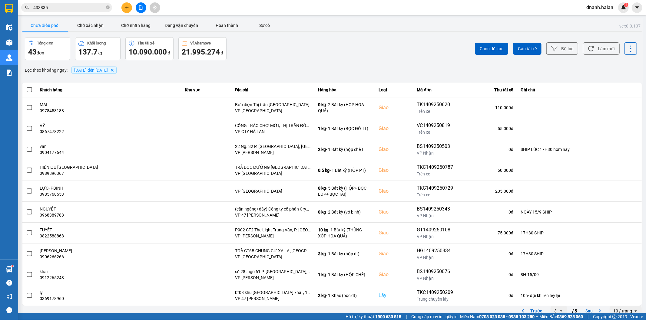
click at [361, 52] on div "Chọn đối tác Gán tài xế Bộ lọc Làm mới" at bounding box center [484, 48] width 306 height 23
click at [601, 53] on button "Làm mới" at bounding box center [601, 48] width 37 height 12
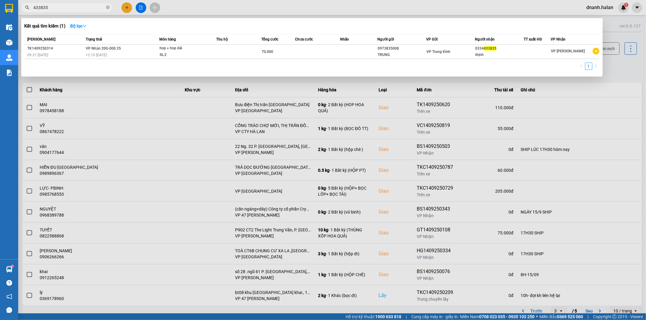
click at [98, 9] on input "433835" at bounding box center [68, 7] width 71 height 7
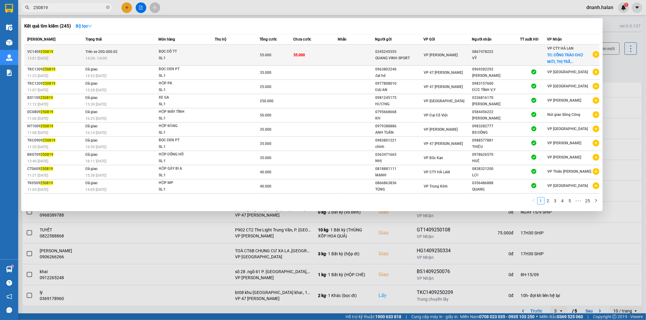
type input "250819"
click at [427, 56] on span "[PERSON_NAME]" at bounding box center [440, 55] width 34 height 4
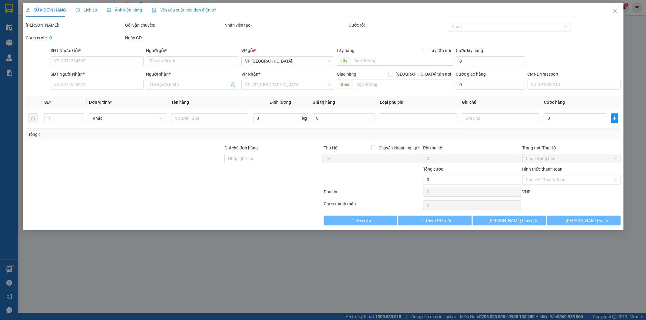
type input "0345245555"
type input "QUANG VINH SPORT"
type input "0867478222"
type input "VỸ"
checkbox input "true"
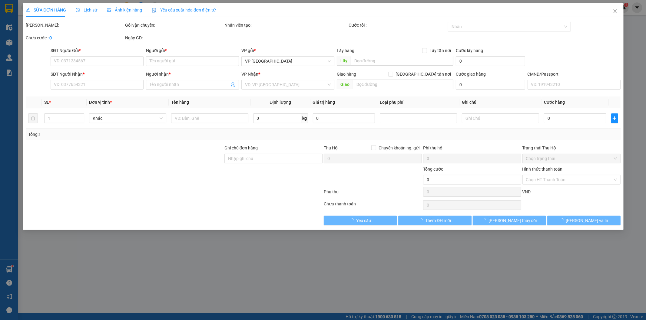
type input "CỔNG TRÀO CHỢ MỚI, THỊ TRẤN ĐỒNG TÂM"
type input "55.000"
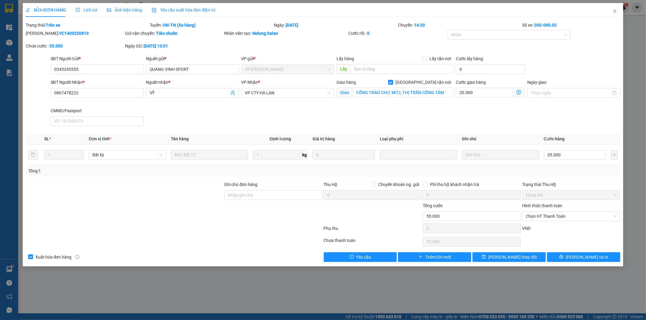
click at [393, 80] on span at bounding box center [390, 82] width 5 height 5
click at [392, 80] on input "[GEOGRAPHIC_DATA][PERSON_NAME] nơi" at bounding box center [390, 82] width 4 height 4
checkbox input "false"
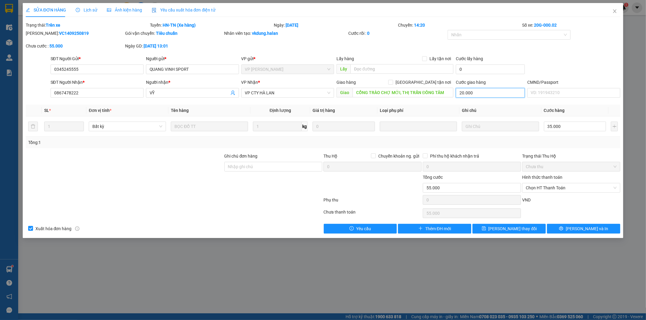
click at [492, 93] on input "20.000" at bounding box center [490, 93] width 69 height 10
type input "35.000"
type input "0"
click at [518, 230] on span "[PERSON_NAME] đổi" at bounding box center [512, 229] width 48 height 7
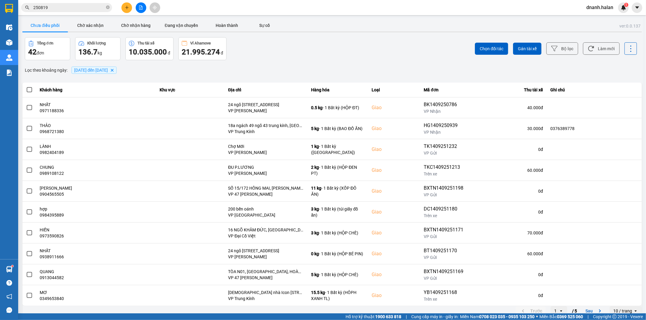
click at [63, 7] on input "250819" at bounding box center [68, 7] width 71 height 7
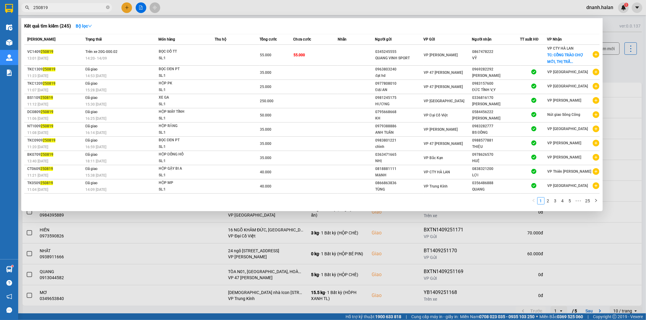
click at [63, 7] on input "250819" at bounding box center [68, 7] width 71 height 7
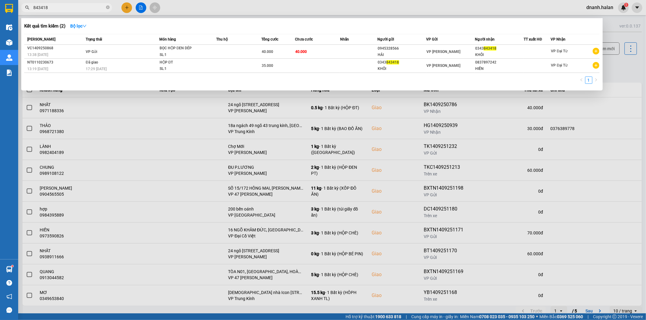
type input "843418"
click at [242, 13] on div at bounding box center [323, 160] width 646 height 320
click at [63, 6] on input "843418" at bounding box center [68, 7] width 71 height 7
type input "769603"
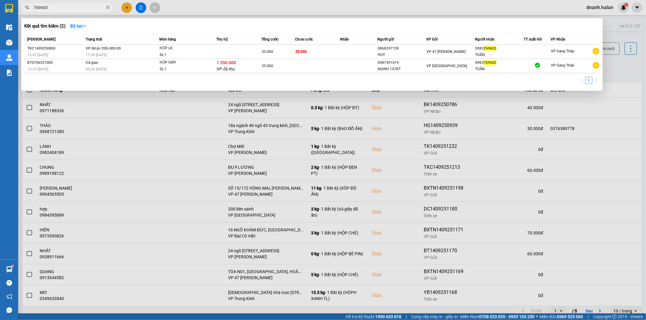
click at [523, 6] on div at bounding box center [323, 160] width 646 height 320
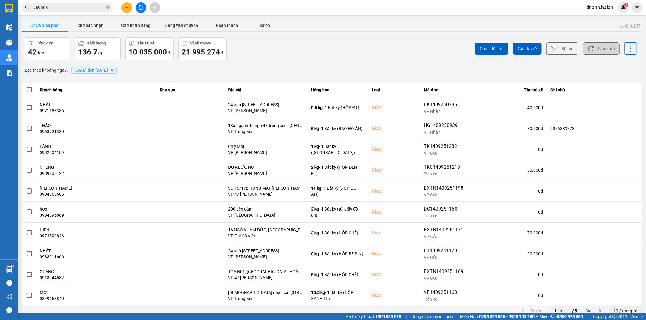
click at [603, 44] on button "Làm mới" at bounding box center [601, 48] width 37 height 12
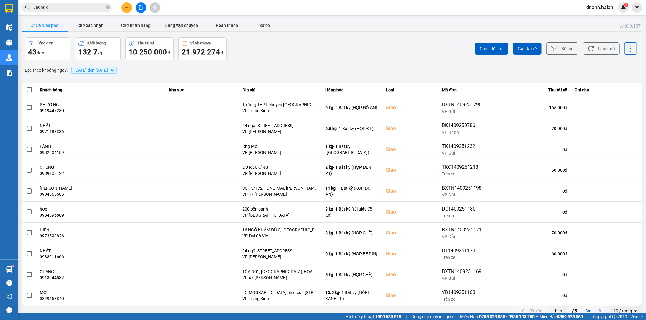
click at [586, 311] on button "Sau" at bounding box center [593, 311] width 25 height 9
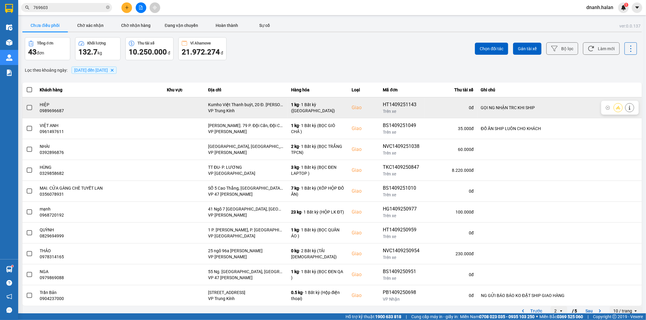
scroll to position [7, 0]
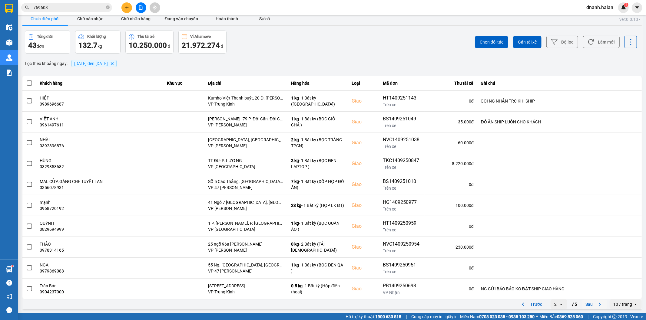
click at [591, 303] on button "Sau" at bounding box center [593, 304] width 25 height 9
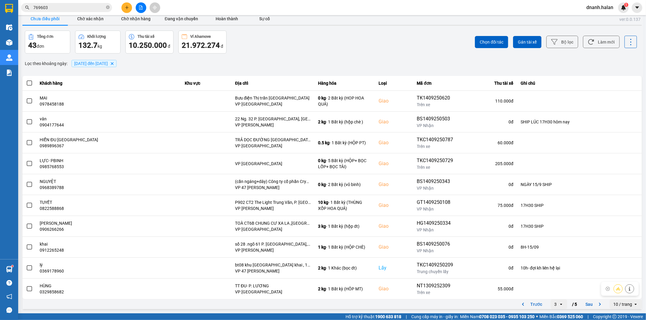
drag, startPoint x: 583, startPoint y: 304, endPoint x: 528, endPoint y: 272, distance: 63.5
click at [582, 303] on button "Sau" at bounding box center [593, 304] width 25 height 9
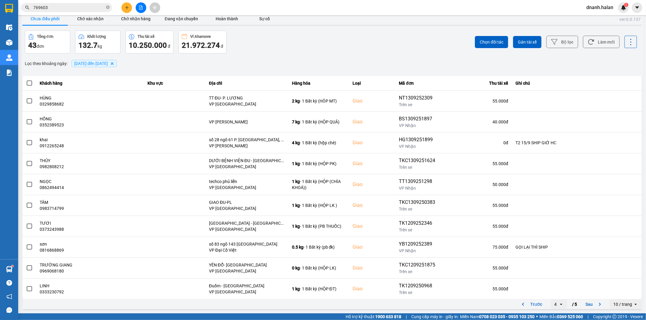
scroll to position [0, 0]
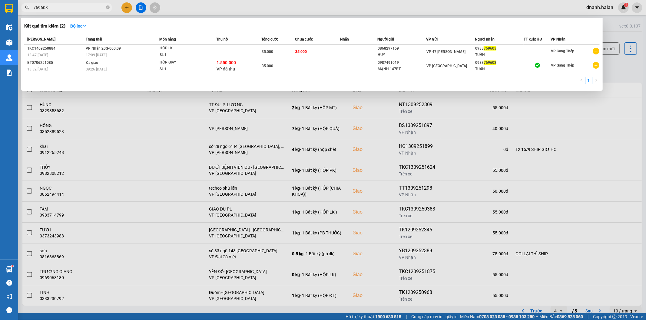
click at [57, 7] on input "769603" at bounding box center [68, 7] width 71 height 7
click at [222, 5] on div at bounding box center [323, 160] width 646 height 320
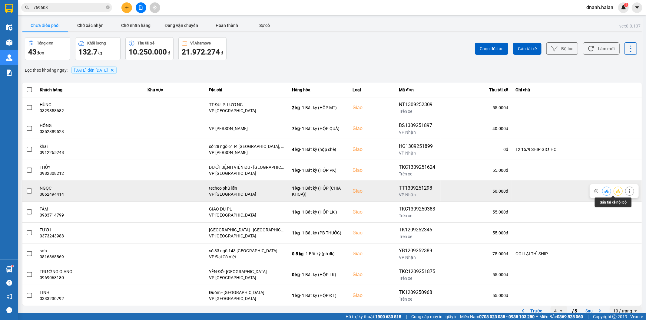
click at [616, 193] on icon at bounding box center [618, 191] width 4 height 4
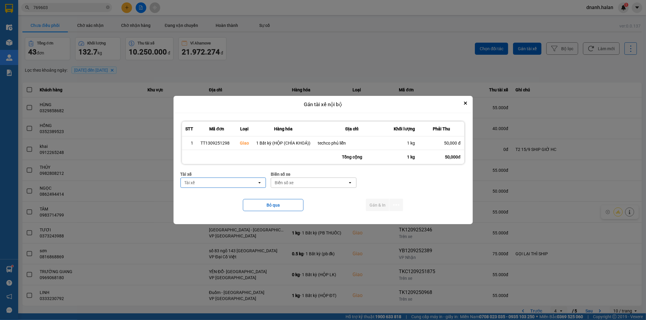
click at [197, 184] on div "Tài xế" at bounding box center [219, 183] width 77 height 10
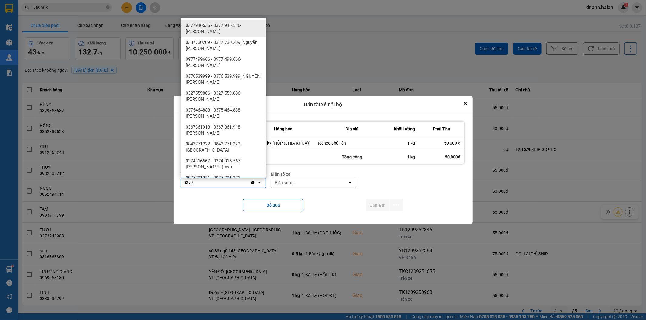
type input "0377"
click at [225, 33] on span "0377946536 - 0377.946.536- Đào Duy Hoàn" at bounding box center [225, 28] width 78 height 12
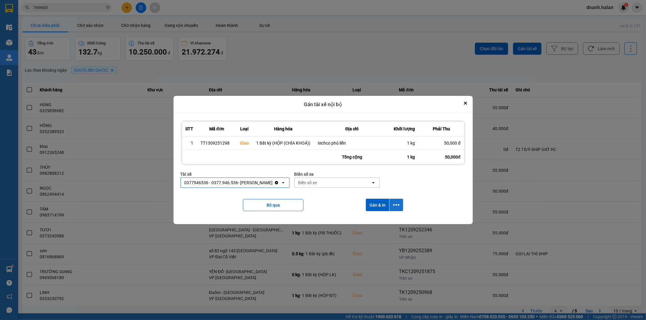
click at [400, 206] on button "dialog" at bounding box center [396, 205] width 14 height 12
drag, startPoint x: 373, startPoint y: 220, endPoint x: 368, endPoint y: 220, distance: 4.2
click at [372, 220] on span "Chỉ gán tài" at bounding box center [372, 222] width 20 height 6
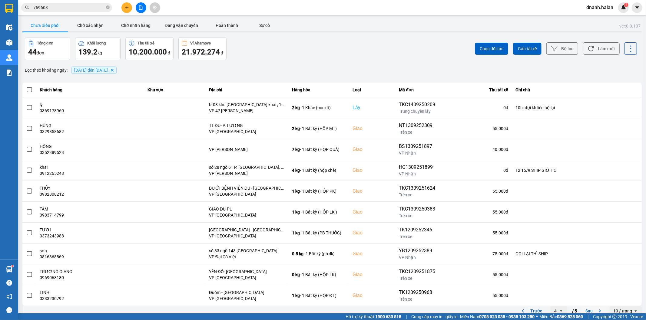
click at [596, 311] on icon "next page. current page 4 / 5" at bounding box center [599, 311] width 7 height 7
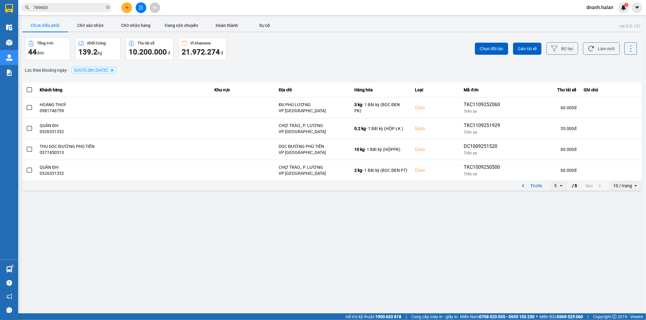
click at [86, 6] on input "769603" at bounding box center [68, 7] width 71 height 7
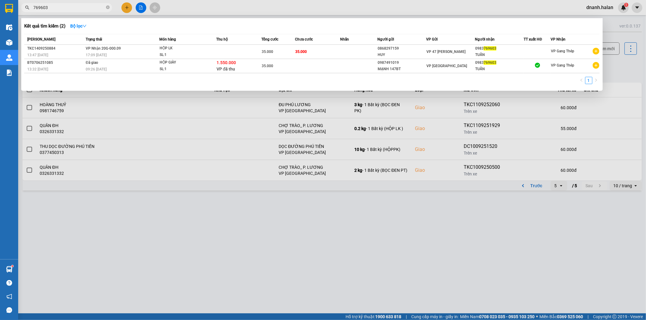
click at [86, 6] on input "769603" at bounding box center [68, 7] width 71 height 7
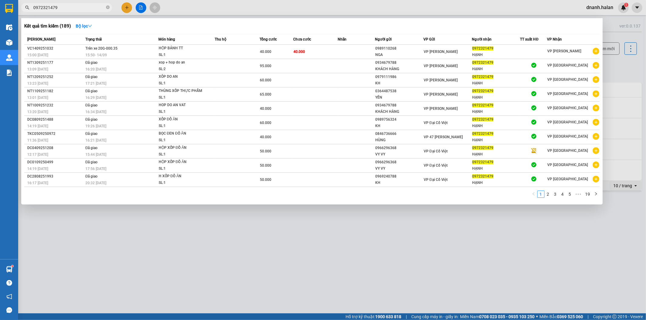
type input "0972321479"
click at [76, 7] on input "0972321479" at bounding box center [68, 7] width 71 height 7
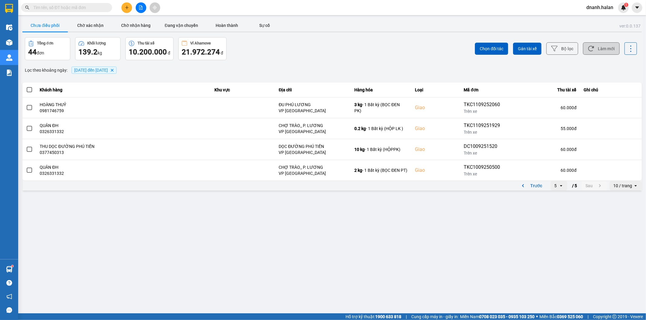
click at [618, 47] on button "Làm mới" at bounding box center [601, 48] width 37 height 12
click at [137, 33] on div "Chưa điều phối Chờ xác nhận Chờ nhận hàng Đang vận chuyển Hoàn thành Sự cố" at bounding box center [331, 26] width 619 height 14
click at [135, 27] on button "Chờ nhận hàng" at bounding box center [135, 25] width 45 height 12
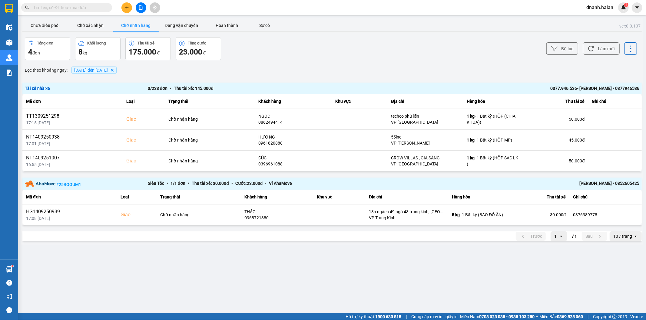
click at [32, 19] on div "ver: 0.0.137 Chưa điều phối Chờ xác nhận Chờ nhận hàng Đang vận chuyển Hoàn thà…" at bounding box center [331, 131] width 621 height 227
click at [36, 20] on button "Chưa điều phối" at bounding box center [44, 25] width 45 height 12
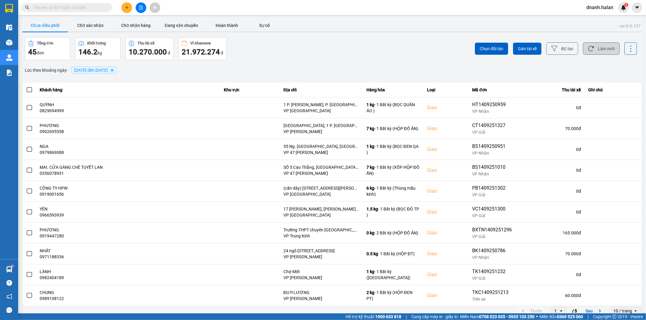
click at [591, 46] on button "Làm mới" at bounding box center [601, 48] width 37 height 12
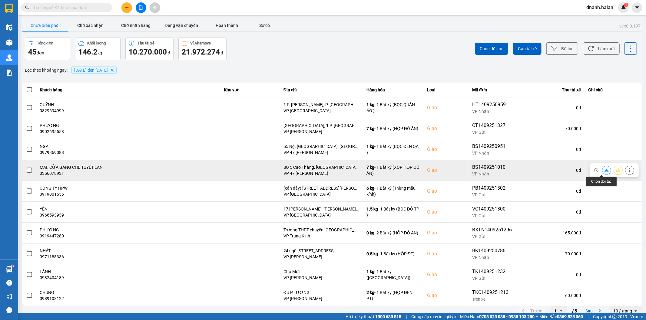
click at [604, 172] on icon at bounding box center [606, 170] width 4 height 4
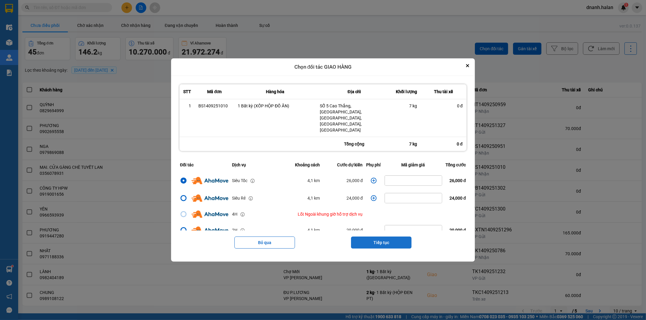
click at [393, 237] on button "Tiếp tục" at bounding box center [381, 243] width 61 height 12
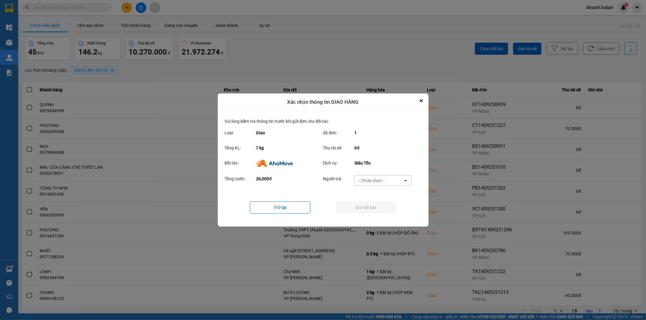
click at [383, 179] on div "-- Chưa chọn --" at bounding box center [370, 181] width 27 height 6
click at [419, 102] on button "Close" at bounding box center [420, 100] width 7 height 7
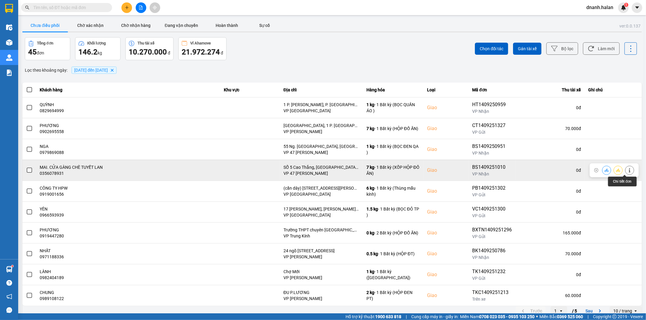
click at [628, 171] on icon at bounding box center [629, 170] width 2 height 4
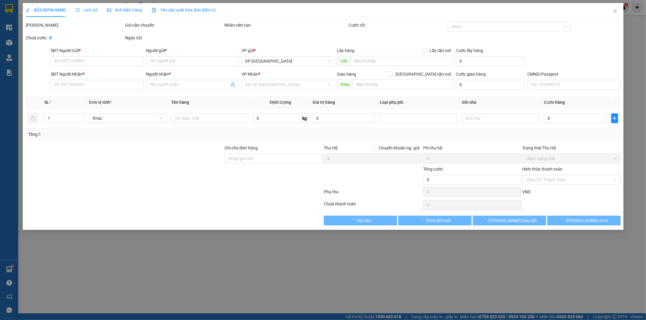
type input "0968963981"
type input "PHƯƠNG"
type input "0356078931"
type input "MAI. CỬA GÀNG CHÈ TUYẾT LAN"
checkbox input "true"
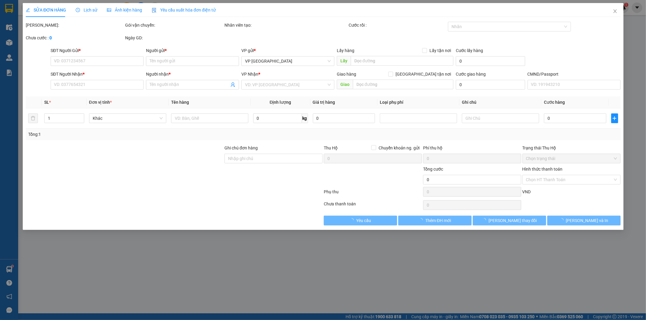
type input "SỐ 5 Cao Thắng, Đồng Xuân, Hoàn Kiếm, Hà Nội, Việt Nam"
type input "90.000"
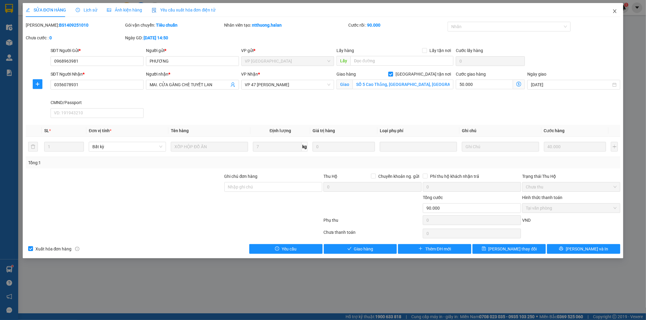
click at [614, 11] on icon "close" at bounding box center [614, 11] width 3 height 4
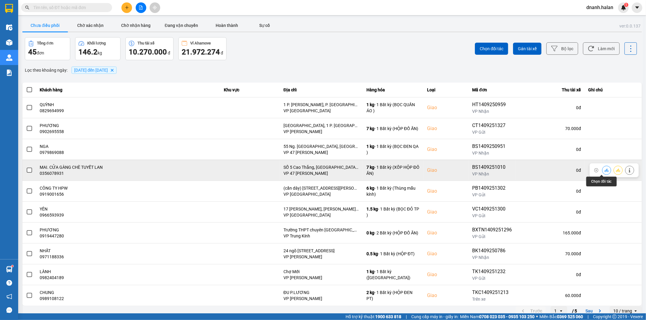
click at [605, 170] on button at bounding box center [606, 170] width 8 height 11
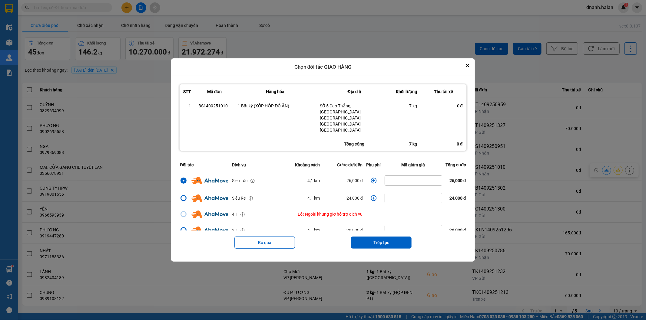
click at [370, 178] on icon "dialog" at bounding box center [373, 181] width 6 height 6
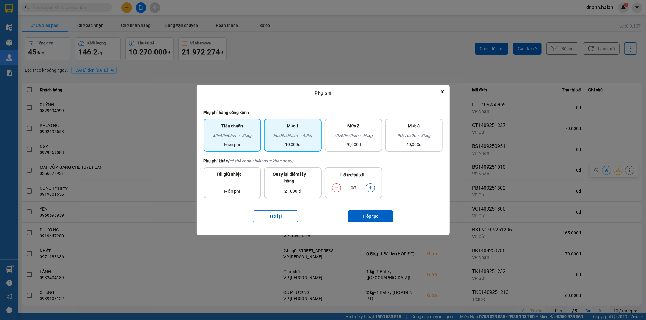
click at [299, 145] on div "10,000đ" at bounding box center [293, 144] width 50 height 7
click at [370, 185] on button "dialog" at bounding box center [370, 188] width 8 height 11
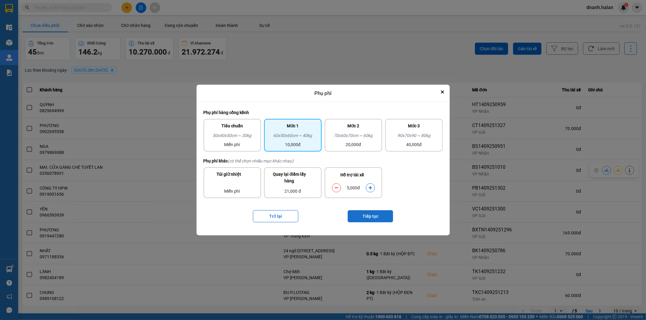
click at [374, 214] on button "Tiếp tục" at bounding box center [369, 216] width 45 height 12
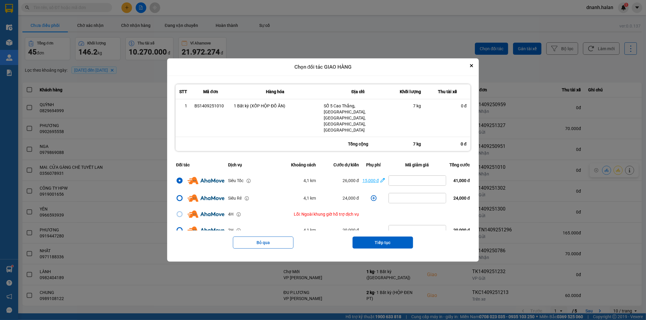
click at [381, 177] on icon "dialog" at bounding box center [382, 180] width 5 height 6
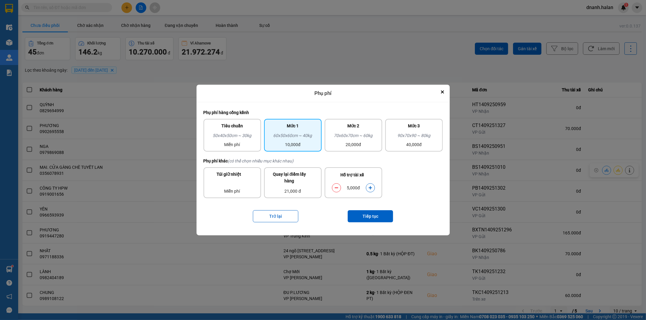
click at [340, 189] on button "dialog" at bounding box center [336, 188] width 8 height 11
click at [364, 219] on button "Tiếp tục" at bounding box center [369, 216] width 45 height 12
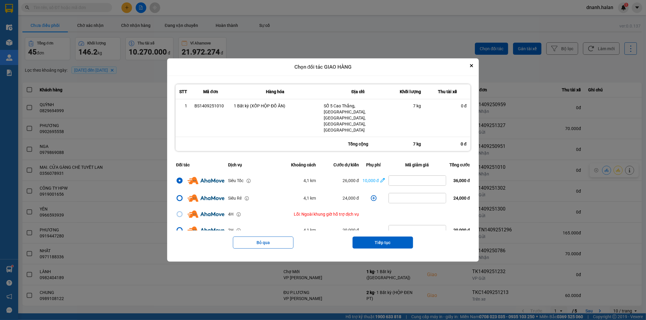
drag, startPoint x: 393, startPoint y: 235, endPoint x: 393, endPoint y: 225, distance: 9.7
click at [393, 237] on button "Tiếp tục" at bounding box center [382, 243] width 61 height 12
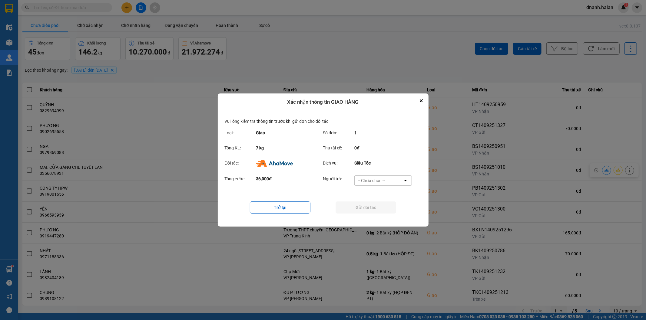
click at [385, 182] on div "-- Chưa chọn --" at bounding box center [378, 181] width 48 height 10
drag, startPoint x: 386, startPoint y: 217, endPoint x: 386, endPoint y: 210, distance: 7.3
click at [386, 217] on div "Ví Ahamove" at bounding box center [383, 215] width 58 height 11
click at [386, 209] on button "Gửi đối tác" at bounding box center [365, 208] width 61 height 12
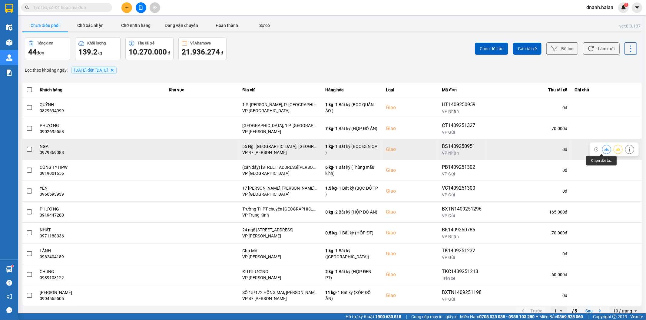
click at [604, 150] on icon at bounding box center [606, 149] width 4 height 3
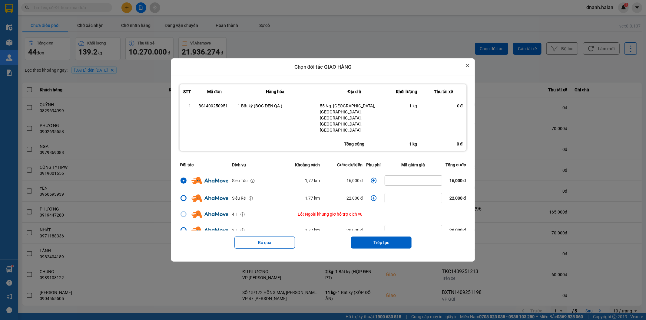
click at [469, 67] on icon "Close" at bounding box center [467, 65] width 2 height 2
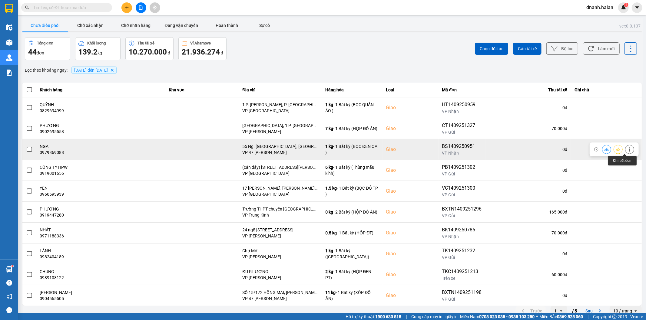
click at [627, 148] on icon at bounding box center [629, 149] width 4 height 4
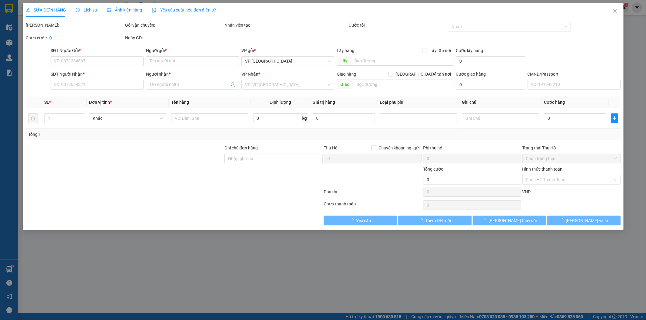
type input "0936799555"
type input "HUYỀN"
type input "0979869088"
type input "NGA"
checkbox input "true"
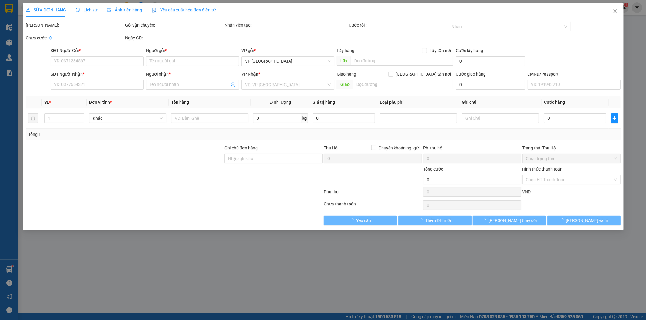
type input "55 Ng. Quỳnh, Bạch Mai, Hai Bà Trưng, Hà Nội, Việt Nam"
type input "70.000"
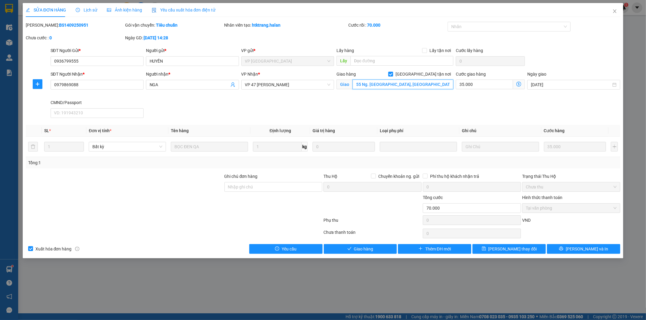
click at [361, 84] on input "55 Ng. Quỳnh, Bạch Mai, Hai Bà Trưng, Hà Nội, Việt Nam" at bounding box center [402, 85] width 101 height 10
type input "55 ngách 269 Ng. Quỳnh, Bạch Mai, Hai Bà Trưng, Hà Nội, Việt Nam"
click at [524, 253] on button "[PERSON_NAME] đổi" at bounding box center [508, 249] width 73 height 10
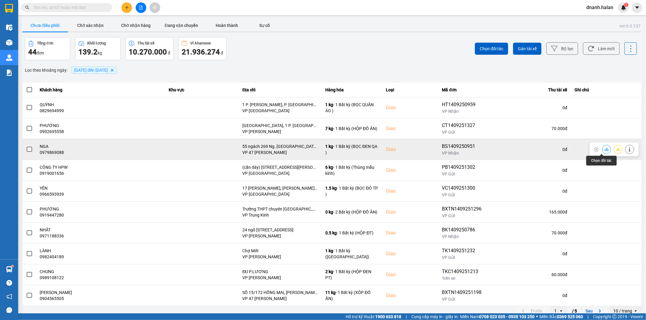
click at [604, 149] on button at bounding box center [606, 149] width 8 height 11
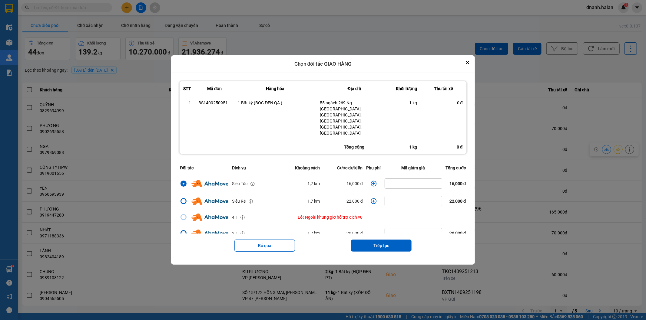
click at [372, 234] on div "Bỏ qua Tiếp tục" at bounding box center [322, 246] width 289 height 24
click at [372, 240] on button "Tiếp tục" at bounding box center [381, 246] width 61 height 12
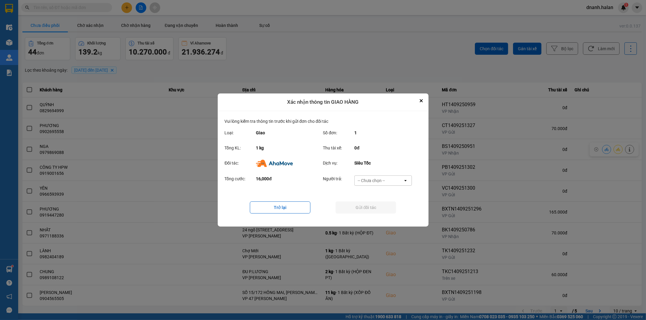
click at [379, 187] on div "Người trả: -- Chưa chọn -- open" at bounding box center [369, 183] width 93 height 14
click at [379, 182] on div "-- Chưa chọn --" at bounding box center [370, 181] width 27 height 6
drag, startPoint x: 374, startPoint y: 218, endPoint x: 376, endPoint y: 212, distance: 5.8
click at [374, 217] on span "Ví Ahamove" at bounding box center [371, 215] width 25 height 6
click at [379, 206] on button "Gửi đối tác" at bounding box center [365, 208] width 61 height 12
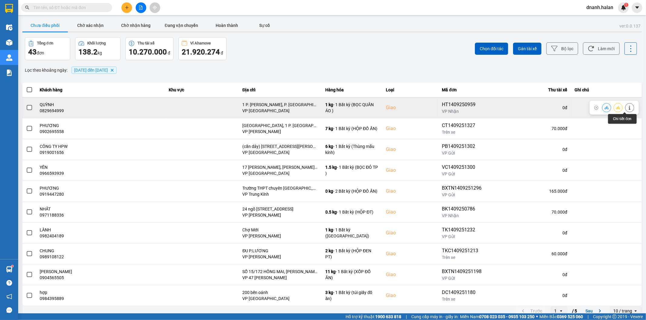
click at [627, 107] on button at bounding box center [629, 107] width 8 height 11
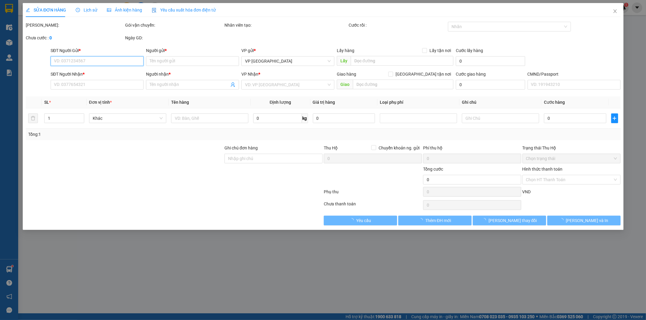
type input "0398123481"
type input "LAN LY"
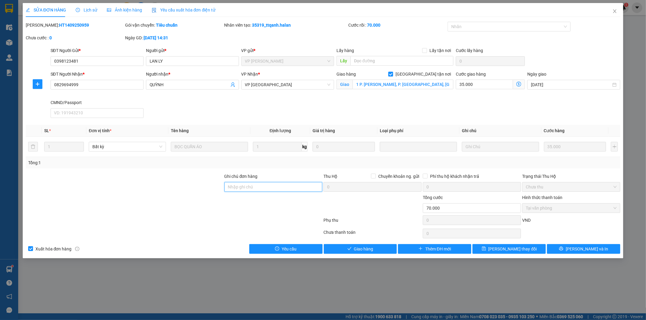
click at [252, 186] on input "Ghi chú đơn hàng" at bounding box center [273, 187] width 98 height 10
drag, startPoint x: 142, startPoint y: 225, endPoint x: 428, endPoint y: 262, distance: 288.2
click at [144, 225] on div at bounding box center [174, 222] width 298 height 12
click at [519, 246] on span "[PERSON_NAME] đổi" at bounding box center [512, 249] width 48 height 7
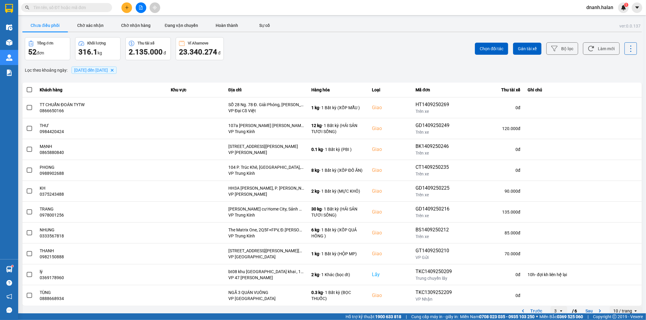
scroll to position [7, 0]
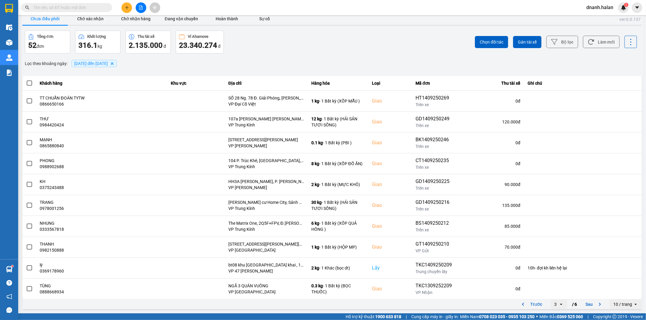
click at [81, 8] on input "text" at bounding box center [68, 7] width 71 height 7
click at [77, 2] on div "Kết quả tìm kiếm ( 0 ) Bộ lọc No Data dnanh.halan 1" at bounding box center [323, 7] width 646 height 15
click at [75, 5] on input "text" at bounding box center [68, 7] width 71 height 7
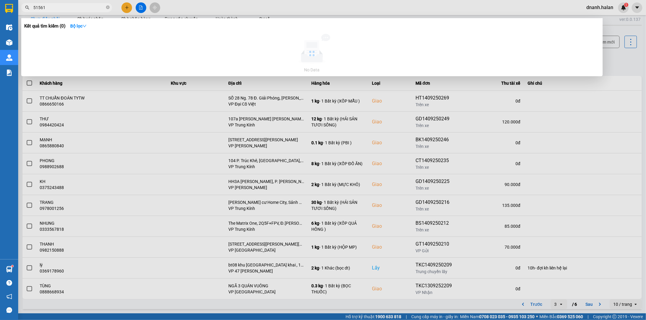
type input "515619"
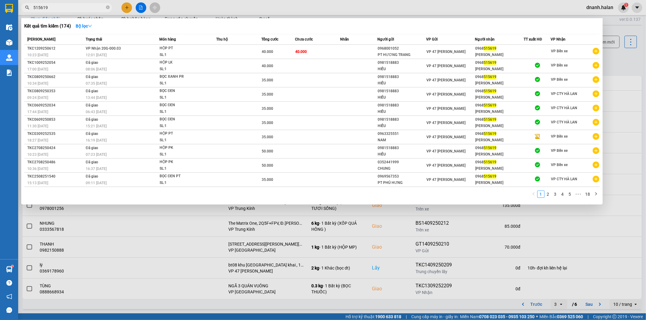
click at [77, 9] on input "515619" at bounding box center [68, 7] width 71 height 7
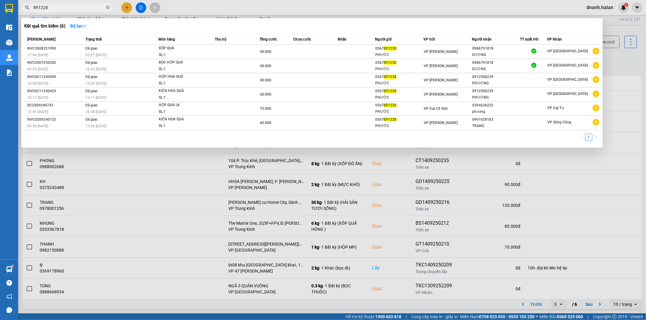
click at [77, 9] on input "891228" at bounding box center [68, 7] width 71 height 7
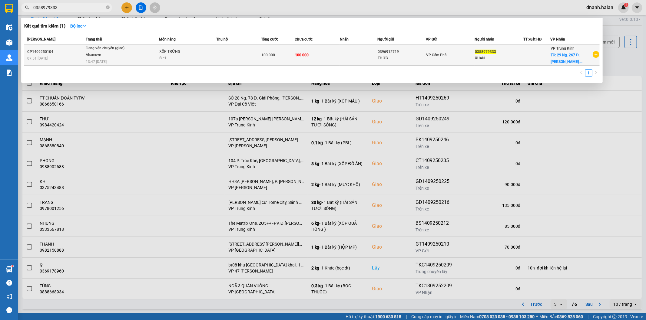
type input "0358979333"
click at [420, 58] on div "THỨC" at bounding box center [401, 58] width 48 height 6
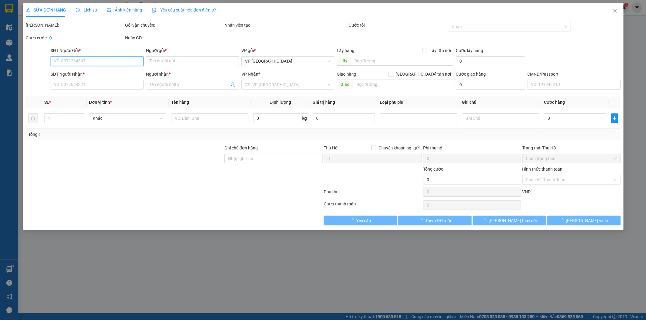
type input "0396912719"
type input "THỨC"
type input "0358979333"
type input "XUÂN"
checkbox input "true"
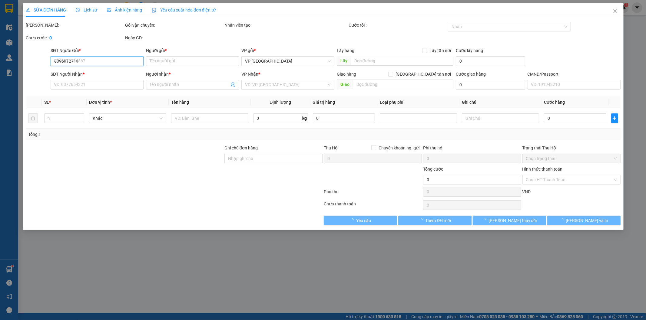
type input "29 Ng. 267 Đ. Hồ Tùng Mậu, Cầu Diễn, Nam Từ Liêm, Hà Nội, Việt Nam"
type input "100.000"
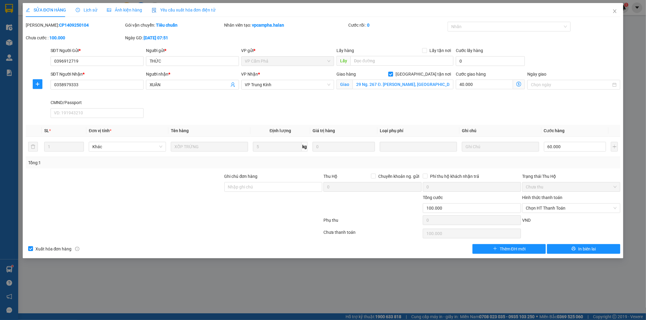
click at [89, 8] on span "Lịch sử" at bounding box center [86, 10] width 21 height 5
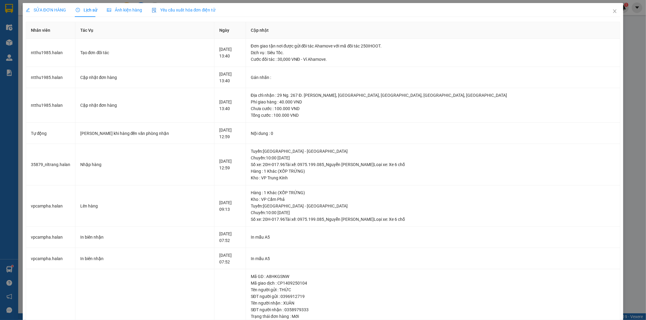
click at [55, 11] on span "SỬA ĐƠN HÀNG" at bounding box center [46, 10] width 40 height 5
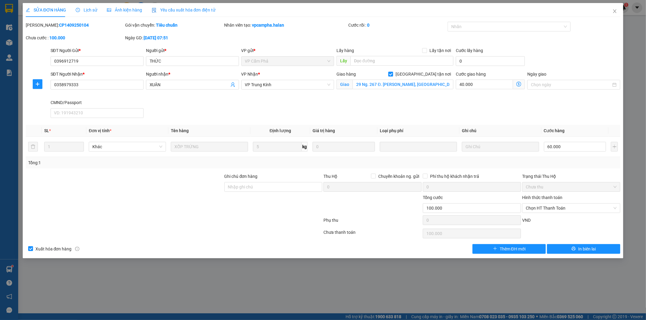
click at [518, 85] on icon "dollar-circle" at bounding box center [518, 84] width 5 height 5
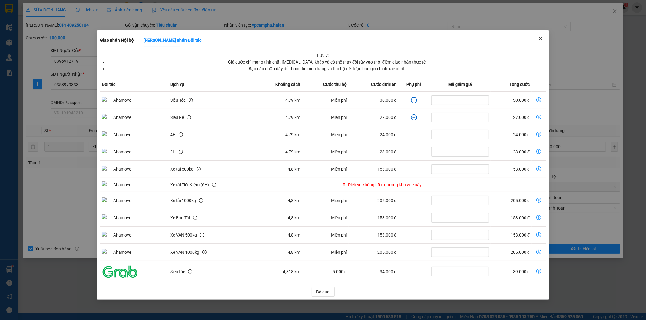
click at [541, 38] on icon "close" at bounding box center [540, 38] width 5 height 5
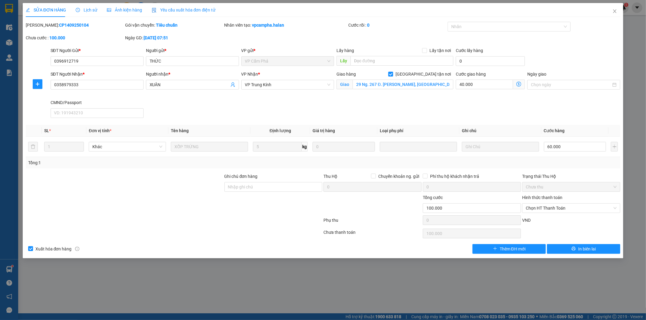
click at [159, 216] on div at bounding box center [174, 222] width 298 height 12
click at [613, 11] on icon "close" at bounding box center [614, 11] width 5 height 5
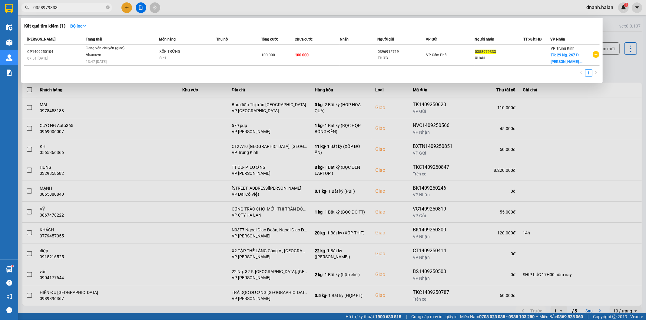
click at [92, 10] on input "0358979333" at bounding box center [68, 7] width 71 height 7
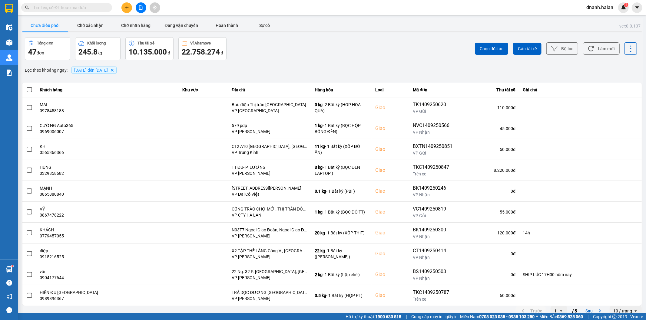
click at [92, 8] on input "text" at bounding box center [68, 7] width 71 height 7
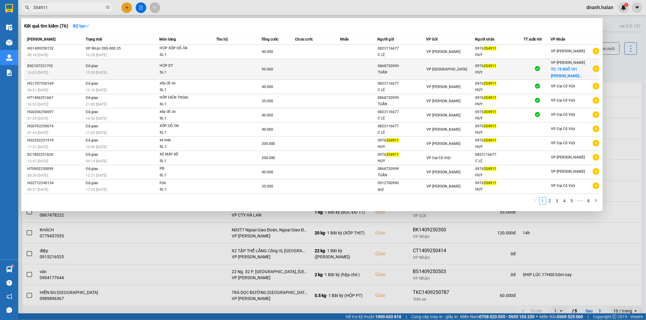
type input "354911"
click at [515, 75] on div "HUY" at bounding box center [499, 72] width 48 height 6
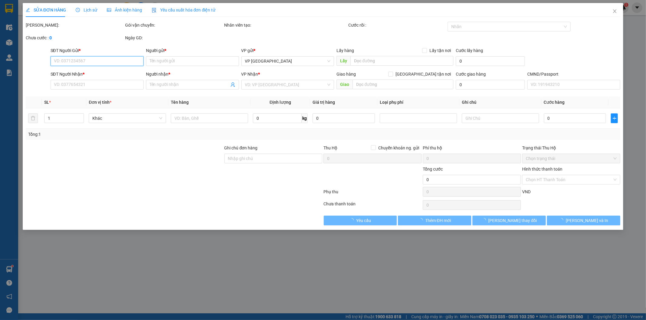
type input "0868720999"
type input "TUẤN"
type input "0976354911"
type input "HUY"
checkbox input "true"
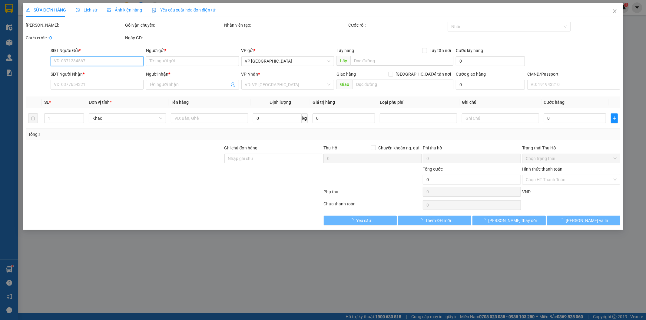
type input "15 NGÕ 181 TRẦN PHÚ Văn Quán, Hà Đông, Hà Nội, Việt Nam"
type input "55.000"
type input "CHE HÀNG KHÁCH KO ĐỂ ƯỚT/ SHIP LIÊN HỆ GIAO HÀNG 0879516003 - KIÊN"
type input "90.000"
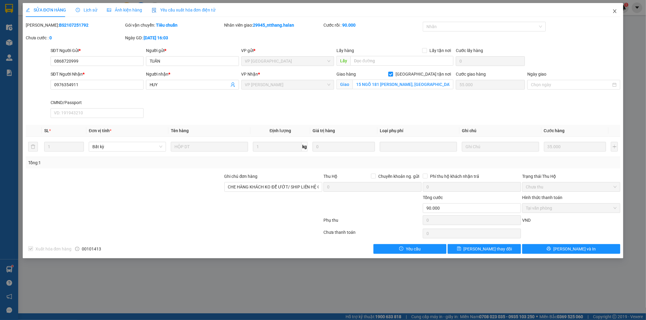
click at [616, 8] on span "Close" at bounding box center [614, 11] width 17 height 17
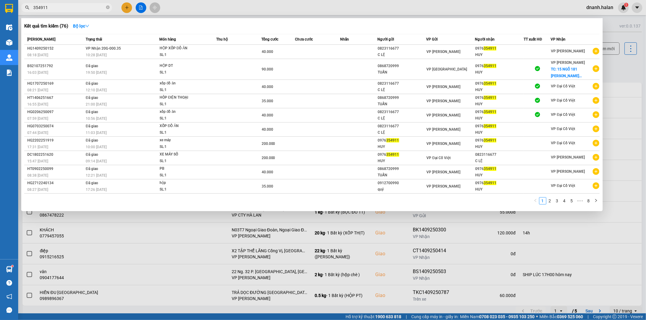
click at [68, 10] on input "354911" at bounding box center [68, 7] width 71 height 7
click at [483, 52] on div "HUY" at bounding box center [499, 55] width 48 height 6
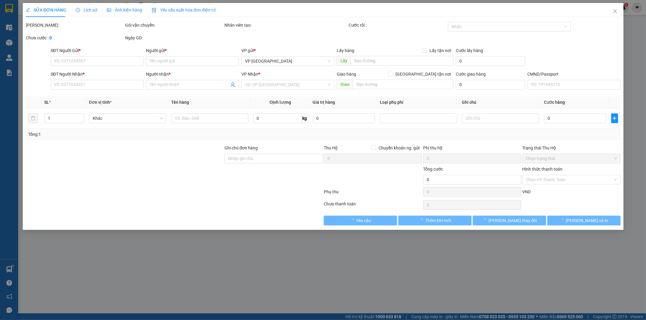
type input "0823116677"
type input "C LỆ"
type input "0976354911"
type input "HUY"
type input "40.000"
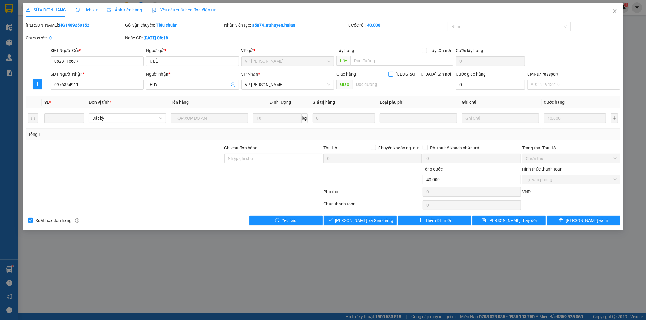
click at [392, 73] on input "[GEOGRAPHIC_DATA][PERSON_NAME] nơi" at bounding box center [390, 74] width 4 height 4
checkbox input "true"
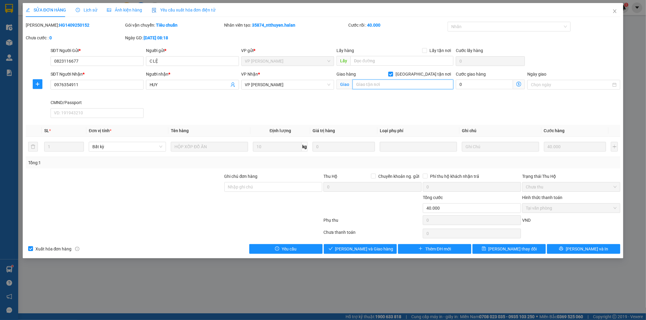
paste input "797 Trương Định, Giáp Bát, Hai Bà Trưng, Hà Nội, Việt Nam"
click at [413, 84] on input "text" at bounding box center [402, 85] width 101 height 10
type input "797 Trương Định, Giáp Bát, Hai Bà Trưng, Hà Nội, Việt Nam"
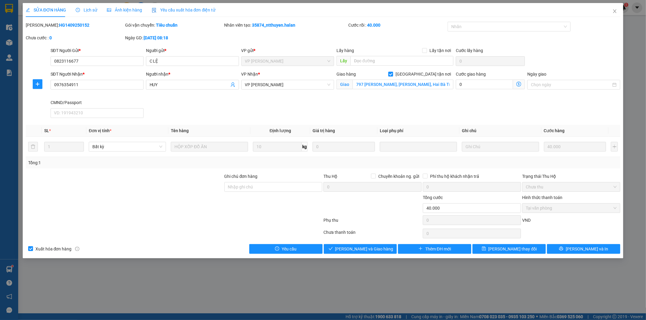
click at [516, 84] on icon "dollar-circle" at bounding box center [518, 84] width 5 height 5
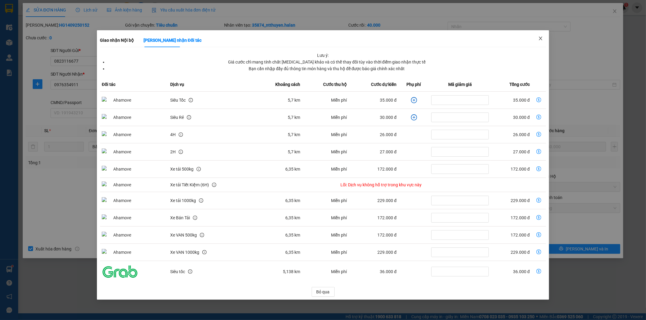
click at [543, 39] on span "Close" at bounding box center [540, 38] width 17 height 17
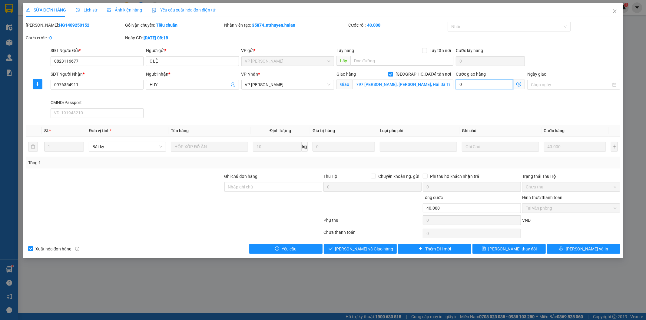
click at [475, 86] on input "0" at bounding box center [484, 85] width 57 height 10
type input "4"
type input "40.004"
type input "4"
type input "45"
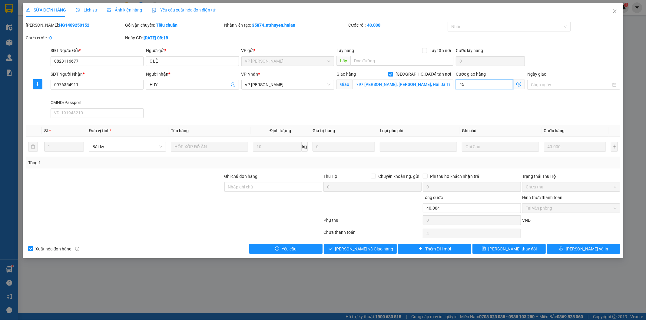
type input "40.045"
type input "45"
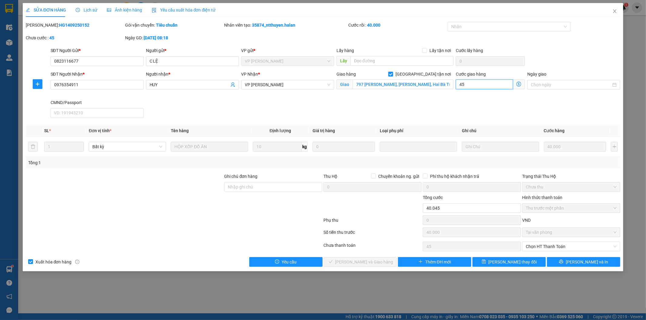
type input "45"
click at [435, 115] on div "SĐT Người Nhận * 0976354911 Người nhận * HUY VP Nhận * VP Nguyễn Trãi Giao hàng…" at bounding box center [335, 96] width 572 height 50
type input "85.000"
type input "45.000"
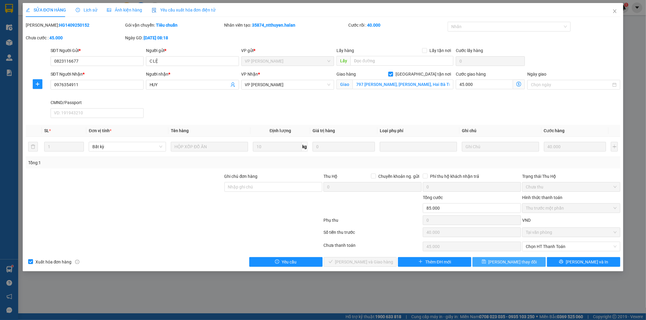
click at [510, 262] on span "[PERSON_NAME] đổi" at bounding box center [512, 262] width 48 height 7
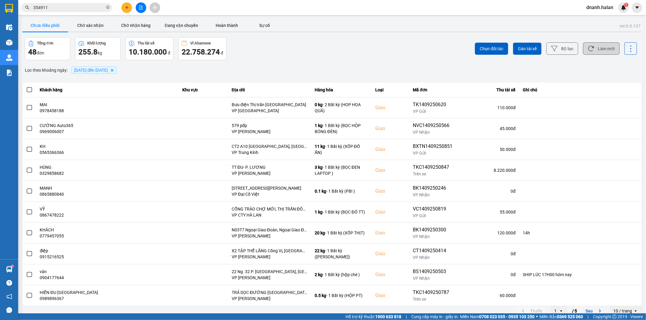
click at [601, 50] on button "Làm mới" at bounding box center [601, 48] width 37 height 12
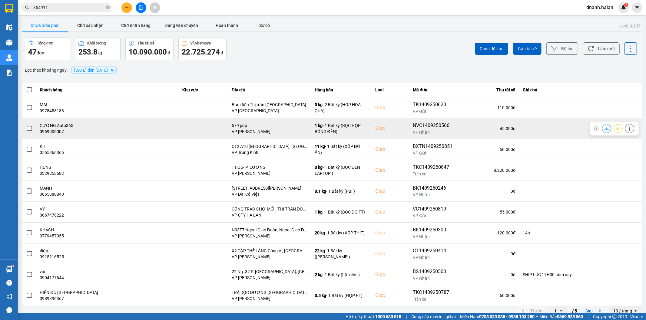
click at [615, 130] on button at bounding box center [618, 128] width 8 height 11
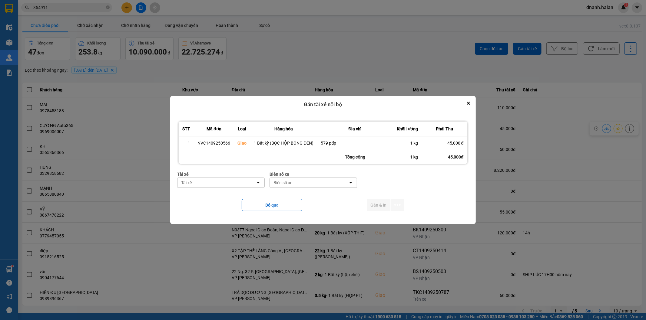
click at [217, 185] on div "Tài xế" at bounding box center [216, 183] width 78 height 10
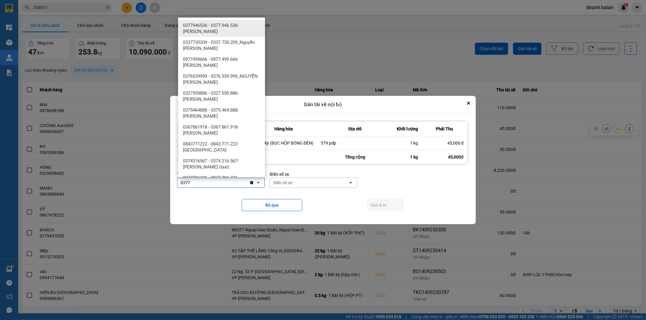
type input "0377"
click at [238, 27] on span "0377946536 - 0377.946.536- Đào Duy Hoàn" at bounding box center [223, 28] width 80 height 12
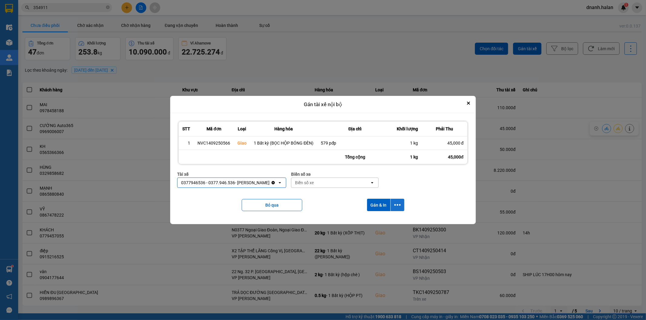
click at [401, 201] on button "dialog" at bounding box center [397, 205] width 14 height 12
click at [375, 223] on span "Chỉ gán tài" at bounding box center [373, 222] width 20 height 6
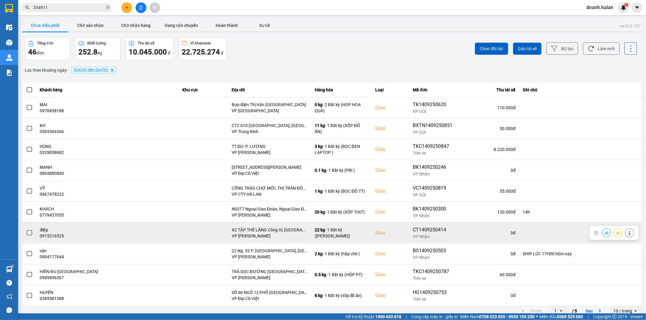
scroll to position [7, 0]
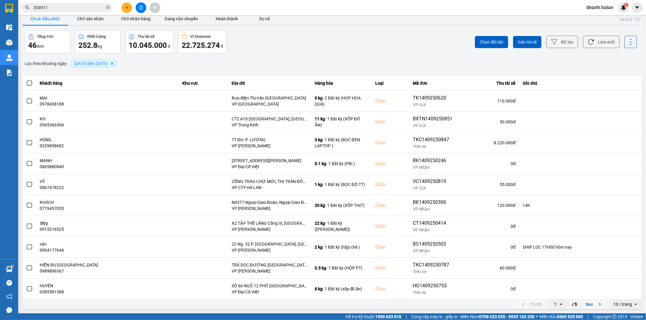
click at [582, 305] on button "Sau" at bounding box center [593, 304] width 25 height 9
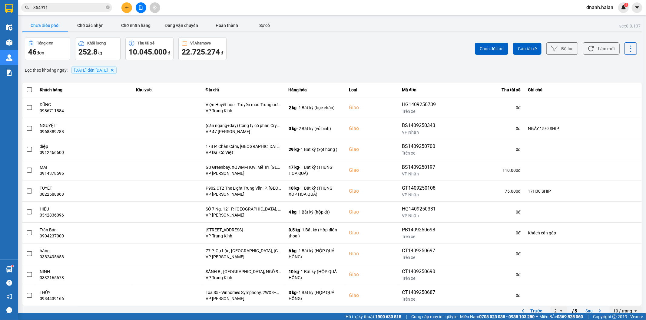
click at [576, 310] on div "Trước 2 open / 5 Sau" at bounding box center [560, 311] width 91 height 10
click at [581, 311] on button "Sau" at bounding box center [593, 311] width 25 height 9
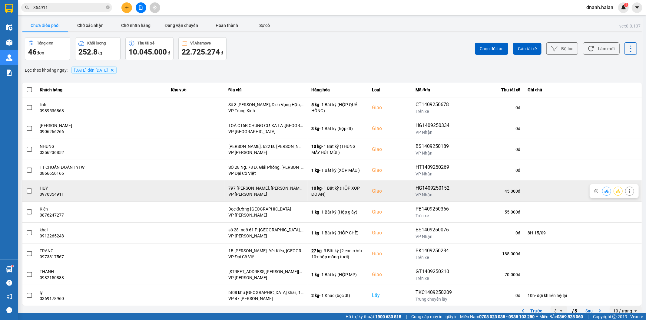
click at [604, 191] on icon at bounding box center [606, 191] width 4 height 4
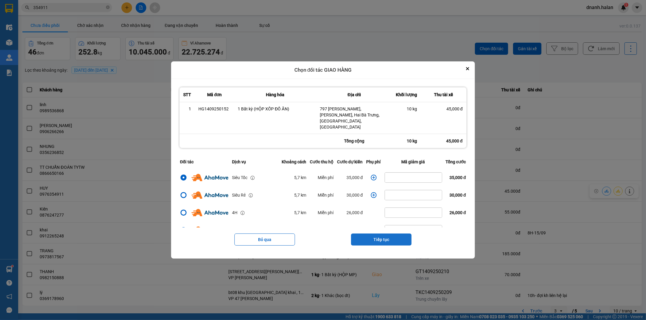
click at [394, 239] on button "Tiếp tục" at bounding box center [381, 240] width 61 height 12
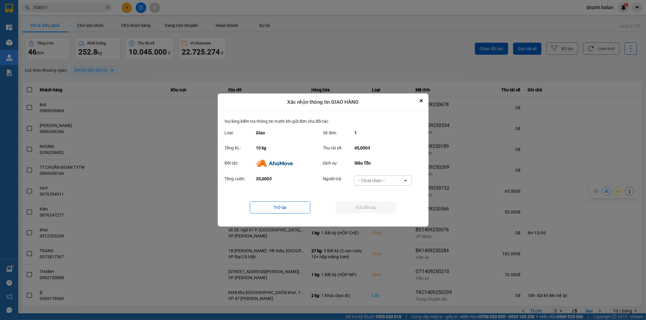
click at [394, 185] on div "-- Chưa chọn --" at bounding box center [378, 181] width 48 height 10
click at [387, 214] on div "Ví Ahamove" at bounding box center [383, 215] width 58 height 11
click at [387, 210] on button "Gửi đối tác" at bounding box center [365, 208] width 61 height 12
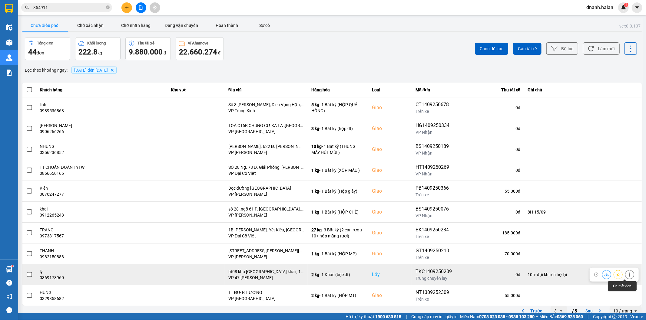
click at [627, 275] on icon at bounding box center [629, 275] width 4 height 4
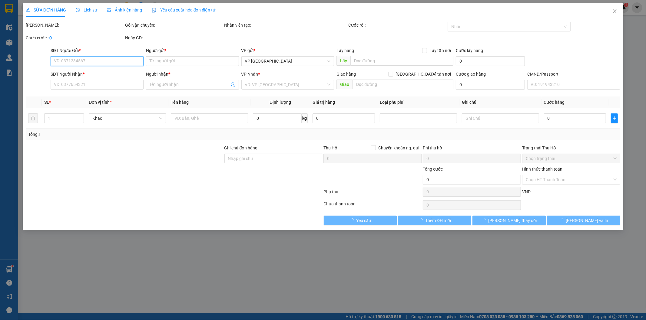
type input "0369178960"
type input "lý"
checkbox input "true"
type input "bt08 khu biêth thự minh khai , 18 Đ. Tam Trinh Minh Khai, Hai Bà Trưng, Hà N"
type input "0934269992"
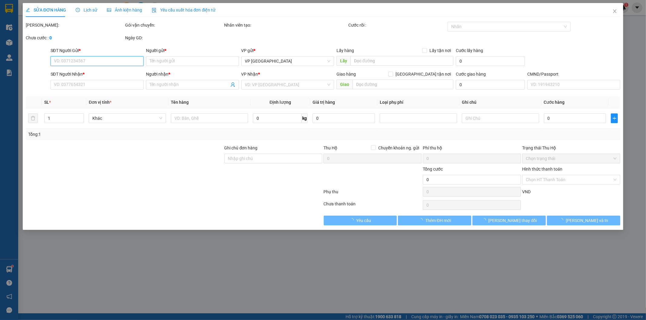
type input "trang"
type input "10h- đợi kh liên hệ lại"
type input "80.000"
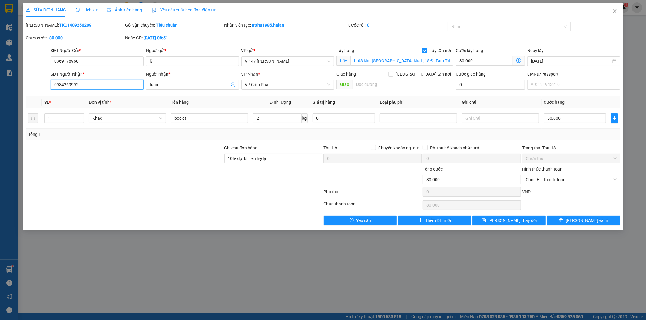
click at [69, 87] on input "0934269992" at bounding box center [97, 85] width 93 height 10
click at [67, 60] on input "0369178960" at bounding box center [97, 61] width 93 height 10
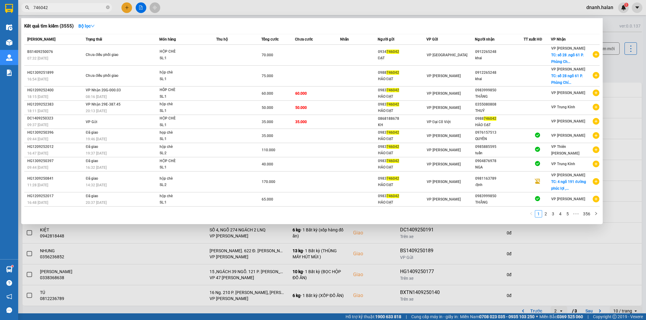
click at [99, 5] on input "746042" at bounding box center [68, 7] width 71 height 7
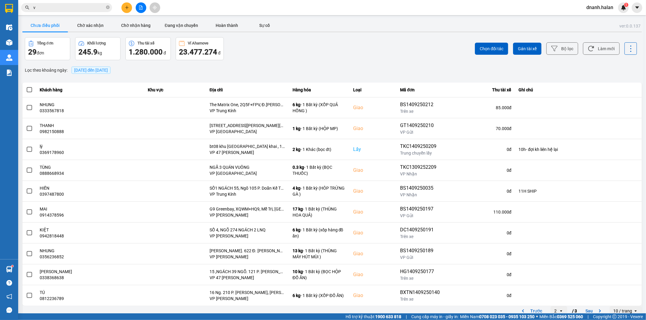
click at [99, 5] on input "v" at bounding box center [68, 7] width 71 height 7
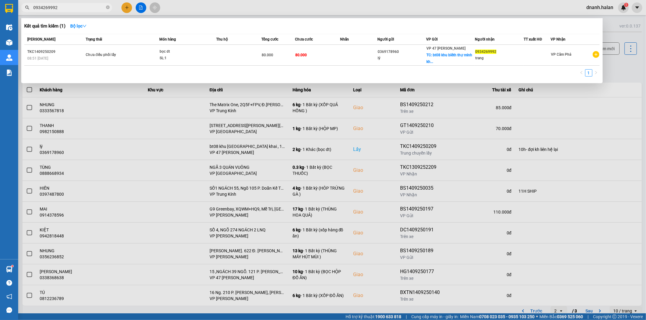
click at [61, 7] on input "0934269992" at bounding box center [68, 7] width 71 height 7
paste input "369178960"
click at [95, 8] on input "0369178960" at bounding box center [68, 7] width 71 height 7
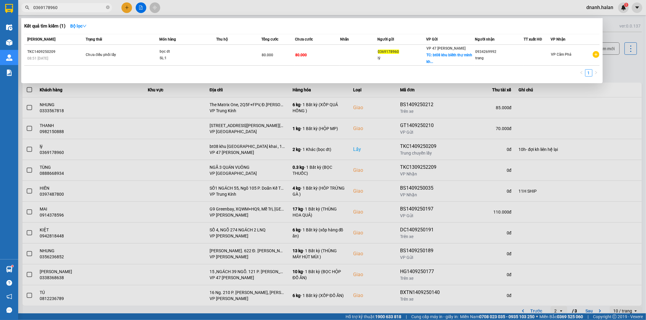
paste input "906266266"
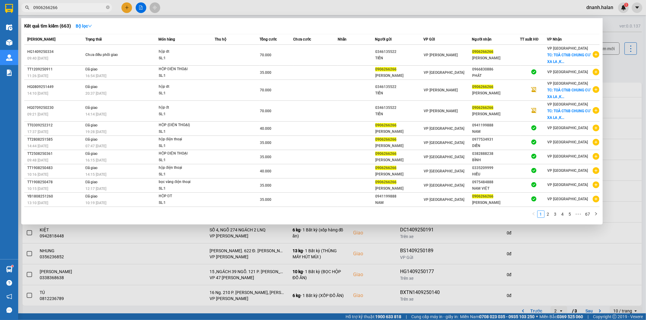
type input "0906266266"
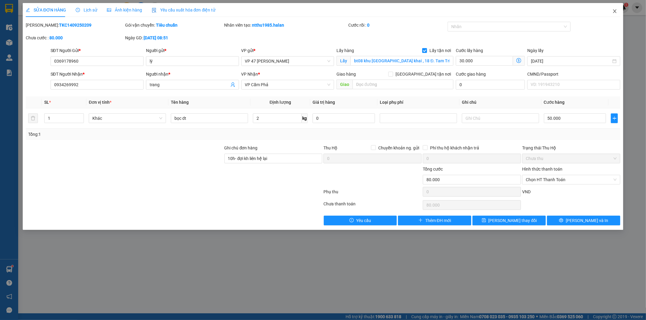
click at [615, 10] on icon "close" at bounding box center [614, 11] width 5 height 5
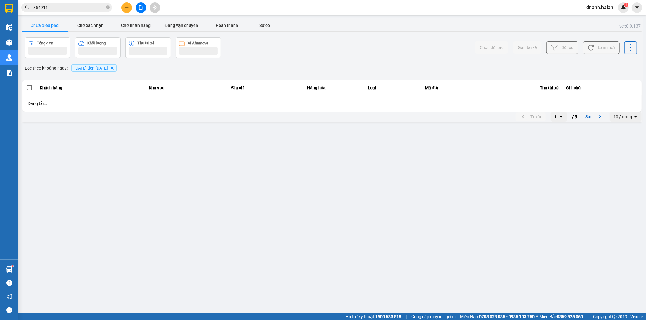
click at [84, 5] on input "354911" at bounding box center [68, 7] width 71 height 7
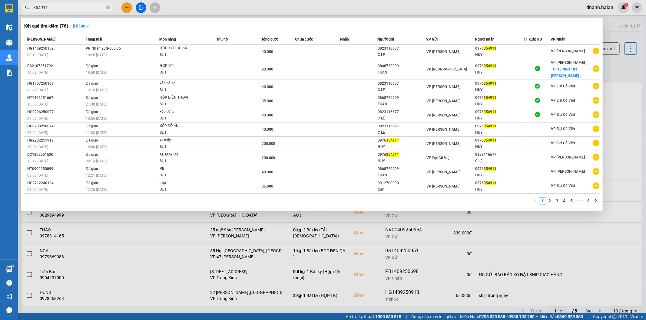
click at [84, 5] on input "354911" at bounding box center [68, 7] width 71 height 7
paste input "0565366366"
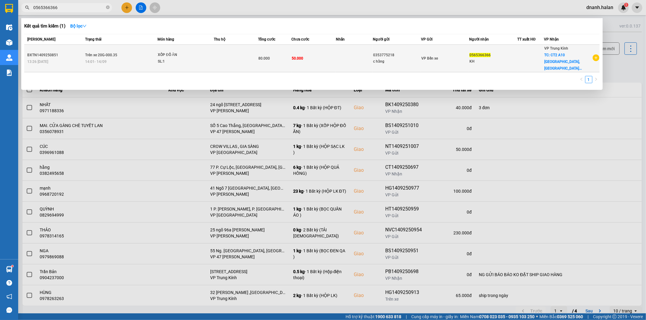
type input "0565366366"
click at [413, 55] on div "0353775218" at bounding box center [397, 55] width 48 height 6
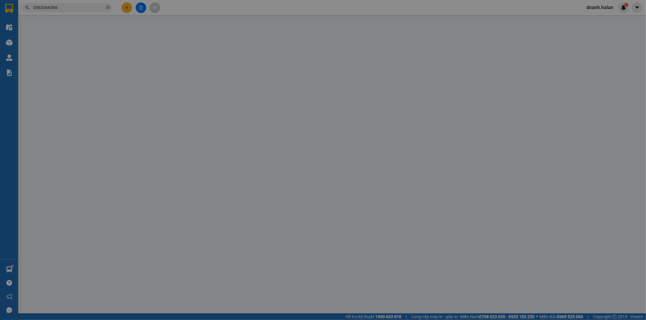
type input "0353775218"
type input "c hằng"
type input "0565366366"
type input "KH"
checkbox input "true"
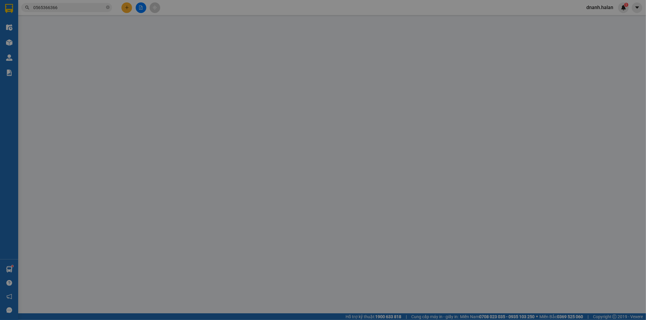
type input "CT2 A10 [GEOGRAPHIC_DATA], [GEOGRAPHIC_DATA], [GEOGRAPHIC_DATA]"
checkbox input "true"
type input "80.000"
type input "30.000"
type input "50.000"
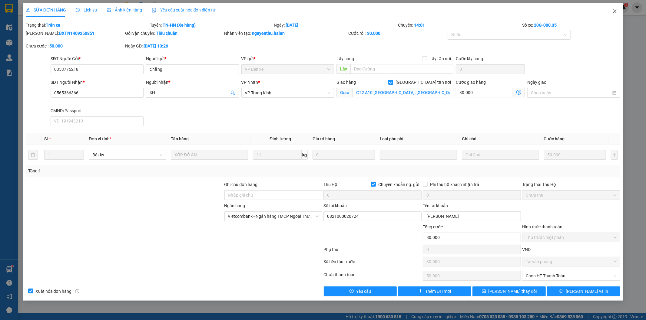
click at [614, 13] on icon "close" at bounding box center [614, 11] width 5 height 5
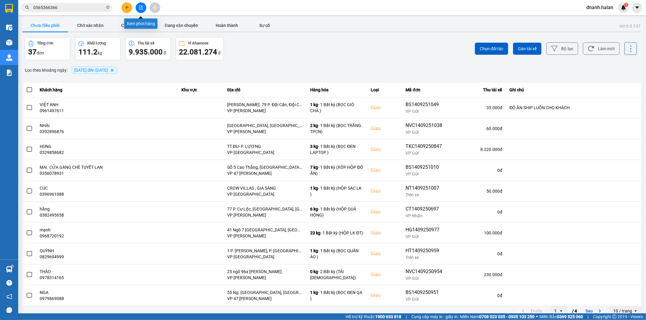
click at [141, 10] on button at bounding box center [141, 7] width 11 height 11
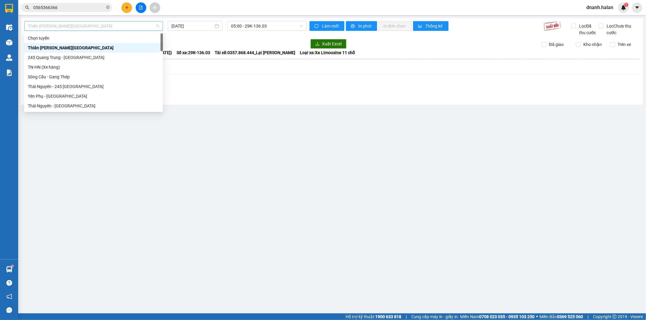
click at [117, 28] on span "Thiên Đường Bảo Sơn - Thái Nguyên" at bounding box center [93, 25] width 131 height 9
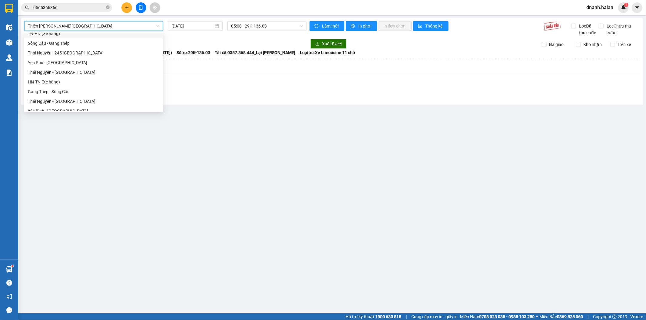
click at [57, 26] on span "Thiên Đường Bảo Sơn - Thái Nguyên" at bounding box center [93, 25] width 131 height 9
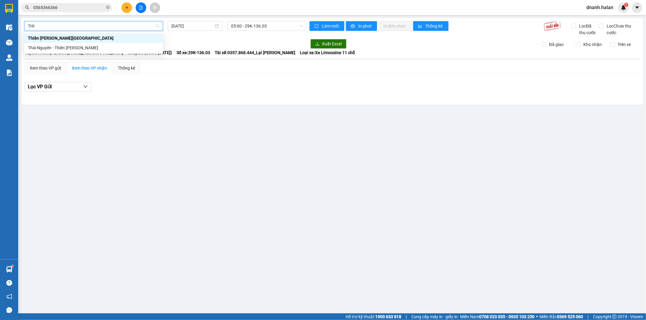
type input "THIÊ"
click at [69, 44] on div "Thái Nguyên - Thiên Đường Bảo Sơn" at bounding box center [93, 47] width 131 height 7
type input "[DATE]"
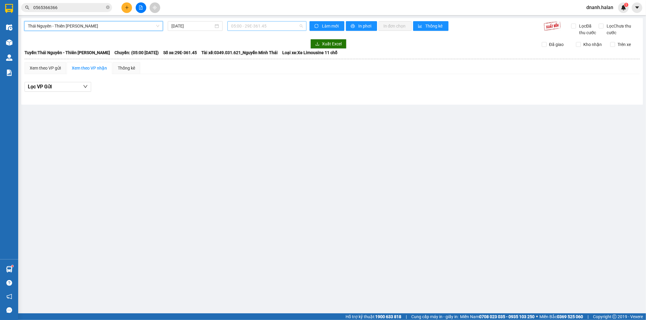
click at [256, 25] on span "05:00 - 29E-361.45" at bounding box center [266, 25] width 71 height 9
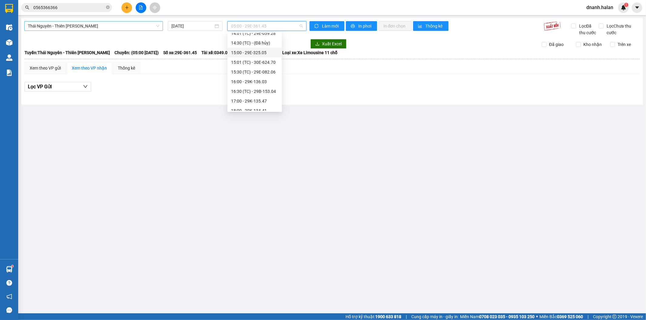
scroll to position [78, 0]
click at [258, 65] on div "14:01 (TC) - 29E-039.28" at bounding box center [254, 67] width 47 height 7
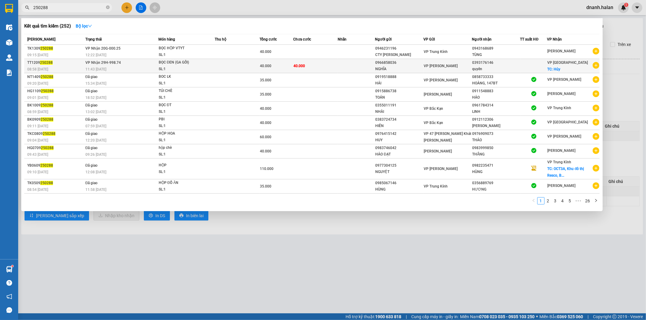
type input "250288"
click at [490, 65] on div "0393176146" at bounding box center [496, 63] width 48 height 6
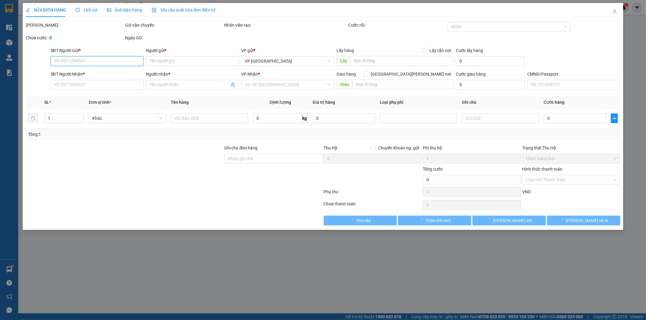
type input "0966858036"
type input "NGHĨA"
type input "0393176146"
type input "quyên"
checkbox input "true"
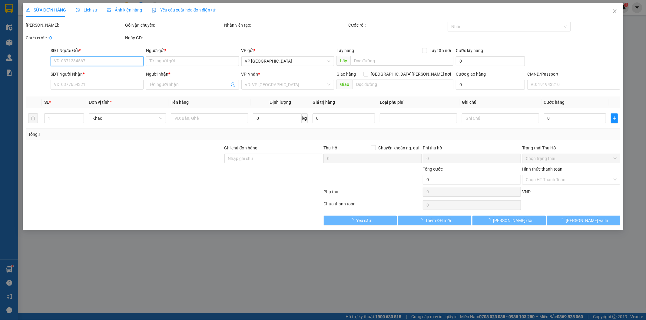
type input "Hủy"
type input "40.000"
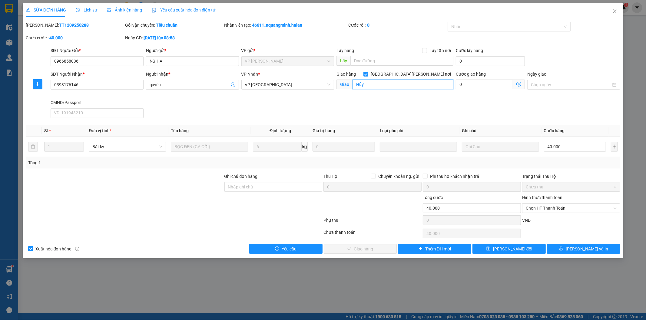
click at [384, 83] on input "Hủy" at bounding box center [402, 85] width 101 height 10
type input "TỈNH ĐỘI"
click at [476, 81] on input "0" at bounding box center [484, 85] width 57 height 10
type input "40.001"
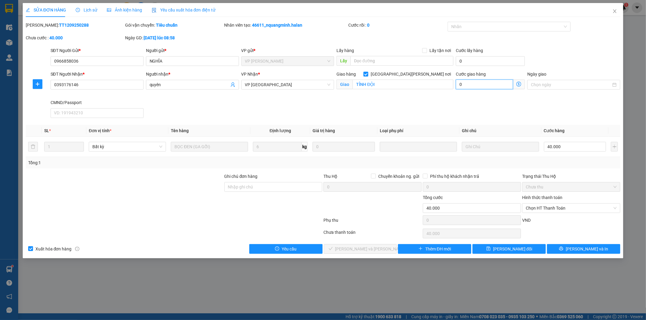
type input "40.001"
type input "1"
type input "40.015"
type input "15"
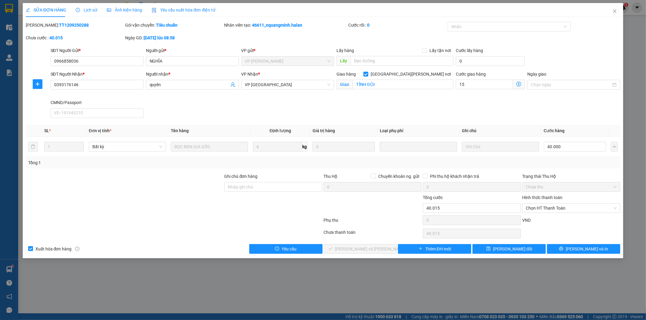
type input "55.000"
type input "15.000"
click at [438, 100] on div "SĐT Người [PERSON_NAME] * 0393176146 Người [PERSON_NAME] * [PERSON_NAME] [PERSO…" at bounding box center [335, 96] width 572 height 50
click at [518, 251] on span "[PERSON_NAME] đổi" at bounding box center [512, 249] width 39 height 7
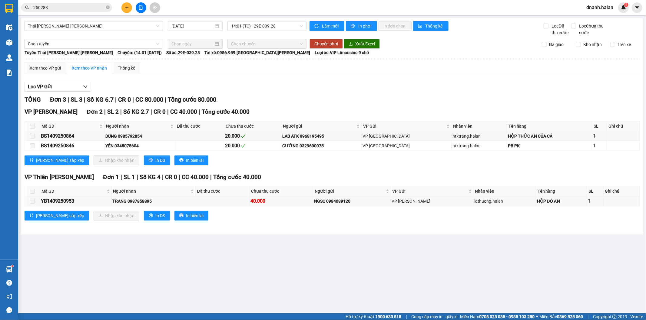
click at [80, 8] on input "250288" at bounding box center [68, 7] width 71 height 7
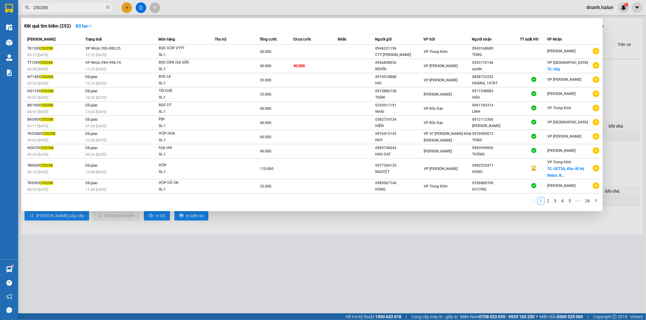
click at [80, 8] on input "250288" at bounding box center [68, 7] width 71 height 7
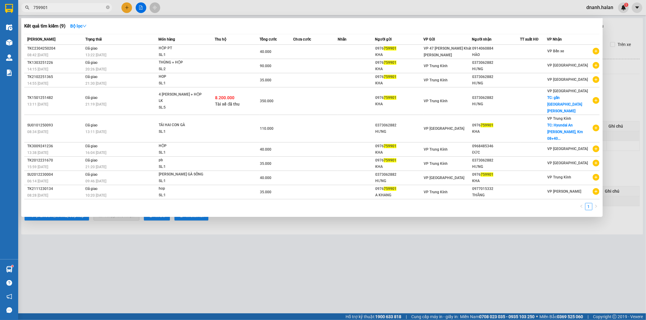
click at [80, 8] on input "759901" at bounding box center [68, 7] width 71 height 7
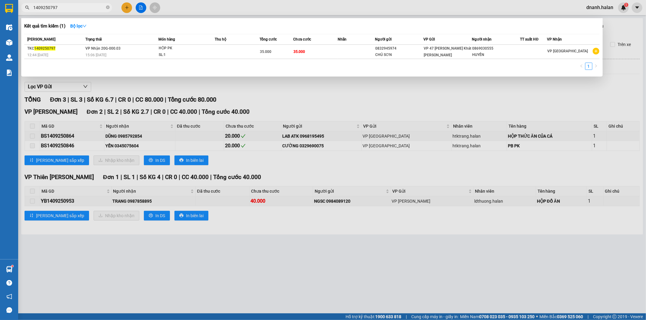
type input "1409250797"
click at [77, 8] on input "1409250797" at bounding box center [68, 7] width 71 height 7
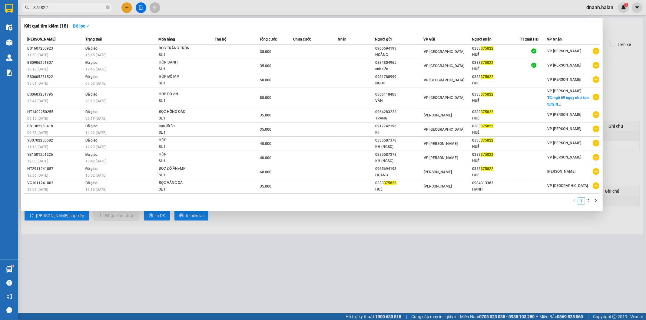
click at [77, 8] on input "375822" at bounding box center [68, 7] width 71 height 7
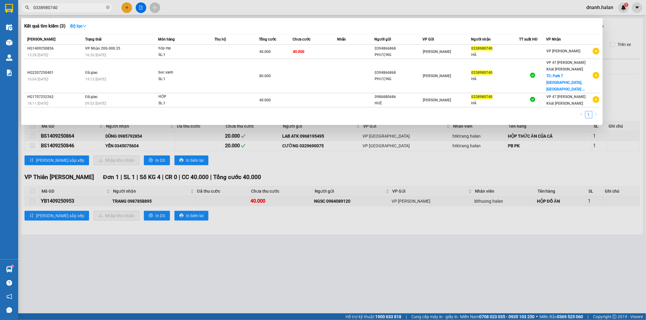
type input "0338980740"
click at [65, 7] on input "0338980740" at bounding box center [68, 7] width 71 height 7
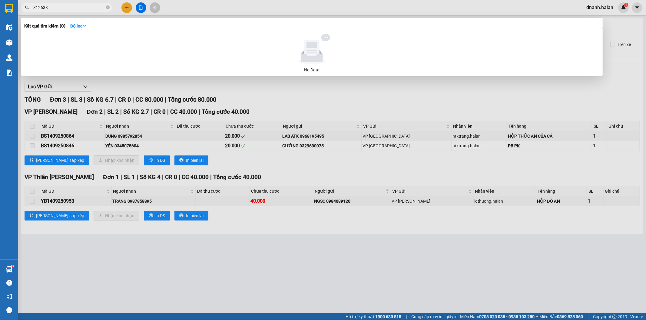
click at [66, 7] on input "312633" at bounding box center [68, 7] width 71 height 7
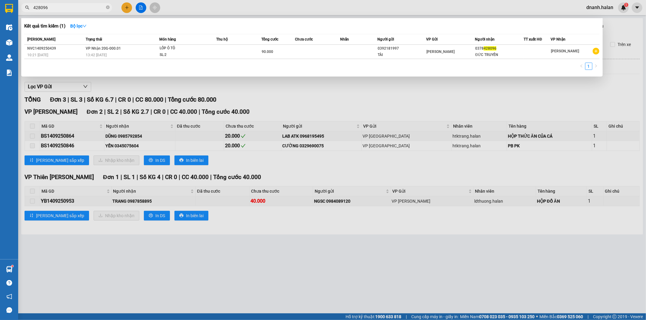
type input "428096"
click at [57, 5] on input "428096" at bounding box center [68, 7] width 71 height 7
click at [58, 7] on input "428096" at bounding box center [68, 7] width 71 height 7
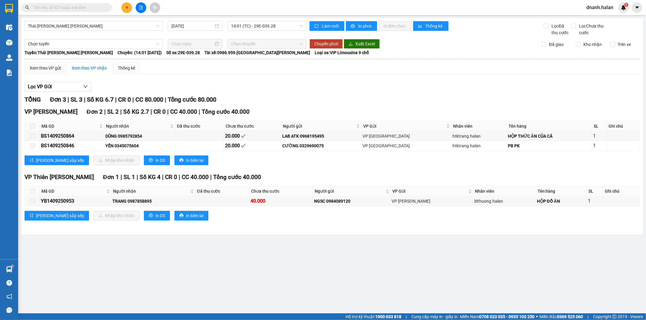
click at [73, 5] on input "text" at bounding box center [68, 7] width 71 height 7
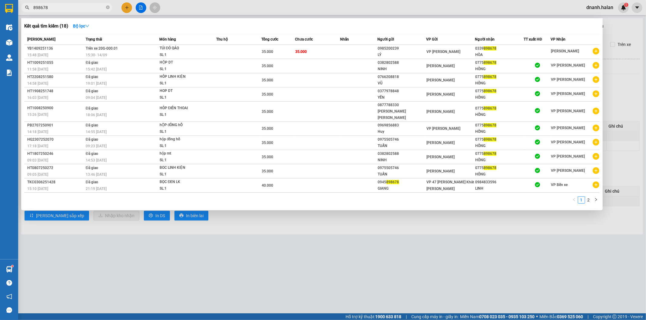
type input "898678"
click at [77, 7] on input "898678" at bounding box center [68, 7] width 71 height 7
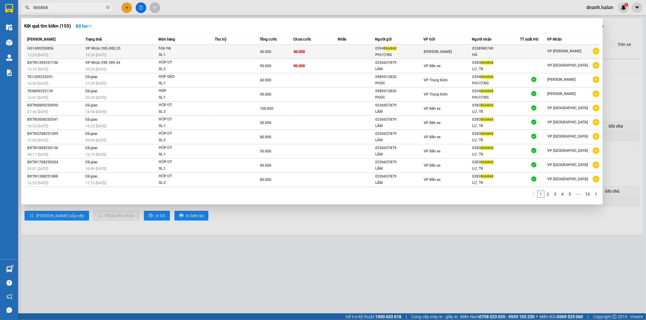
type input "866868"
click at [458, 55] on div "[PERSON_NAME]" at bounding box center [447, 51] width 48 height 7
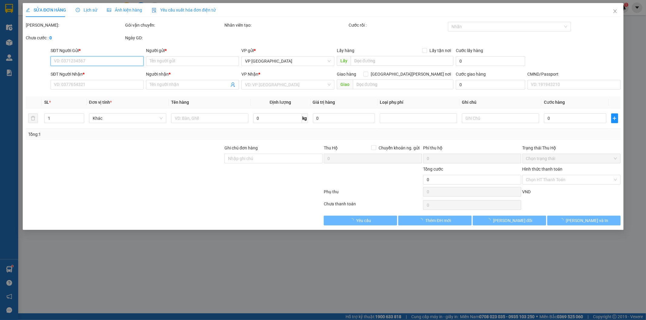
type input "0394866868"
type input "PHƯỢNG"
type input "0338980740"
type input "HÀ"
type input "40.000"
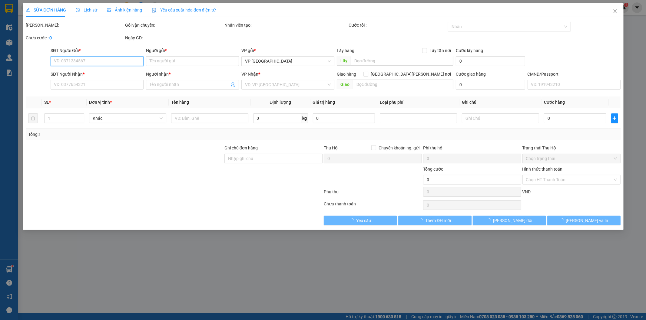
type input "40.000"
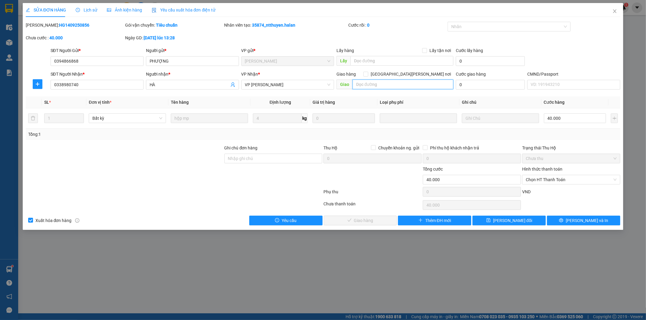
click at [404, 86] on input "text" at bounding box center [402, 85] width 101 height 10
type input "d"
type input "đơn sai số [PERSON_NAME]"
click at [507, 224] on span "[PERSON_NAME] đổi" at bounding box center [512, 220] width 39 height 7
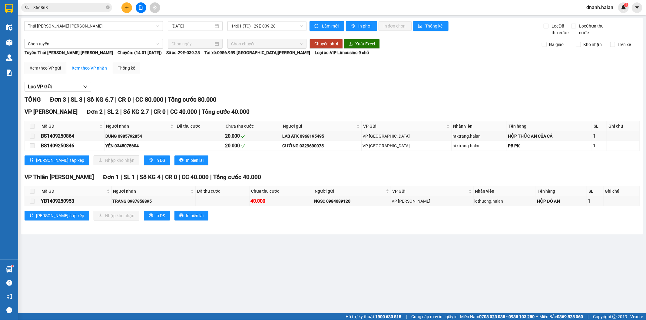
click at [65, 6] on input "866868" at bounding box center [68, 7] width 71 height 7
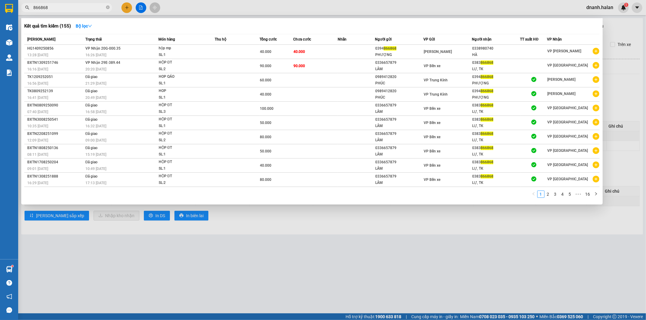
click at [65, 6] on input "866868" at bounding box center [68, 7] width 71 height 7
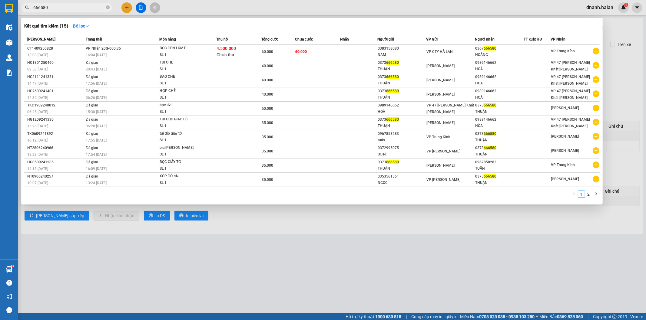
type input "666580"
click at [63, 7] on input "666580" at bounding box center [68, 7] width 71 height 7
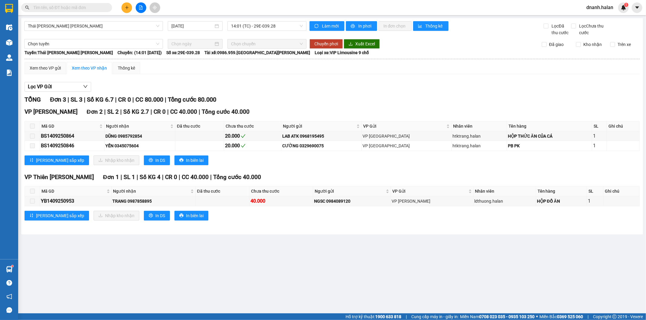
click at [63, 7] on input "text" at bounding box center [68, 7] width 71 height 7
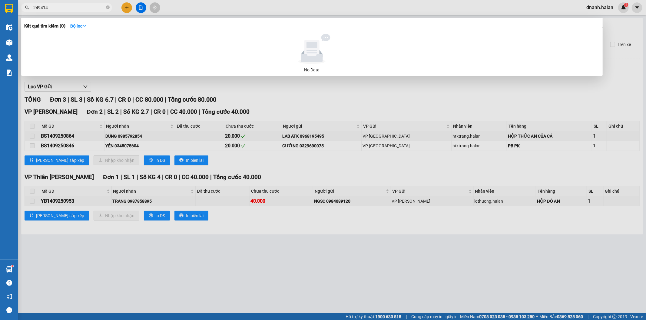
click at [88, 3] on span "249414" at bounding box center [66, 7] width 91 height 9
click at [68, 6] on input "249414" at bounding box center [68, 7] width 71 height 7
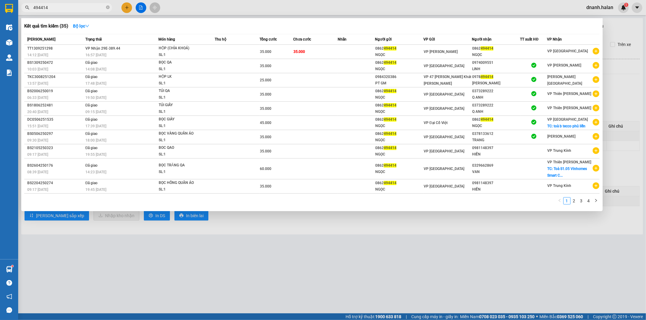
type input "494414"
click at [504, 49] on div "0862 494414" at bounding box center [496, 48] width 48 height 6
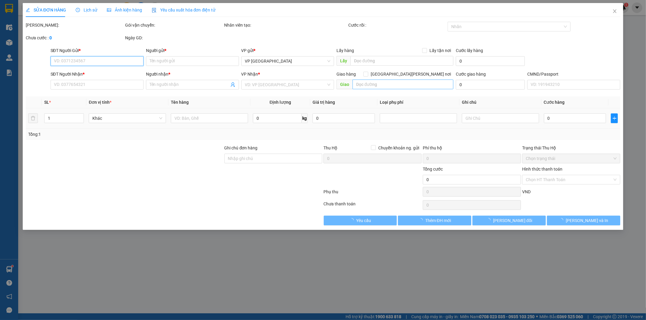
type input "0862494414"
type input "NGỌC"
type input "0862494414"
type input "NGỌC"
type input "35.000"
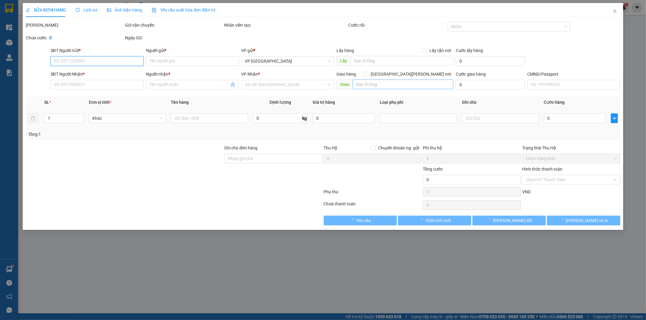
type input "35.000"
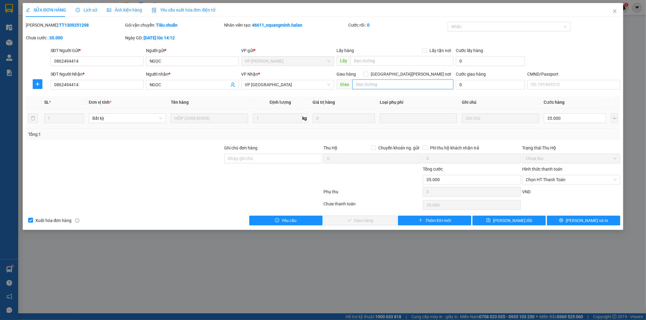
click at [388, 86] on input "text" at bounding box center [402, 85] width 101 height 10
type input "techco phủ liễn"
click at [367, 74] on input "[GEOGRAPHIC_DATA][PERSON_NAME] nơi" at bounding box center [365, 74] width 4 height 4
checkbox input "true"
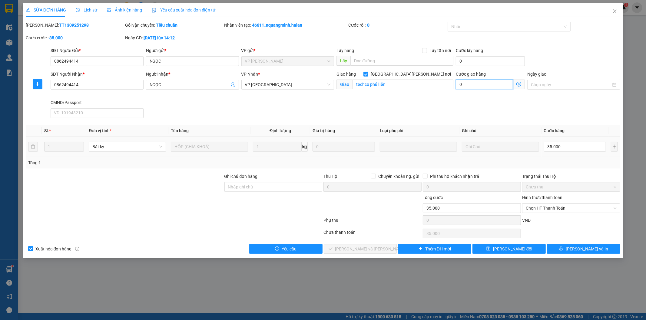
click at [467, 86] on input "0" at bounding box center [484, 85] width 57 height 10
type input "35.001"
type input "15"
type input "35.015"
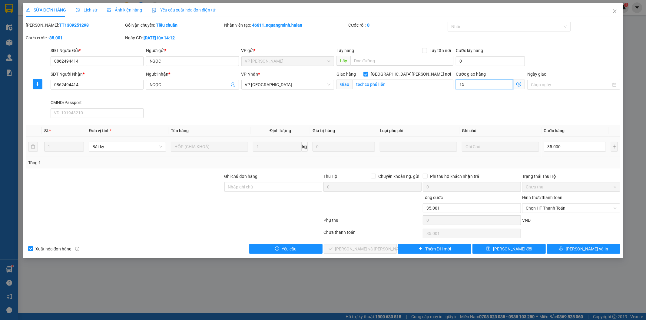
type input "35.015"
type input "15"
type input "50.000"
type input "15.000"
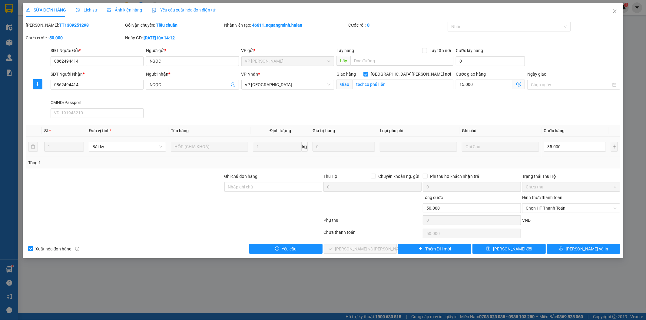
click at [459, 108] on div "SĐT Người [PERSON_NAME] * 0862494414 Người [PERSON_NAME] * [PERSON_NAME] [PERSO…" at bounding box center [335, 96] width 572 height 50
click at [516, 253] on button "[PERSON_NAME] đổi" at bounding box center [508, 249] width 73 height 10
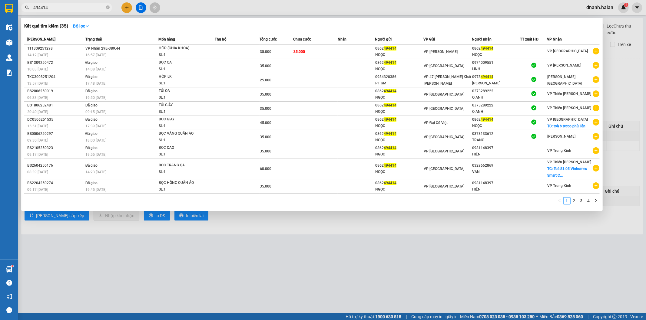
click at [81, 7] on input "494414" at bounding box center [68, 7] width 71 height 7
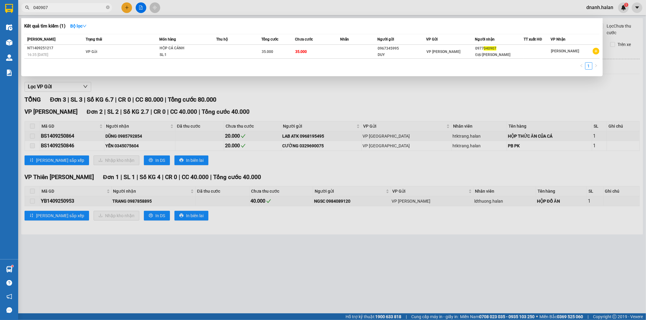
type input "040907"
click at [198, 63] on div "1" at bounding box center [311, 67] width 575 height 11
click at [71, 7] on input "040907" at bounding box center [68, 7] width 71 height 7
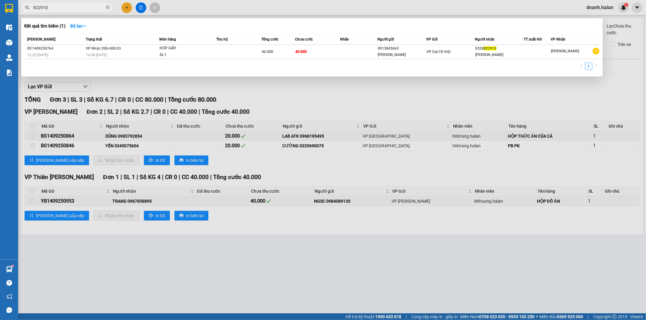
type input "822910"
click at [61, 11] on span "822910" at bounding box center [66, 7] width 91 height 9
click at [61, 7] on input "822910" at bounding box center [68, 7] width 71 height 7
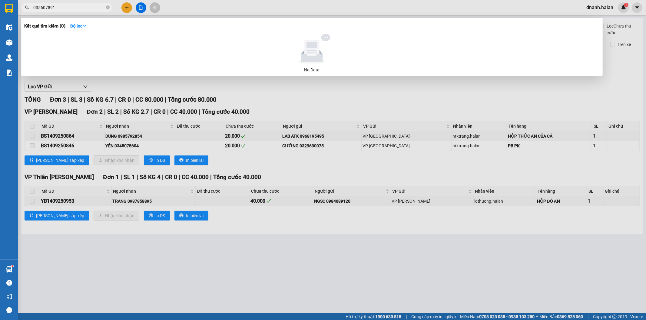
type input "035607891"
